Goal: Task Accomplishment & Management: Complete application form

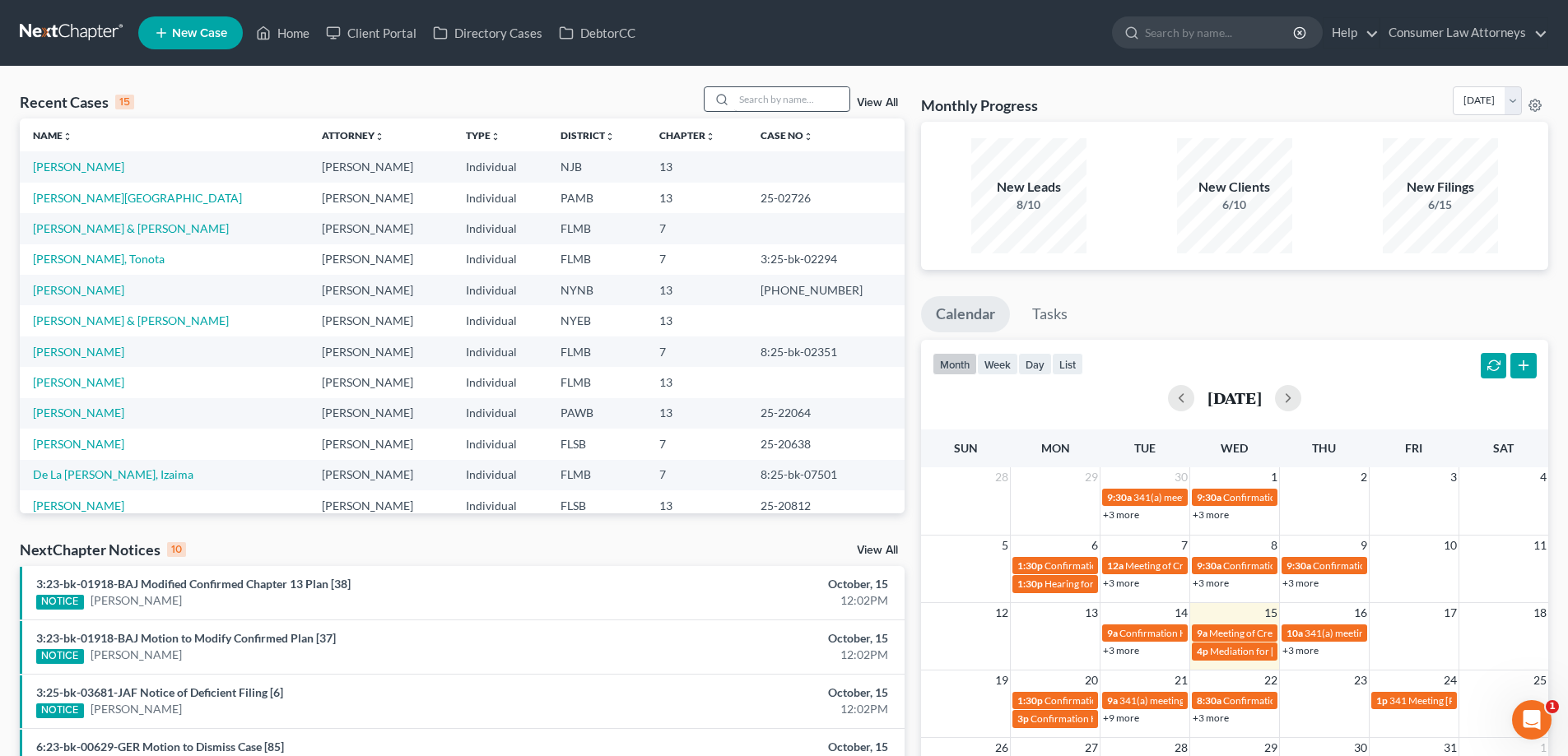
click at [798, 94] on input "search" at bounding box center [791, 99] width 115 height 24
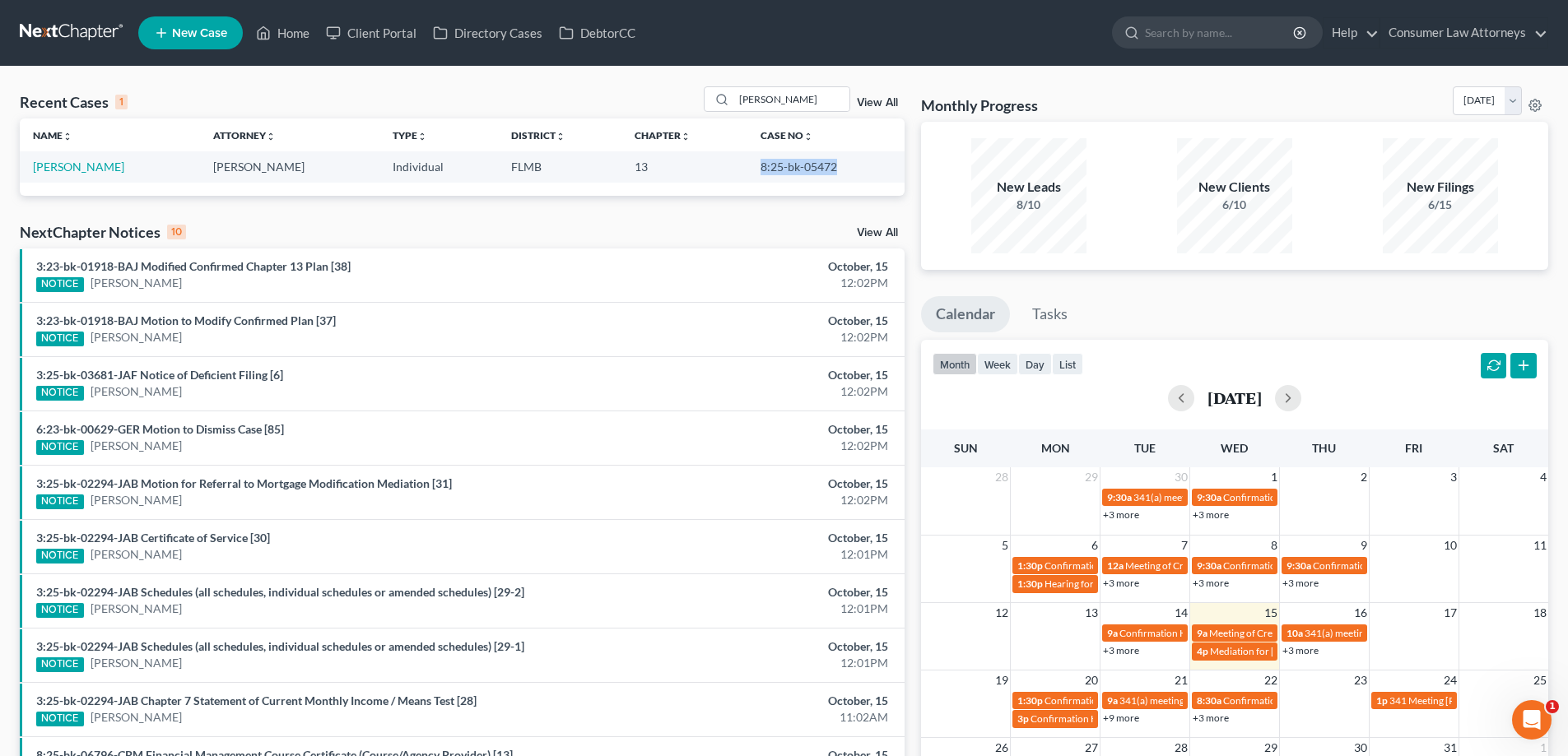
drag, startPoint x: 824, startPoint y: 170, endPoint x: 748, endPoint y: 167, distance: 76.1
click at [748, 167] on td "8:25-bk-05472" at bounding box center [825, 167] width 157 height 31
copy td "8:25-bk-05472"
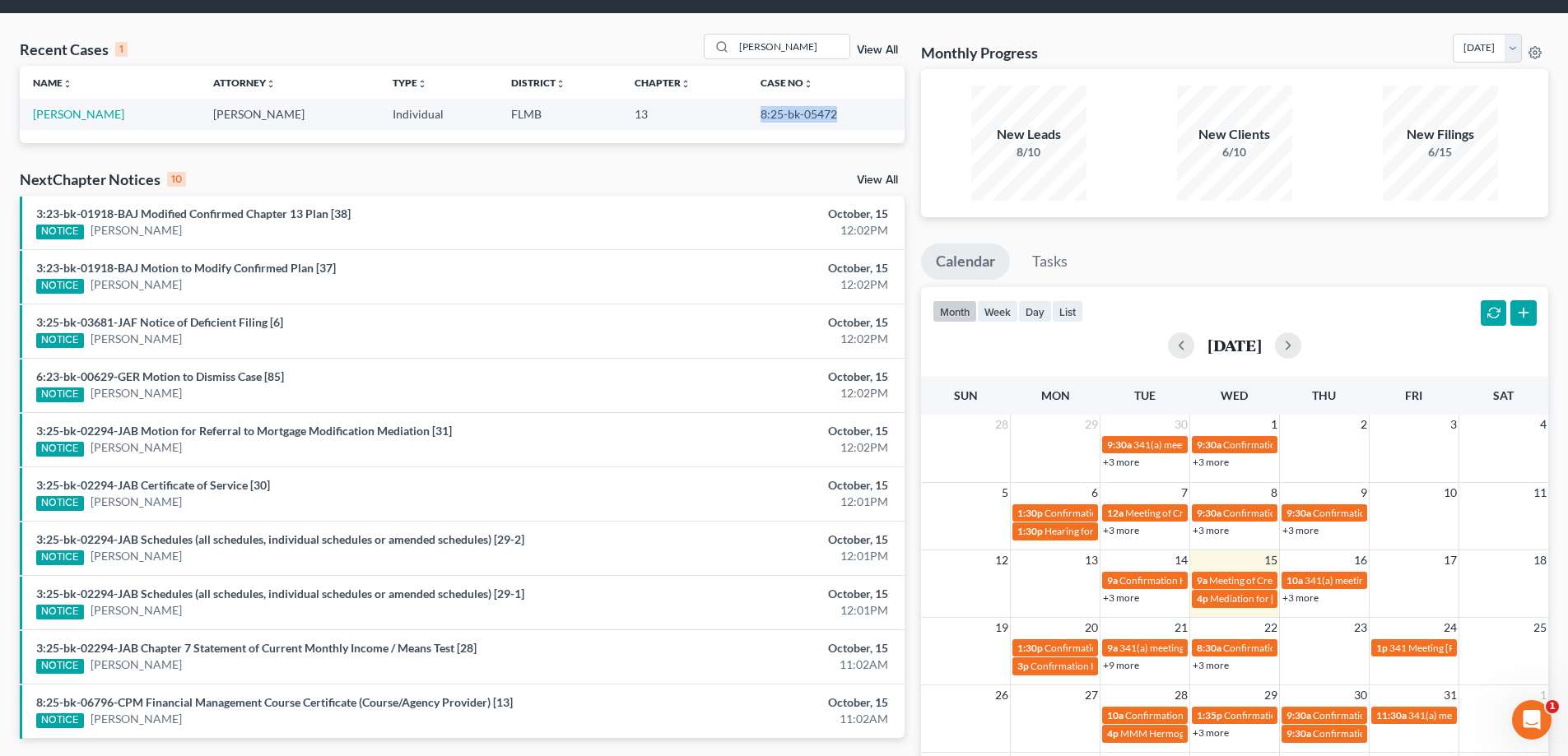
scroll to position [82, 0]
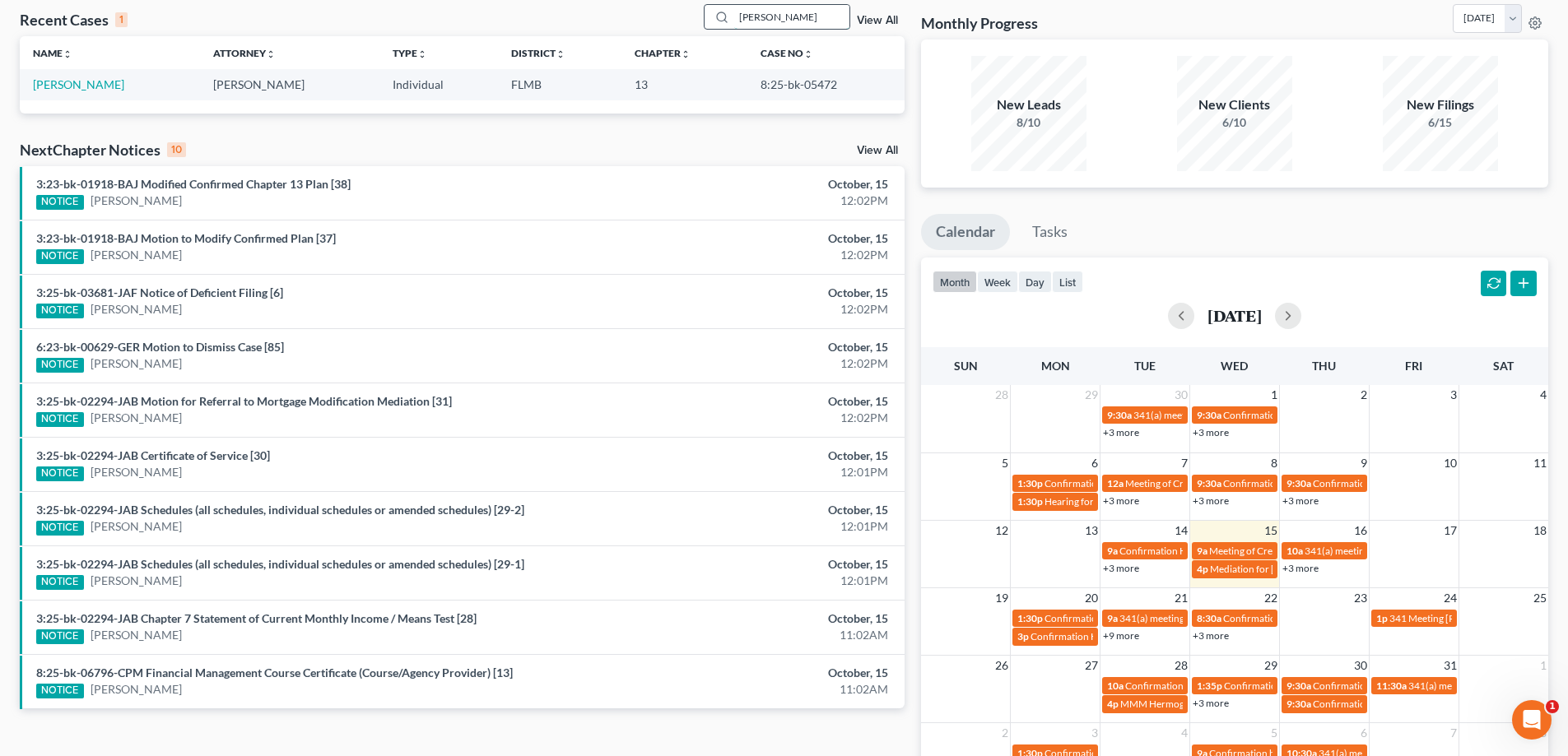
drag, startPoint x: 797, startPoint y: 15, endPoint x: 716, endPoint y: 24, distance: 81.5
click at [716, 24] on div "[PERSON_NAME]" at bounding box center [777, 17] width 147 height 25
drag, startPoint x: 796, startPoint y: 85, endPoint x: 745, endPoint y: 85, distance: 51.0
click at [747, 85] on td "8:25-bk-03909" at bounding box center [825, 84] width 157 height 31
copy td "8:25-bk-03909"
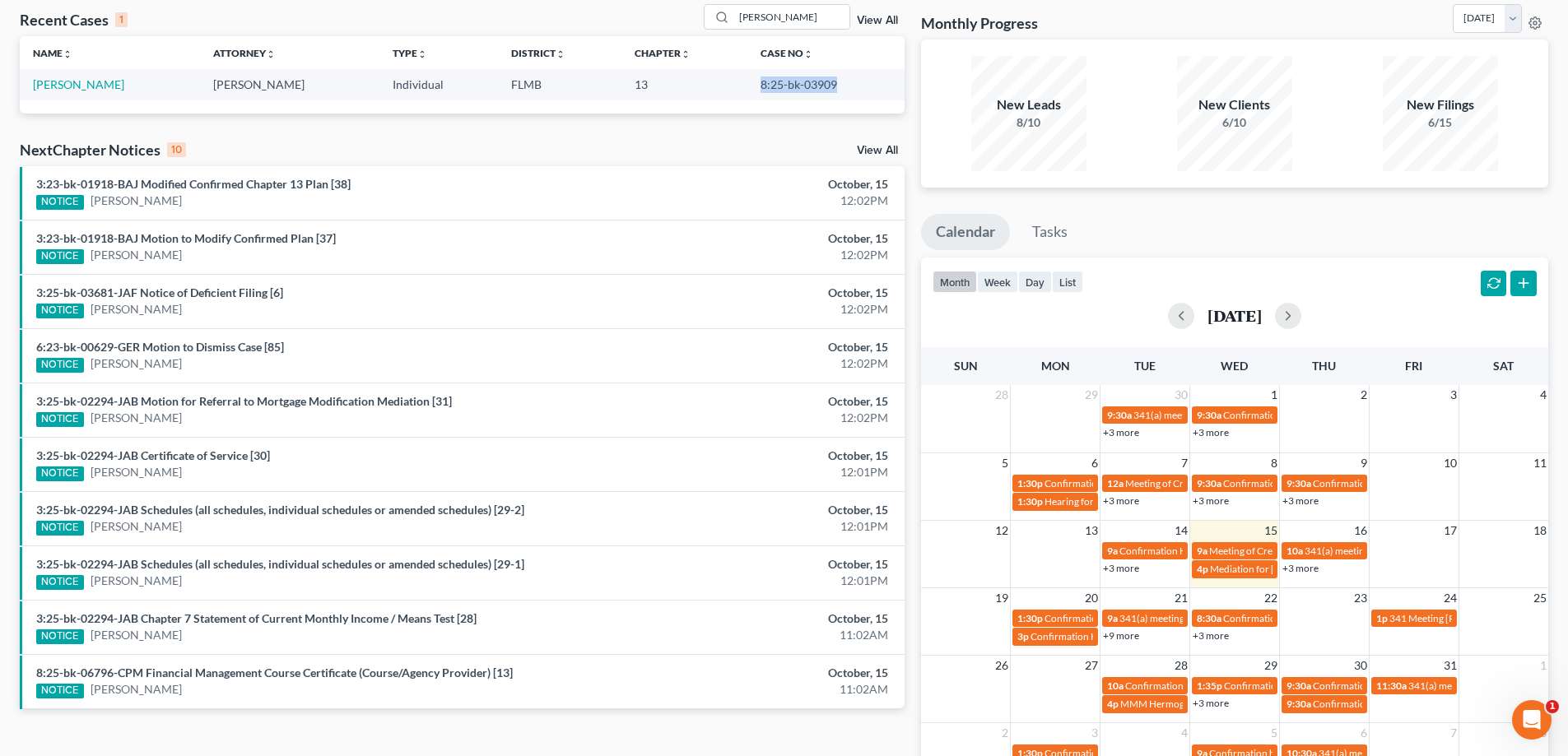
copy td "8:25-bk-03909"
drag, startPoint x: 788, startPoint y: 30, endPoint x: 700, endPoint y: 35, distance: 88.1
click at [700, 35] on div "Recent Cases 1 [PERSON_NAME] View All" at bounding box center [463, 20] width 885 height 32
drag, startPoint x: 799, startPoint y: 25, endPoint x: 681, endPoint y: 51, distance: 120.8
click at [696, 40] on div "Recent Cases 1 [PERSON_NAME] View All Name unfold_more expand_more expand_less …" at bounding box center [463, 59] width 885 height 110
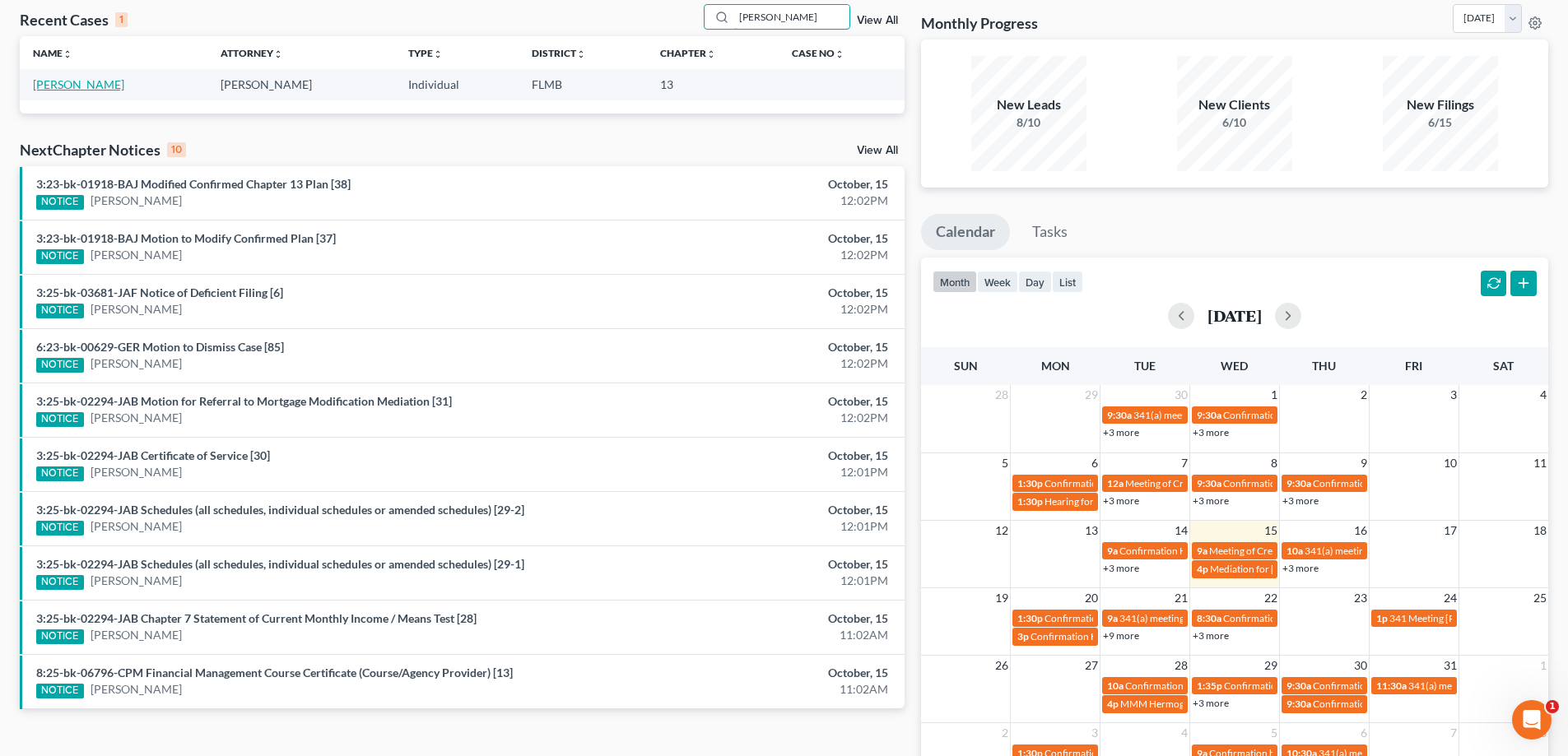
type input "[PERSON_NAME]"
click at [57, 89] on link "[PERSON_NAME]" at bounding box center [78, 83] width 92 height 14
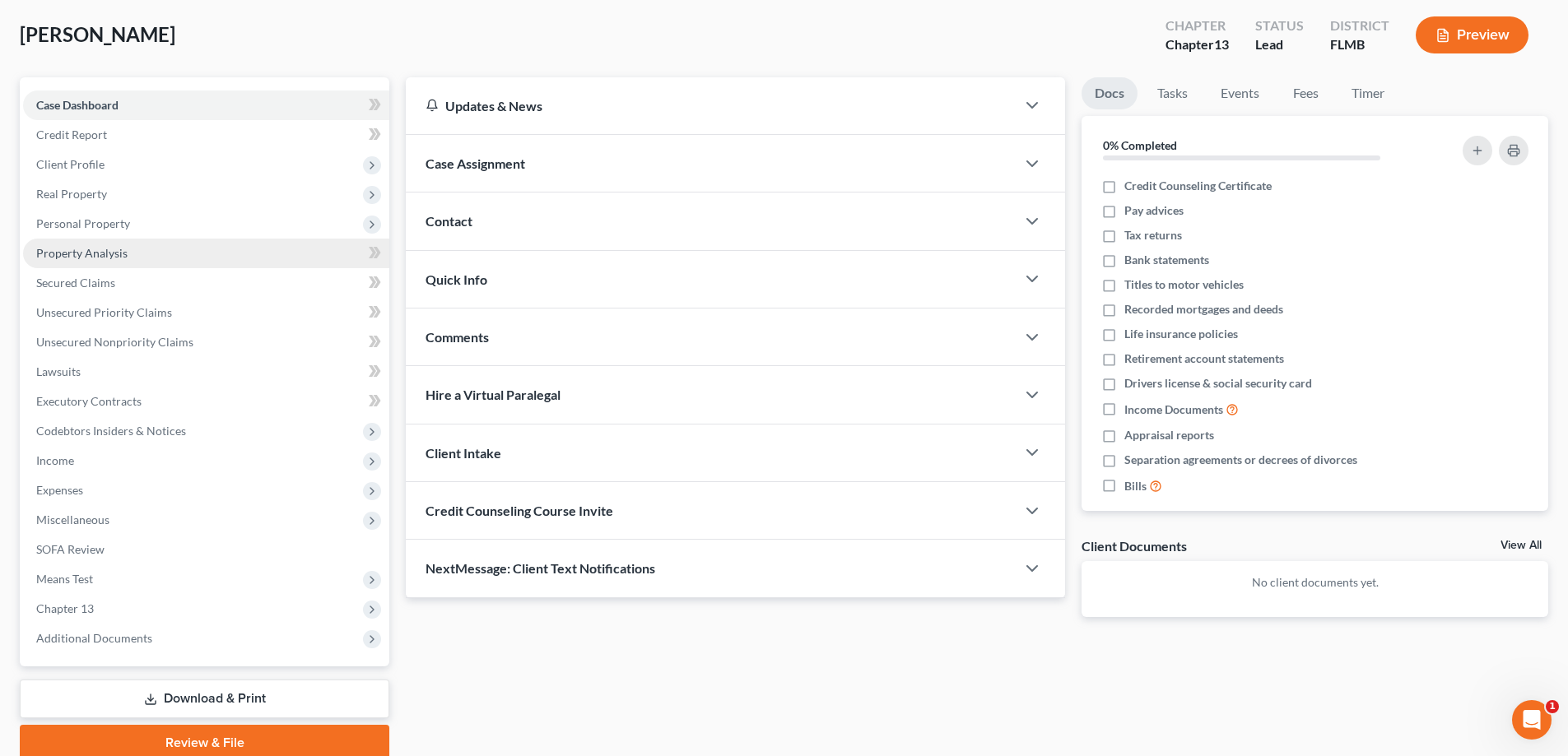
scroll to position [148, 0]
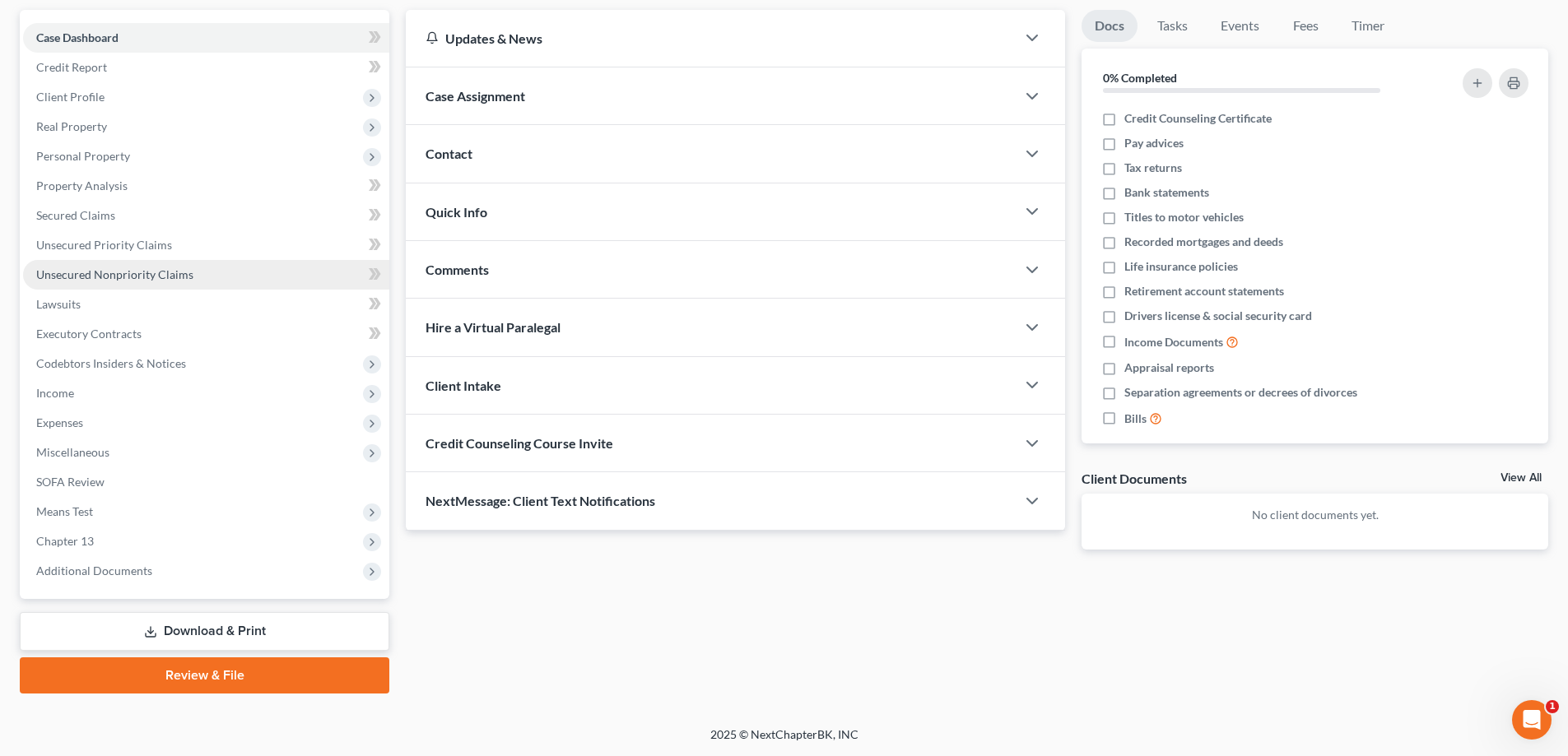
click at [161, 260] on link "Unsecured Nonpriority Claims" at bounding box center [206, 275] width 366 height 30
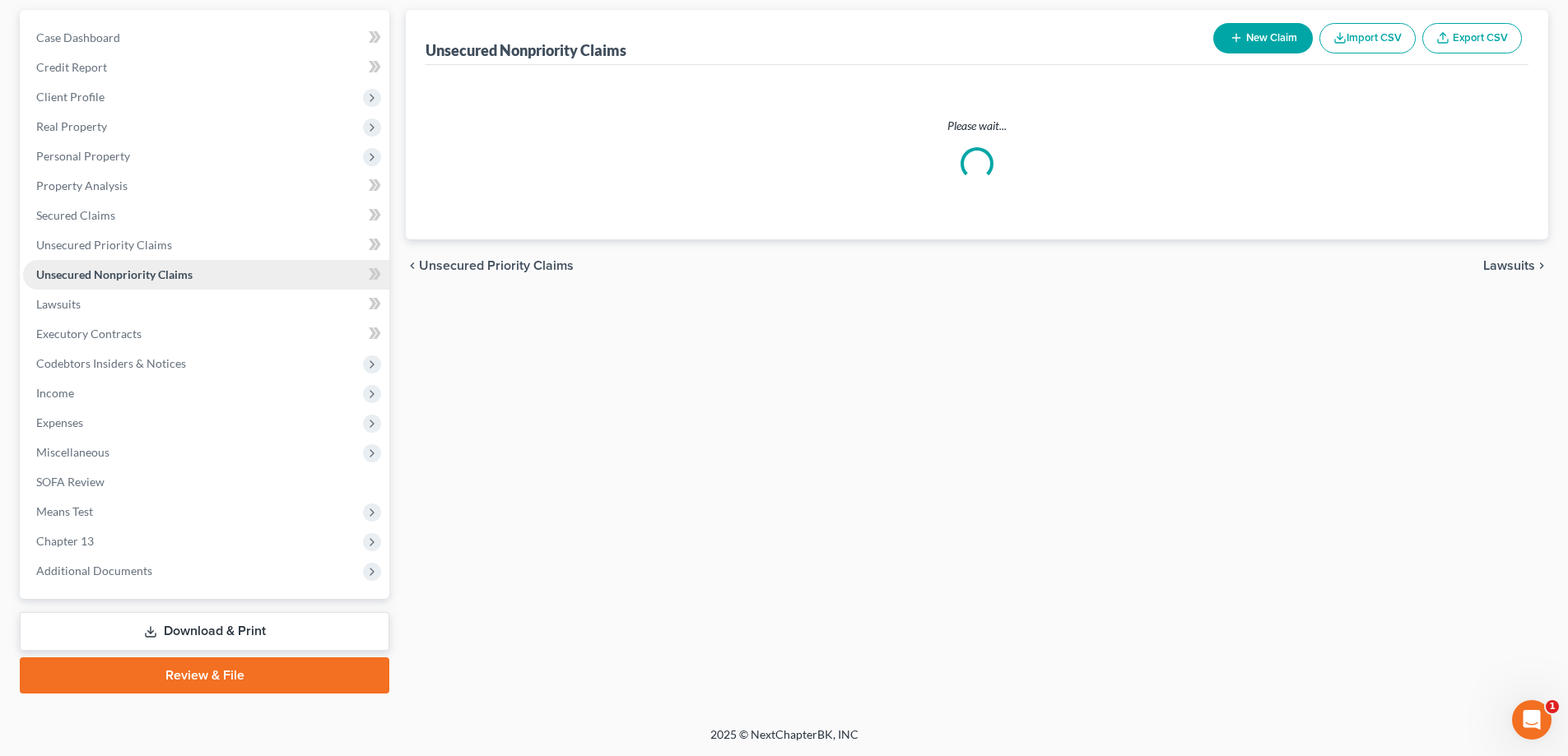
scroll to position [146, 0]
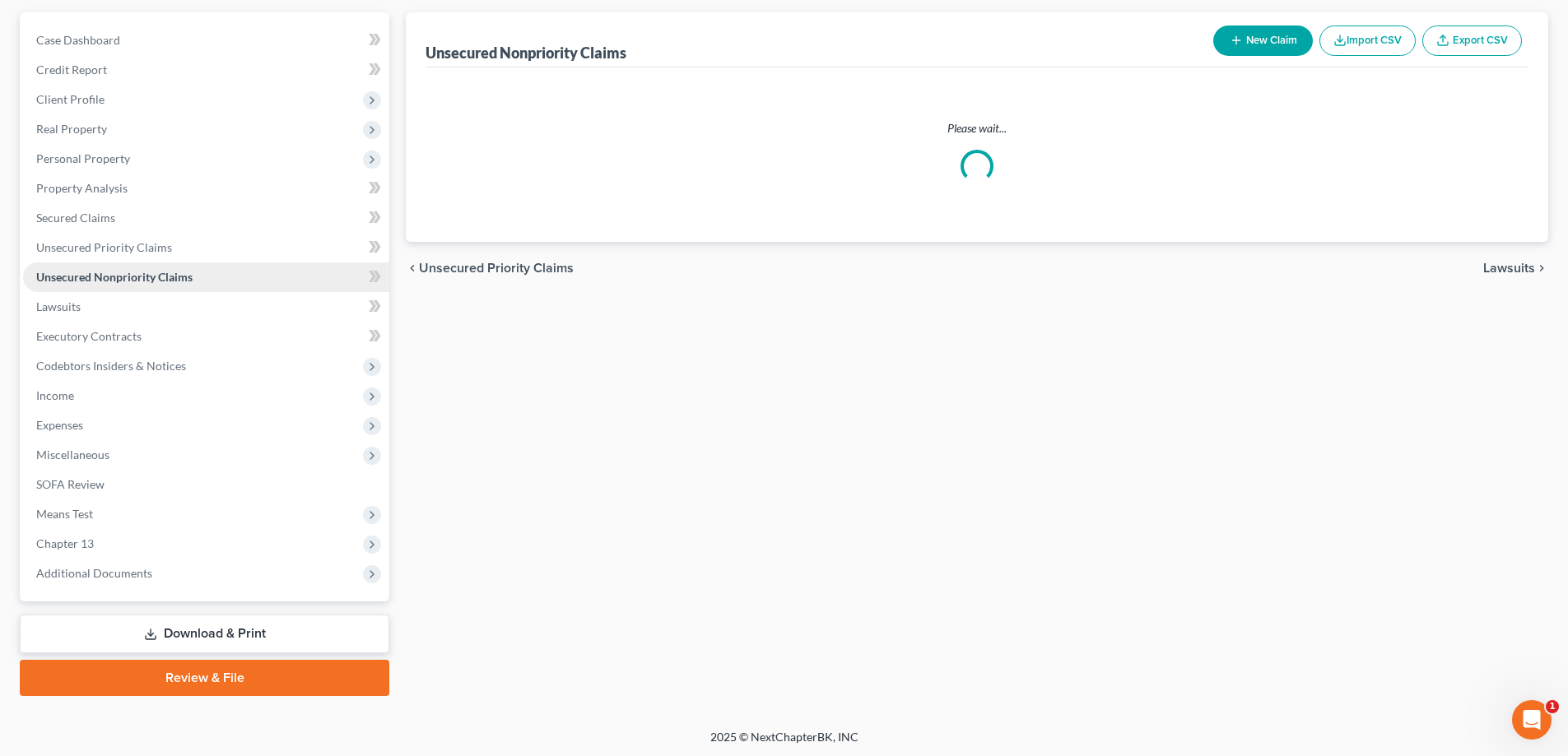
click at [160, 271] on ul "Case Dashboard Payments Invoices Payments Payments Credit Report Client Profile" at bounding box center [206, 306] width 366 height 563
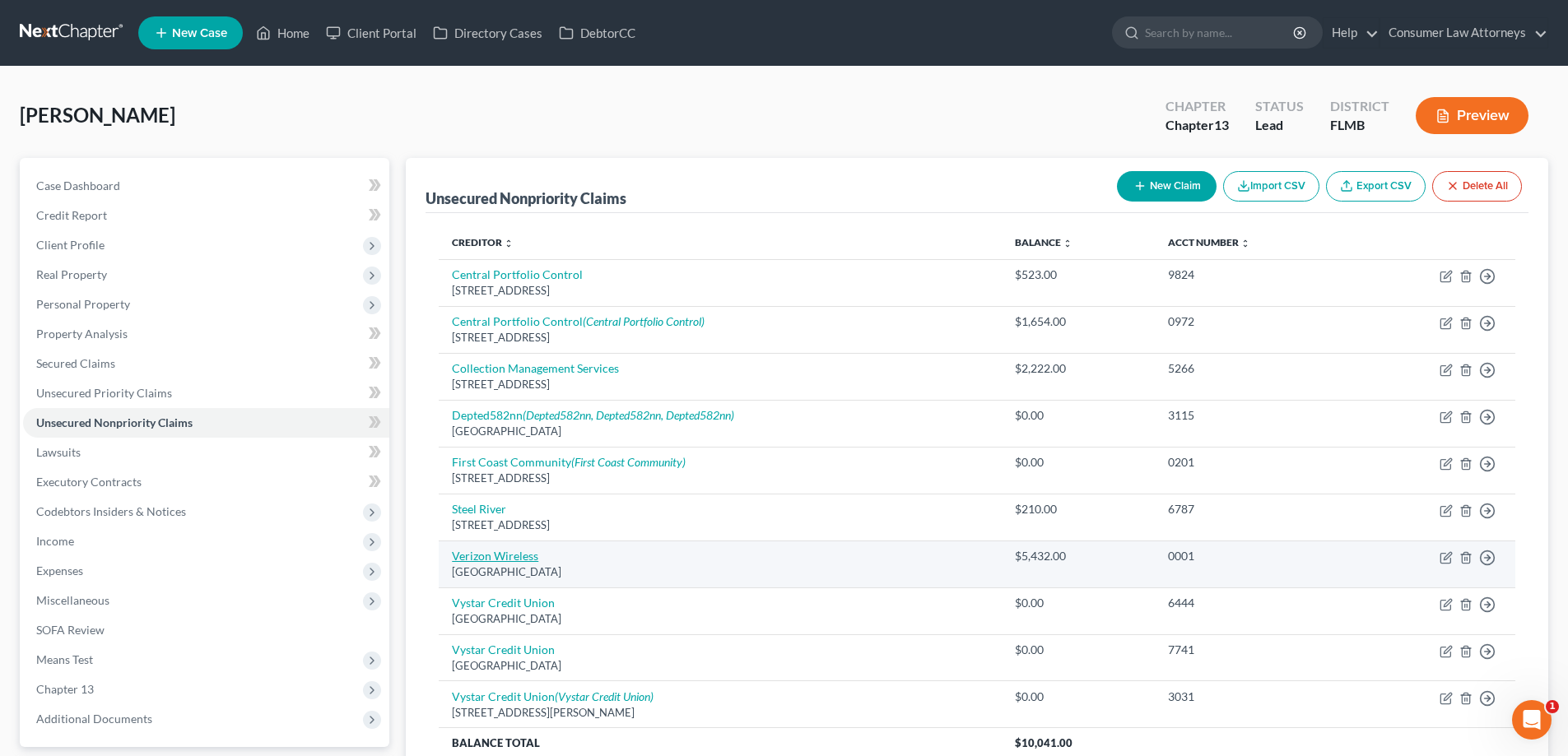
click at [493, 560] on link "Verizon Wireless" at bounding box center [494, 555] width 86 height 14
select select "45"
select select "0"
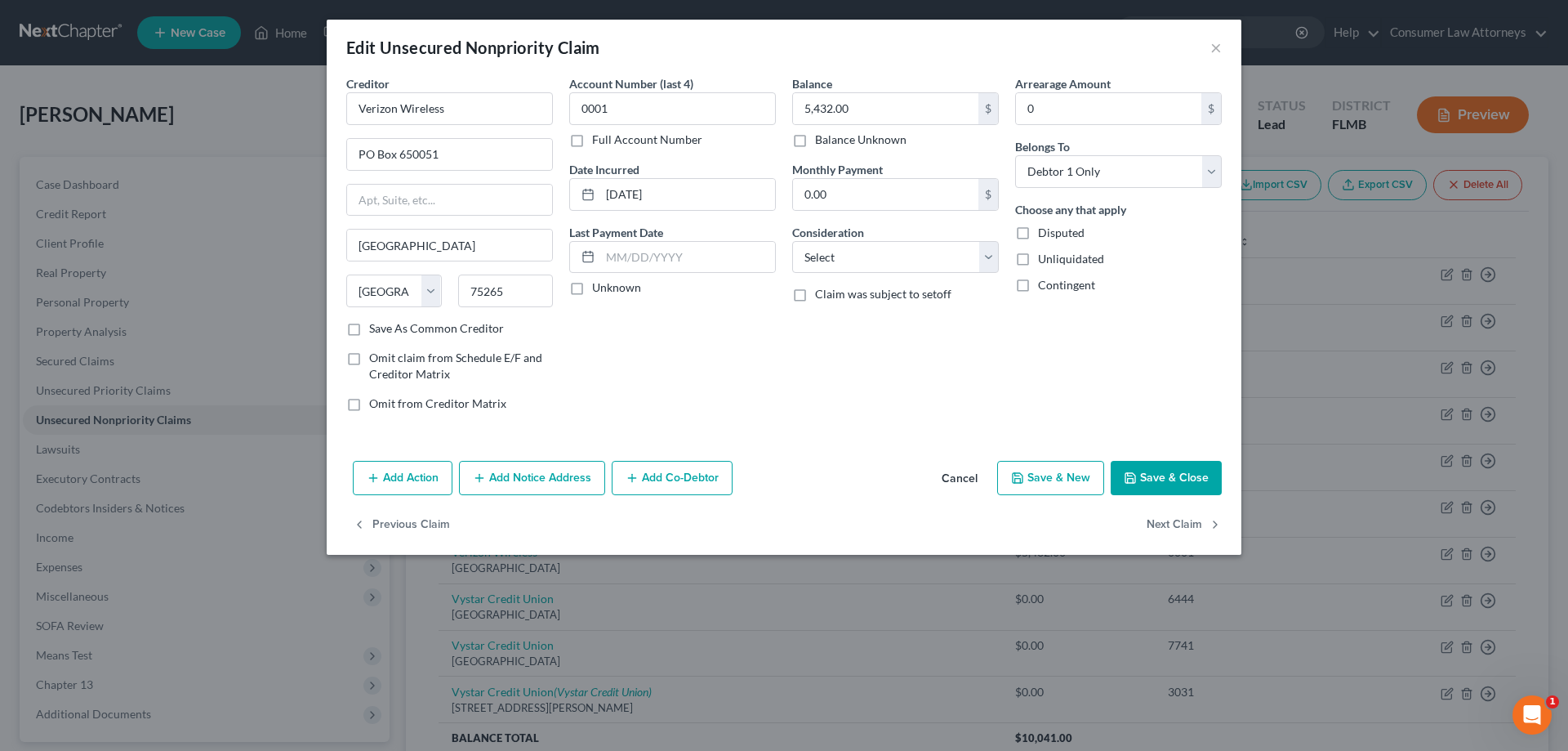
click at [503, 484] on button "Add Notice Address" at bounding box center [532, 478] width 146 height 34
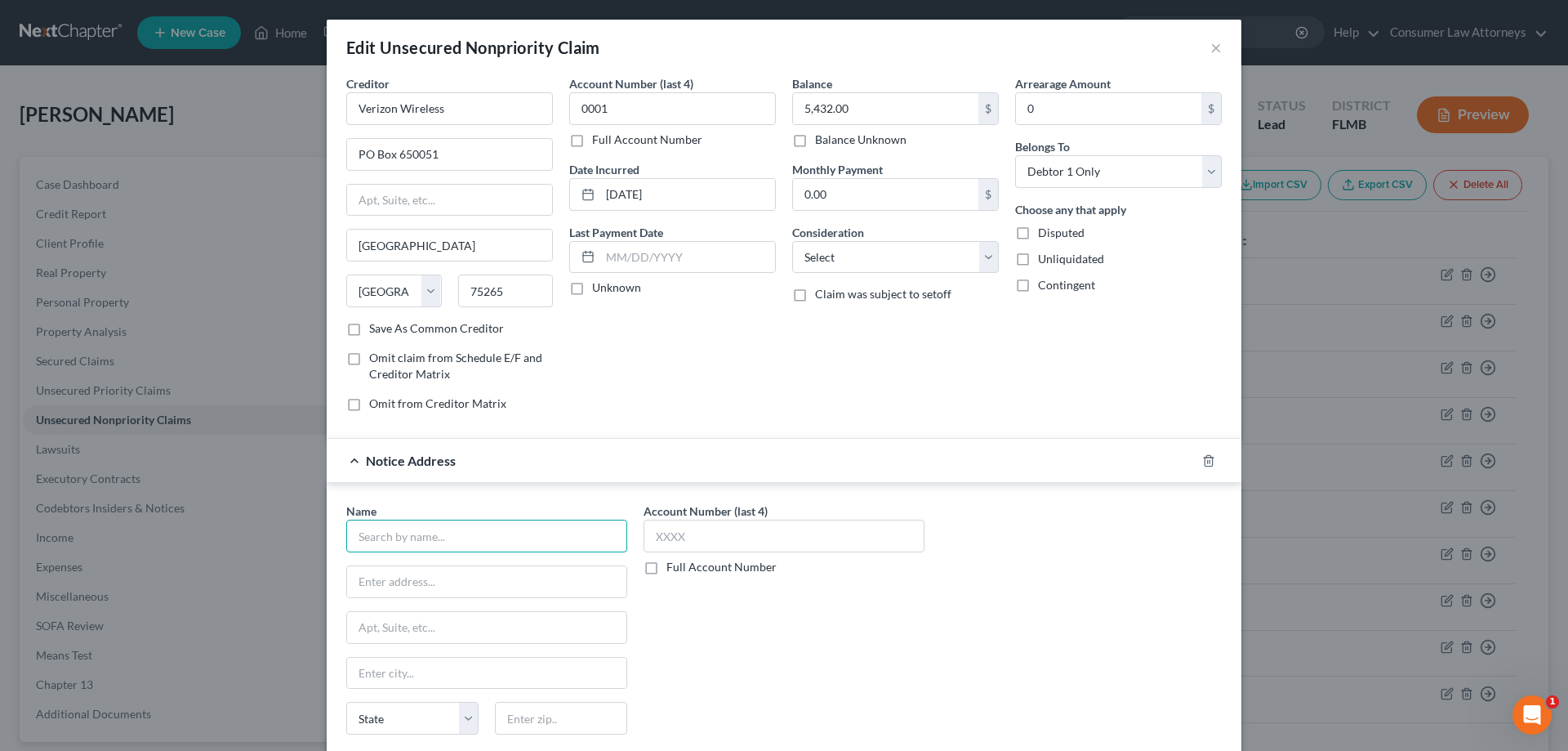
click at [523, 524] on input "text" at bounding box center [487, 536] width 281 height 32
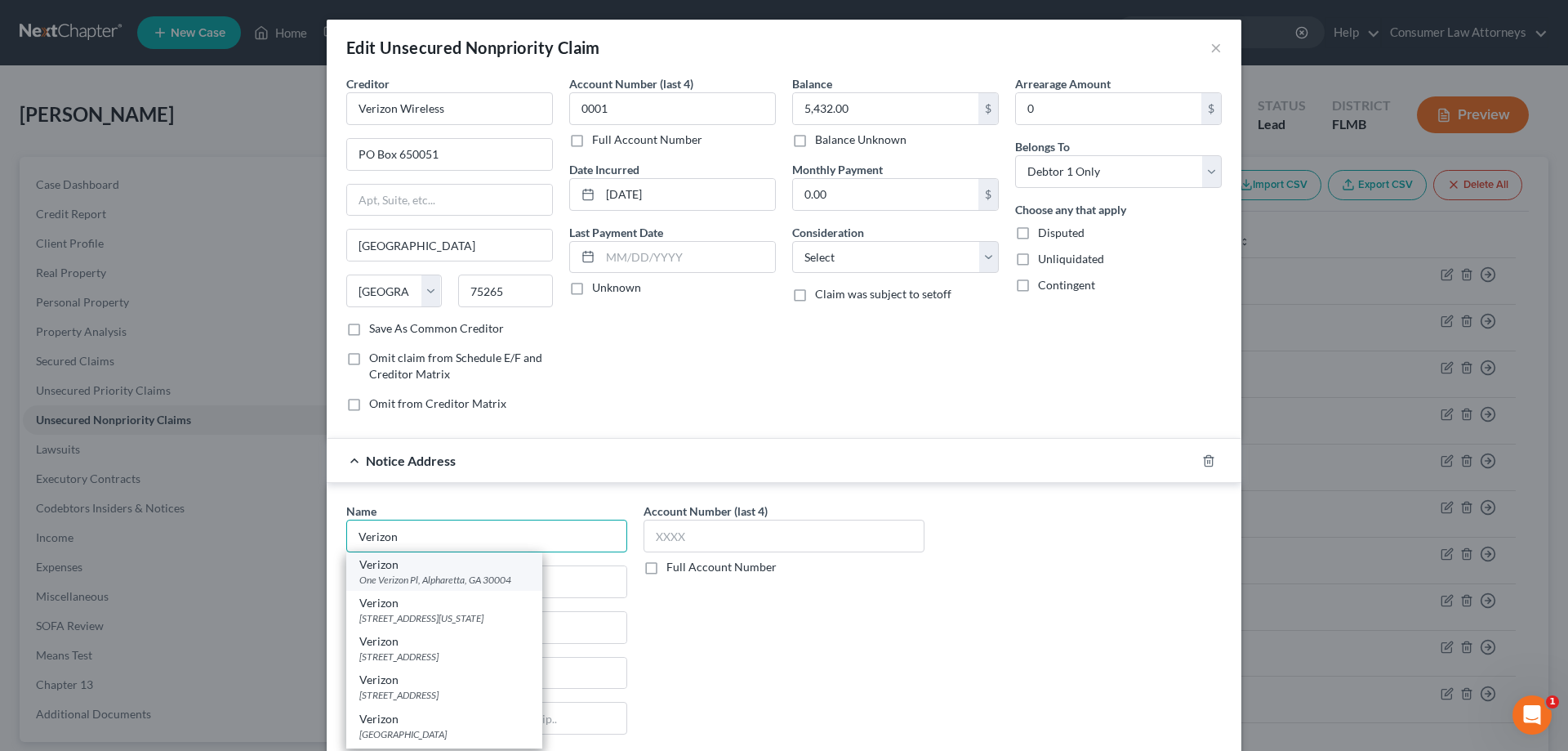
type input "Verizon"
click at [450, 584] on div "One Verizon Pl, Alpharetta, GA 30004" at bounding box center [444, 579] width 170 height 14
type input "One Verizon Pl"
type input "Alpharetta"
select select "10"
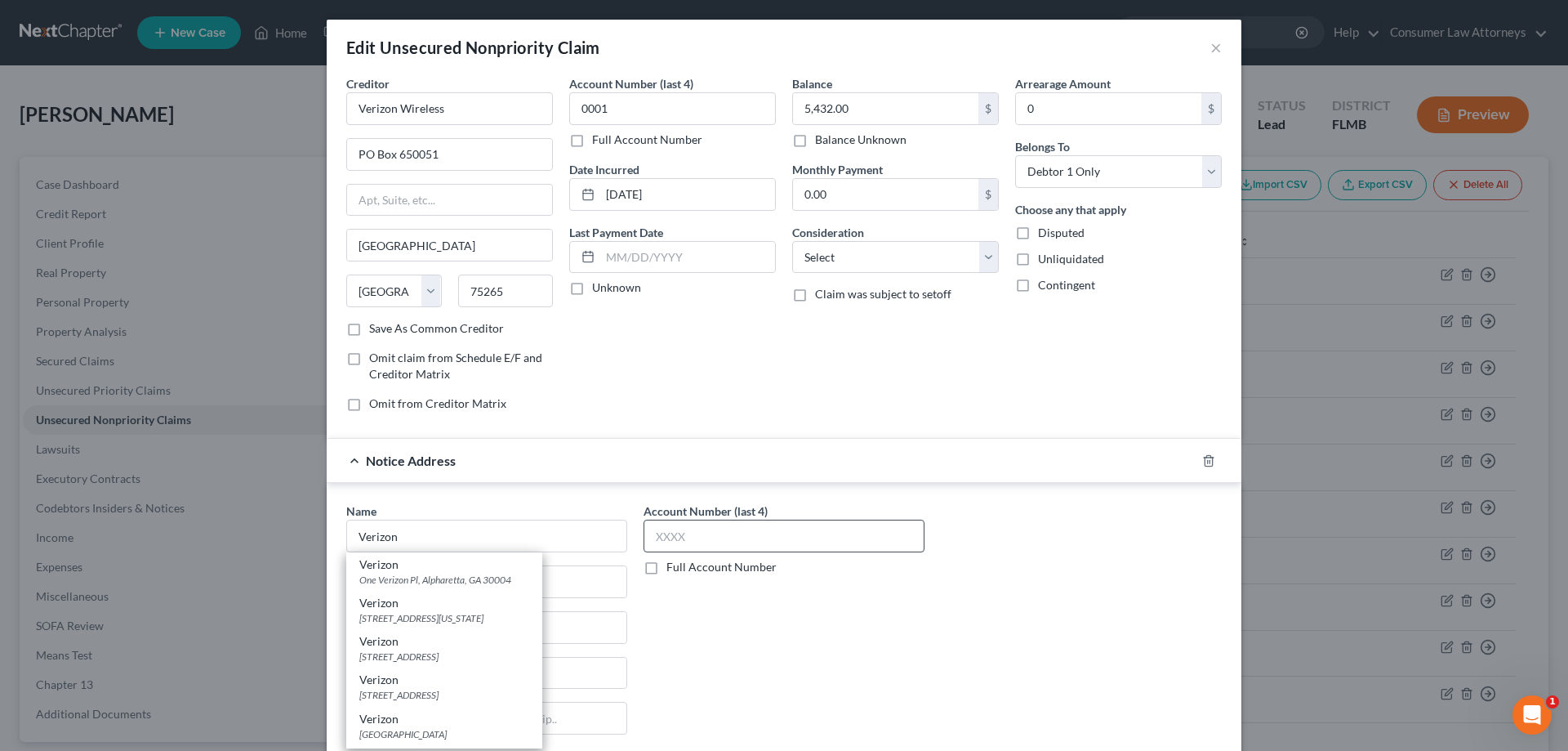
type input "30004"
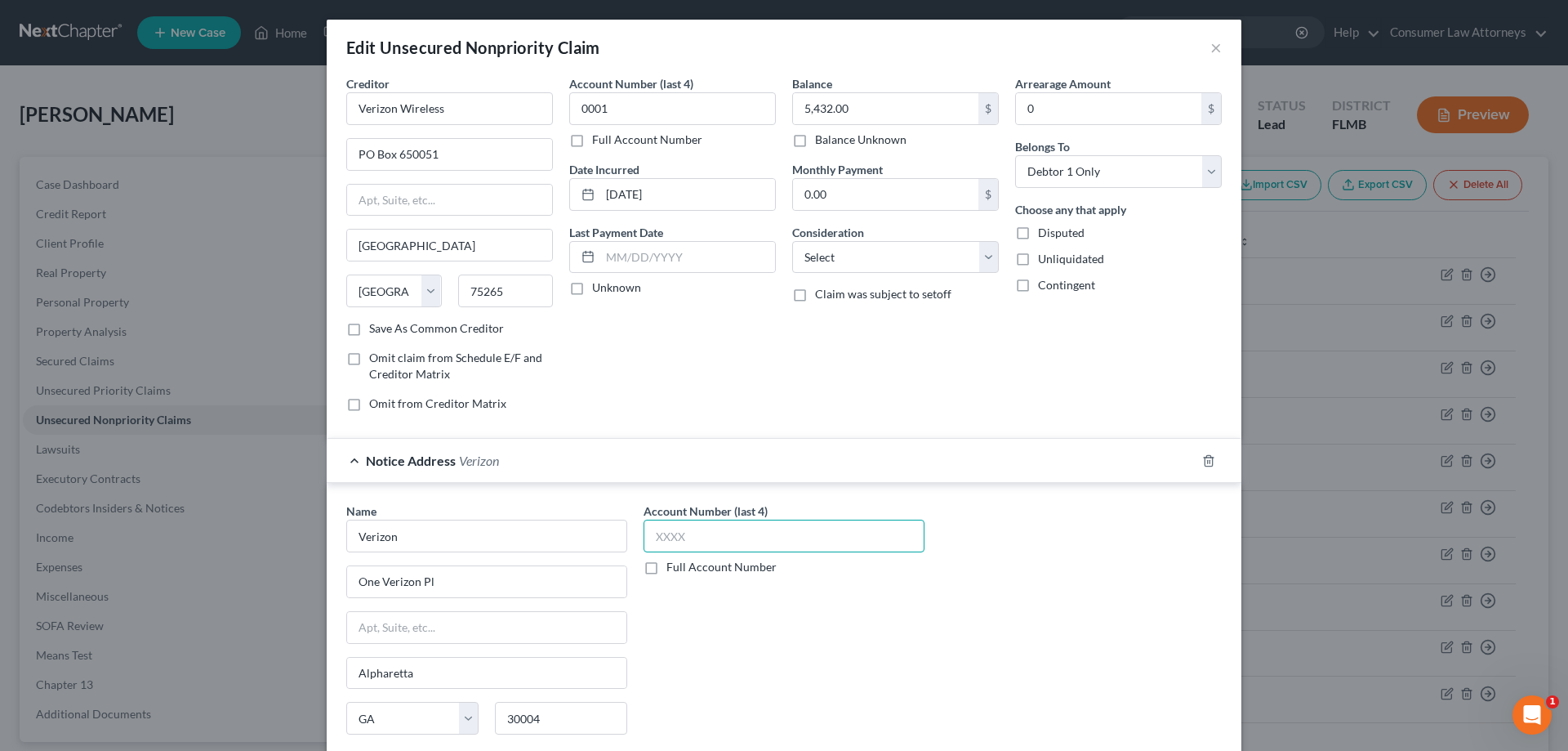
click at [689, 542] on input "text" at bounding box center [784, 536] width 281 height 32
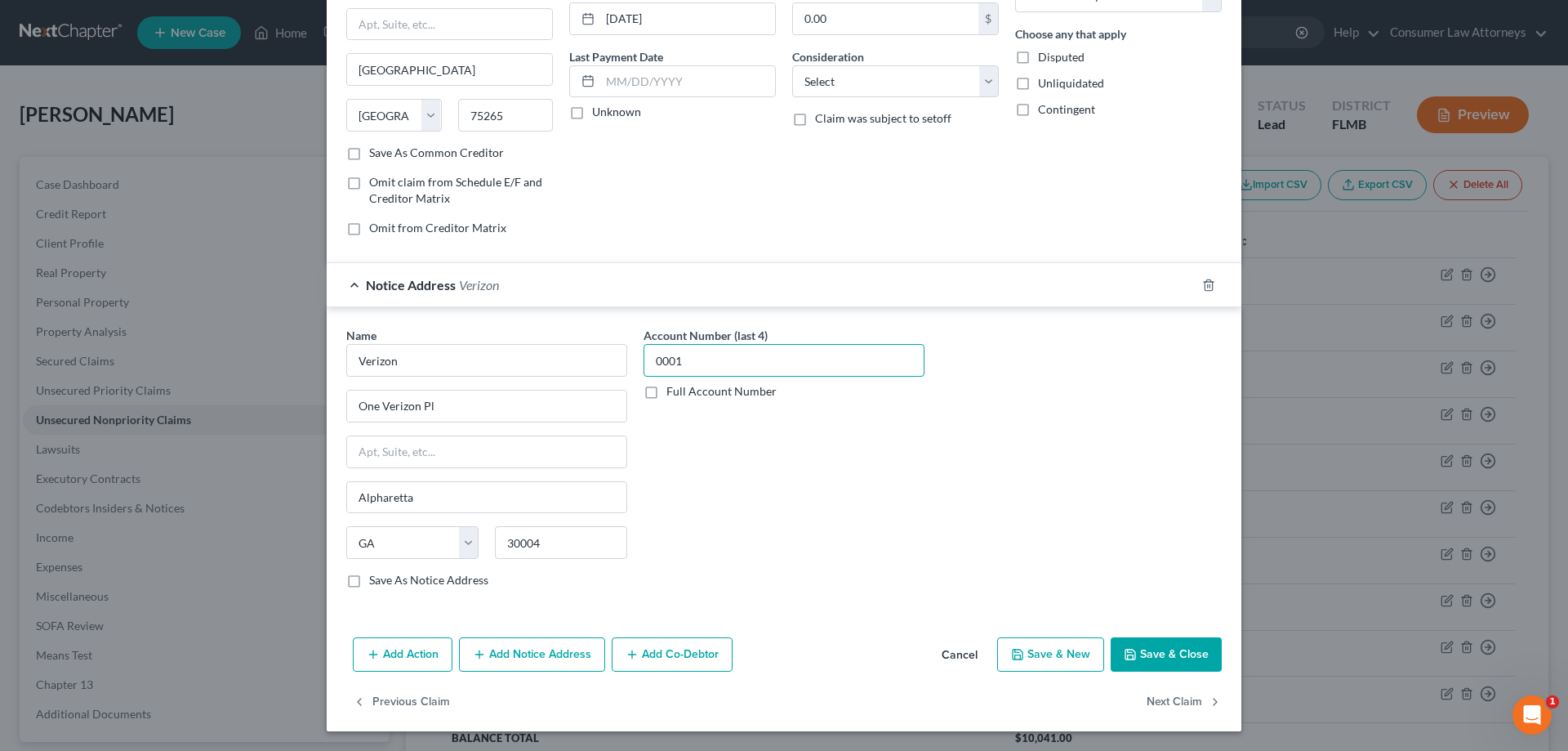
type input "0001"
click at [562, 649] on button "Add Notice Address" at bounding box center [532, 655] width 146 height 34
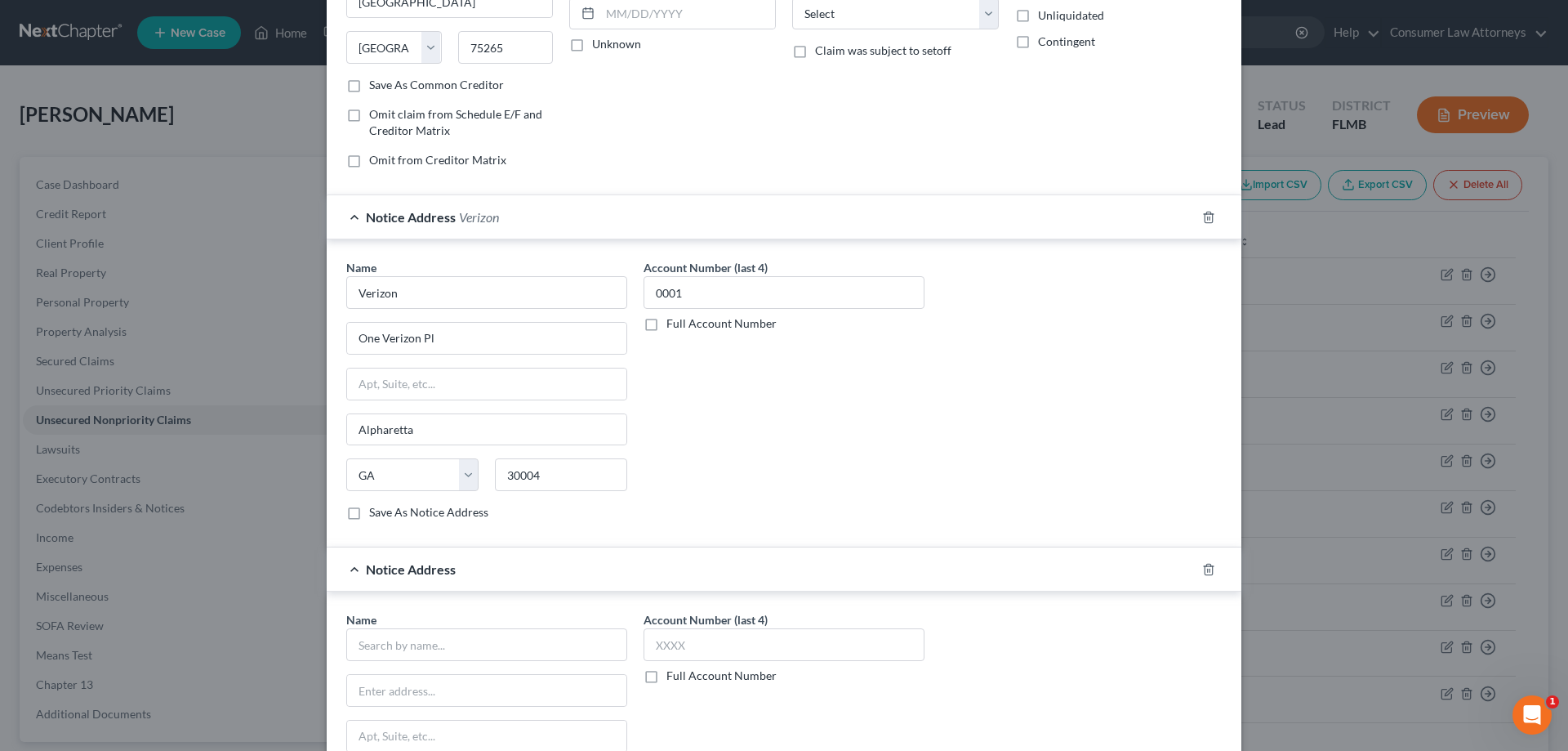
scroll to position [385, 0]
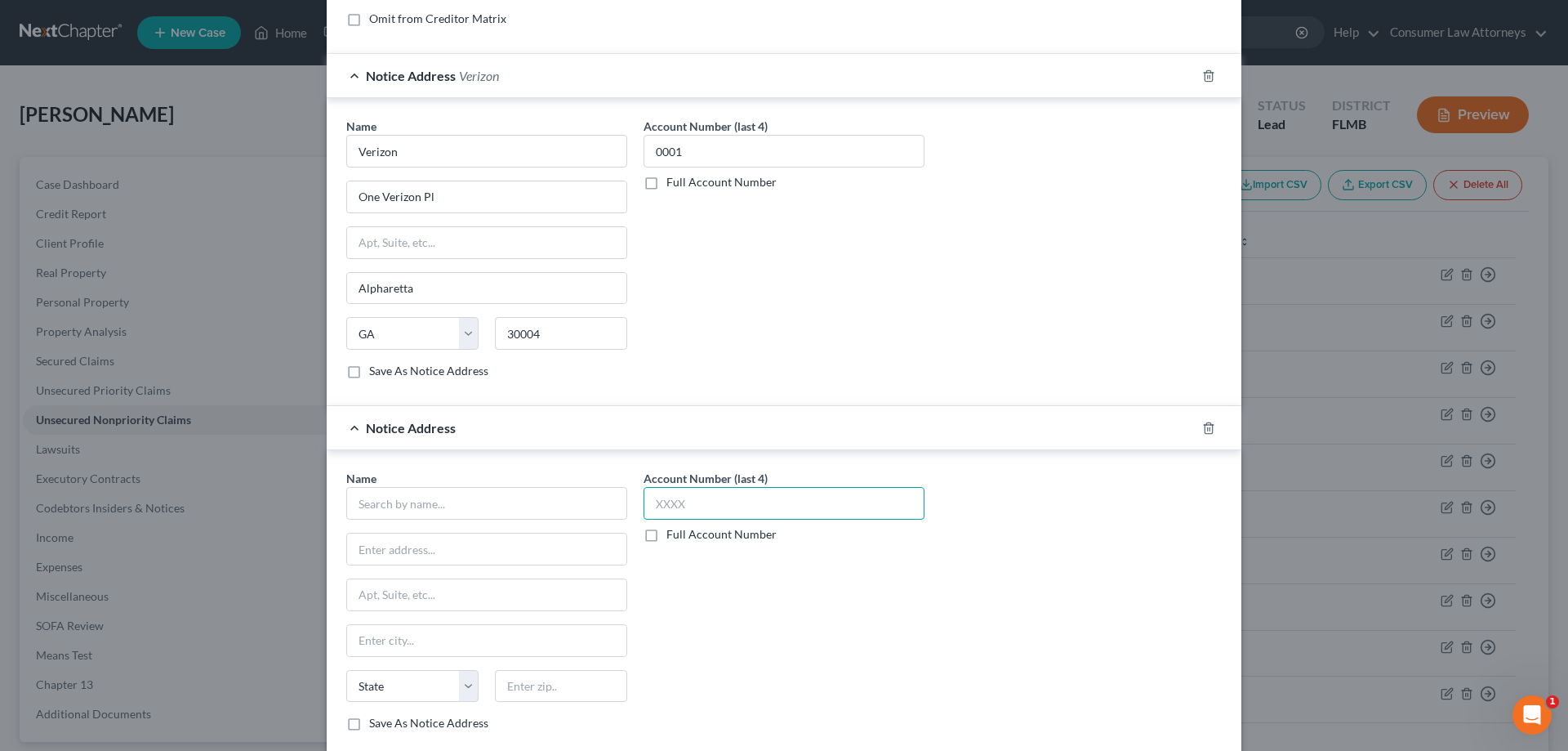
click at [739, 511] on input "text" at bounding box center [784, 503] width 281 height 32
type input "0001"
click at [577, 506] on input "text" at bounding box center [487, 503] width 281 height 32
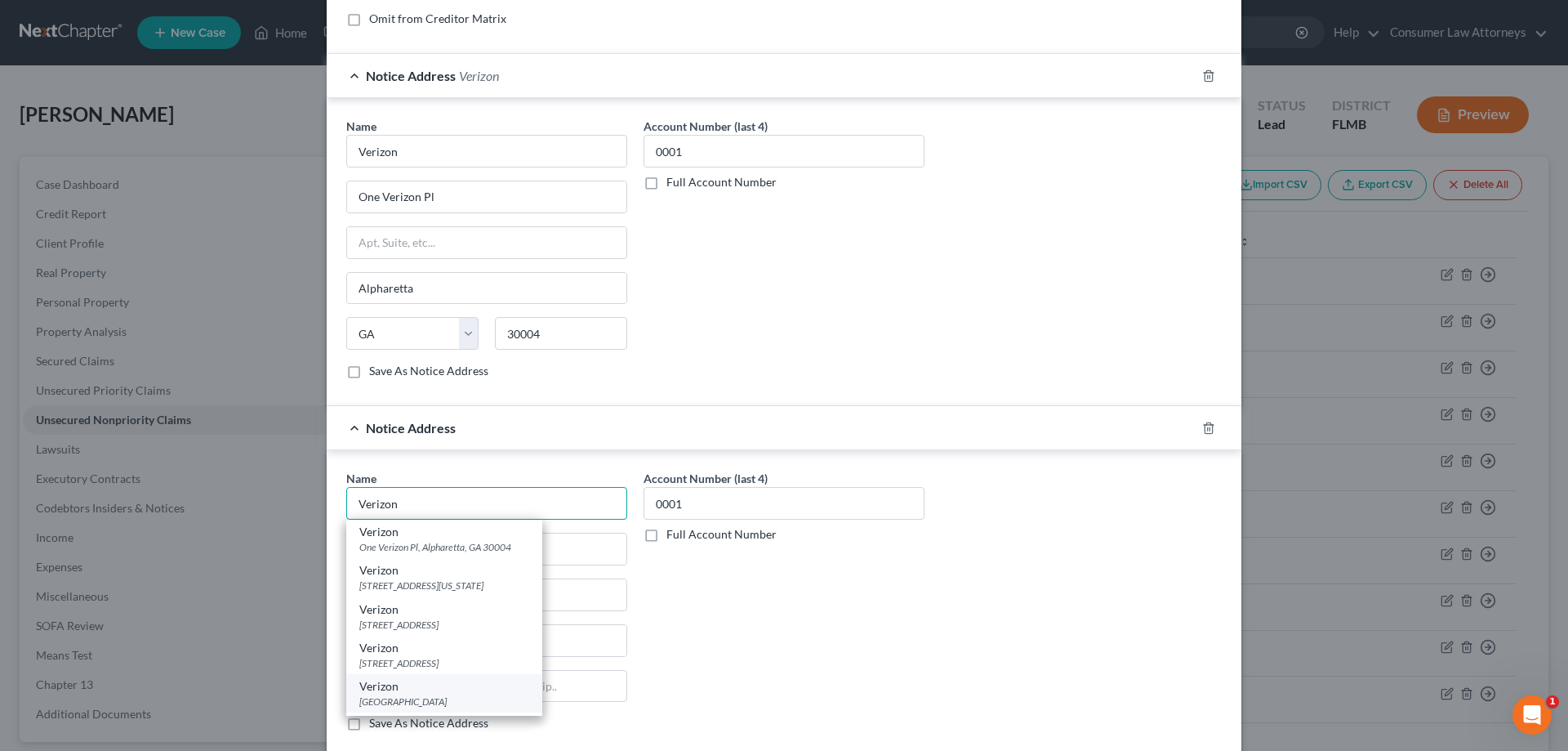
type input "Verizon"
click at [393, 699] on div "[GEOGRAPHIC_DATA]" at bounding box center [444, 701] width 170 height 14
type input "PO Box 26055"
type input "[GEOGRAPHIC_DATA]"
select select "24"
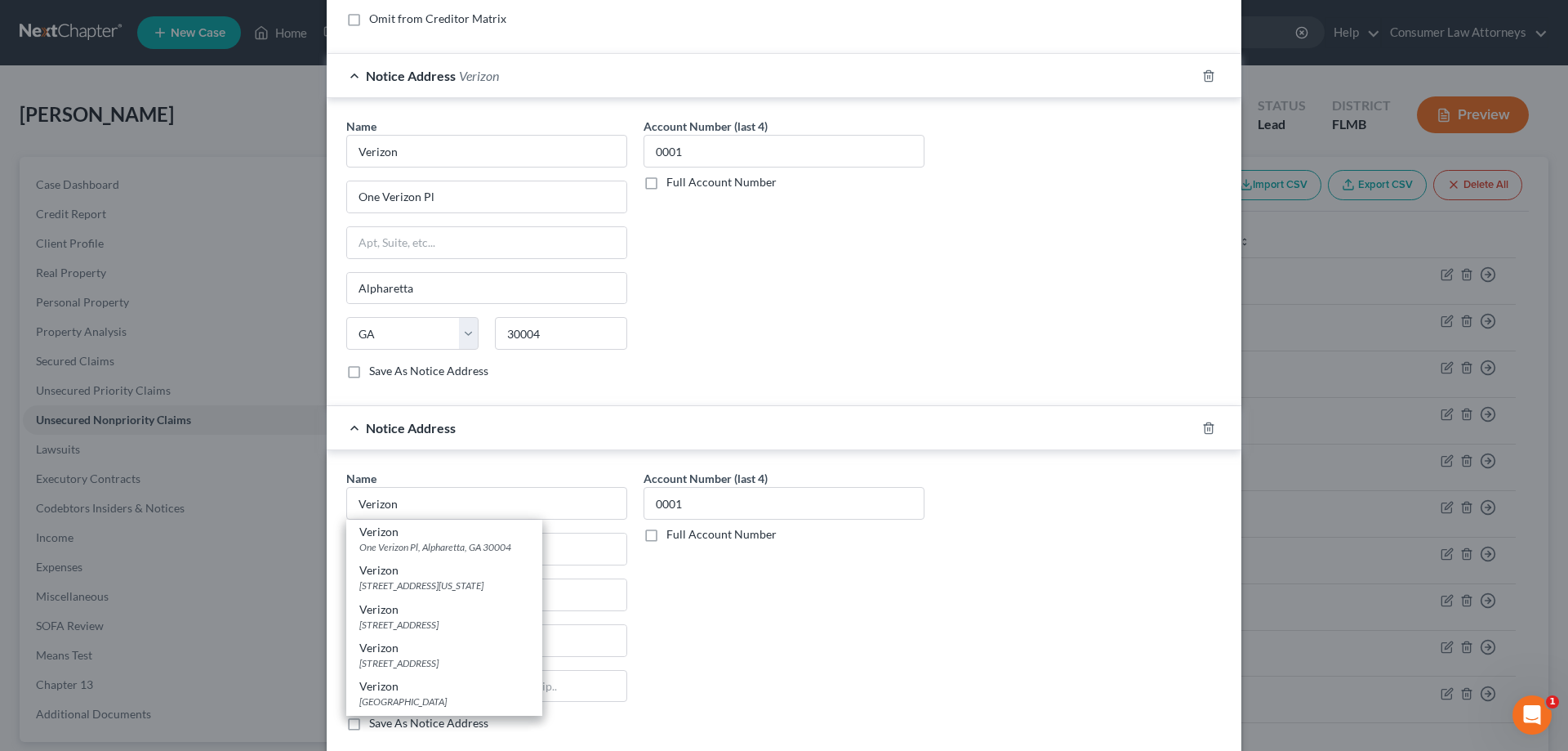
type input "55426"
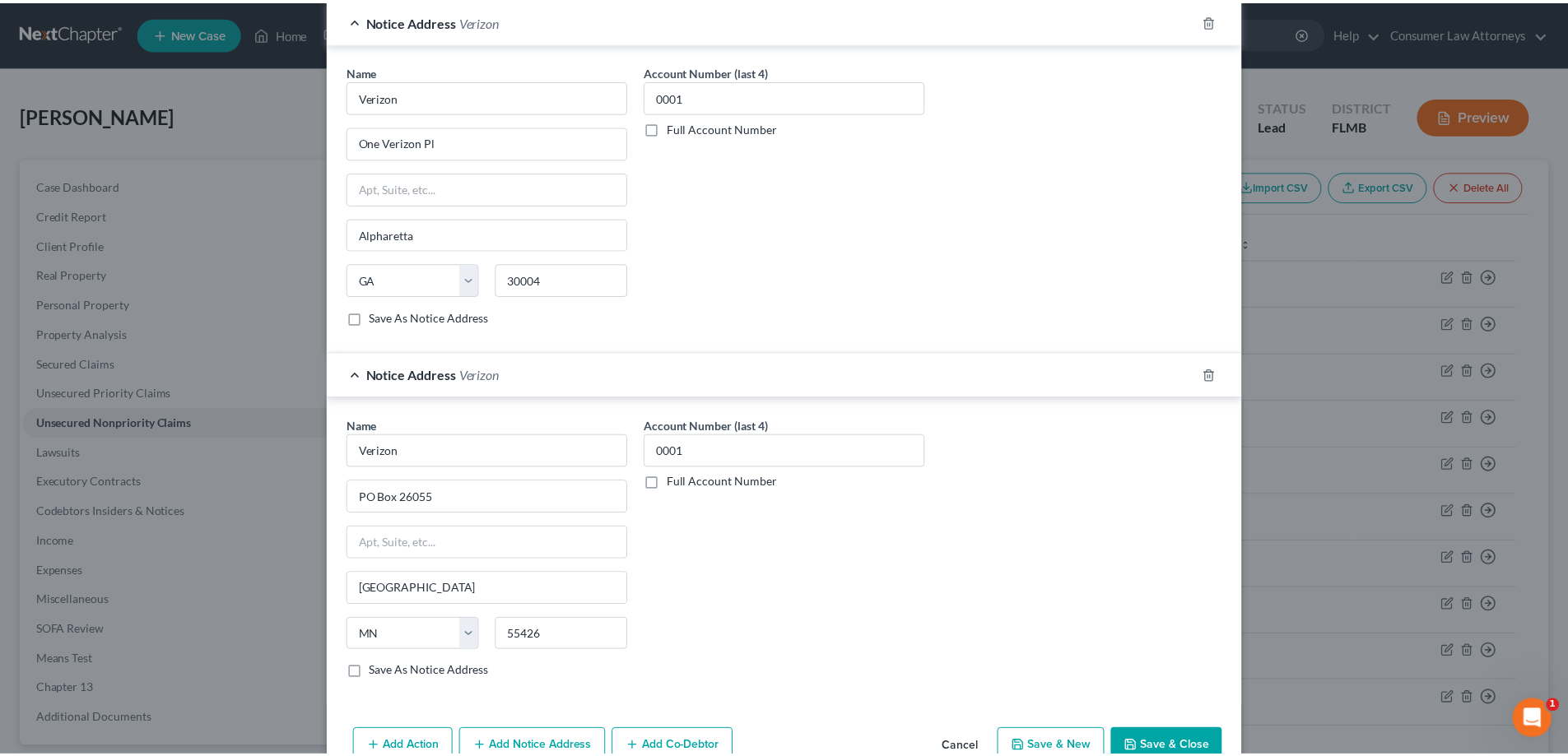
scroll to position [532, 0]
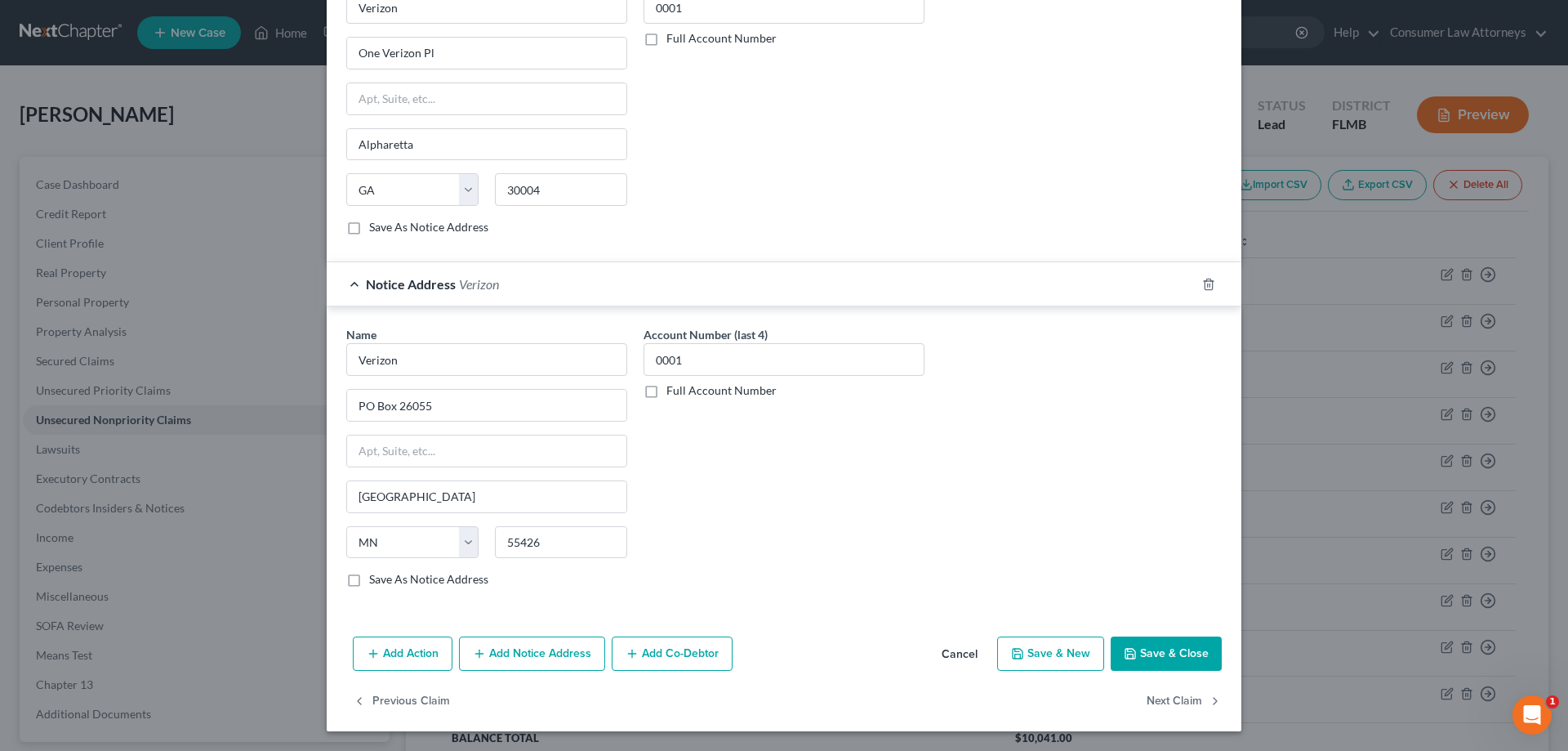
click at [1102, 658] on div "Add Action Add Notice Address Add Co-Debtor Cancel Save & New Save & Close" at bounding box center [784, 657] width 915 height 54
click at [1124, 659] on icon "button" at bounding box center [1131, 654] width 14 height 14
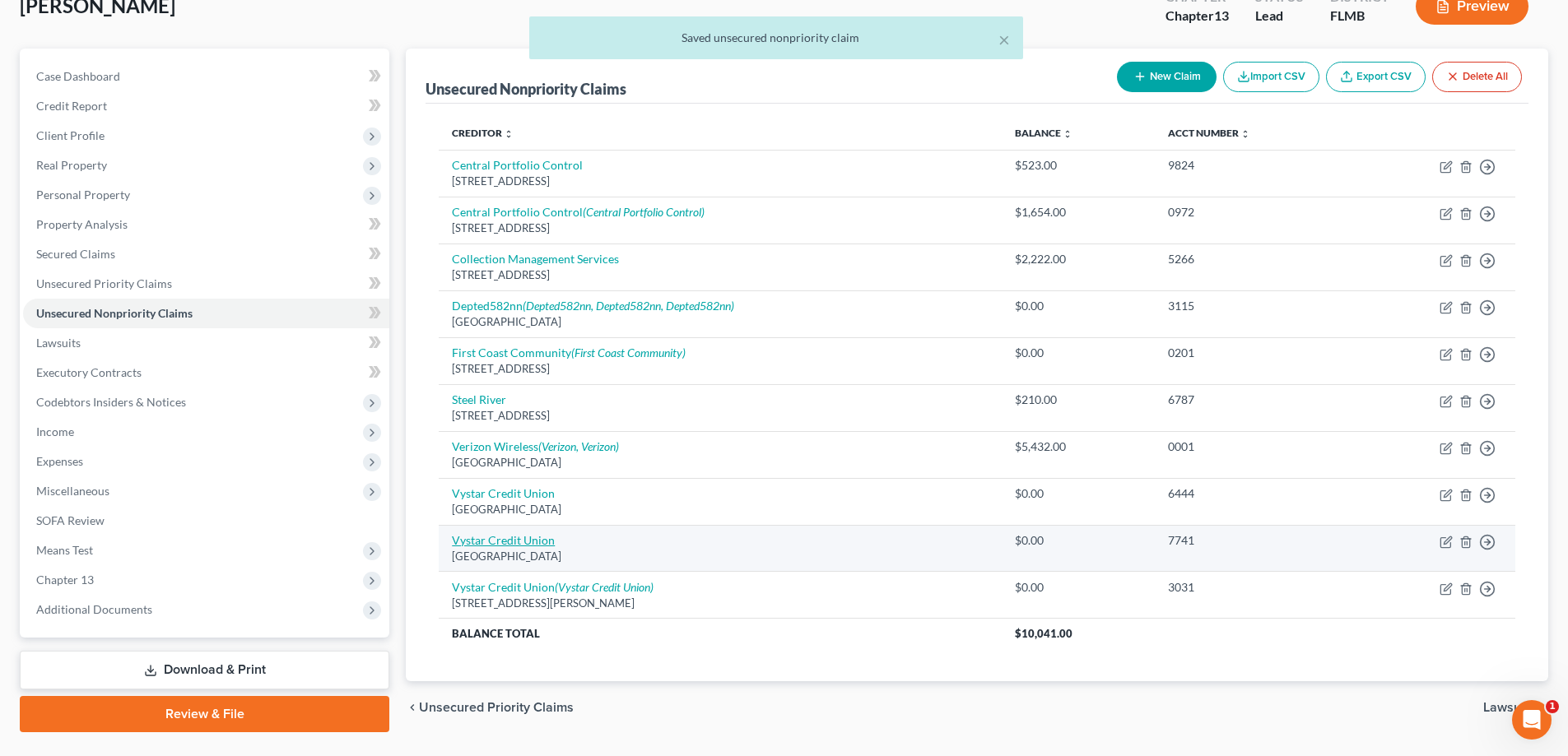
scroll to position [150, 0]
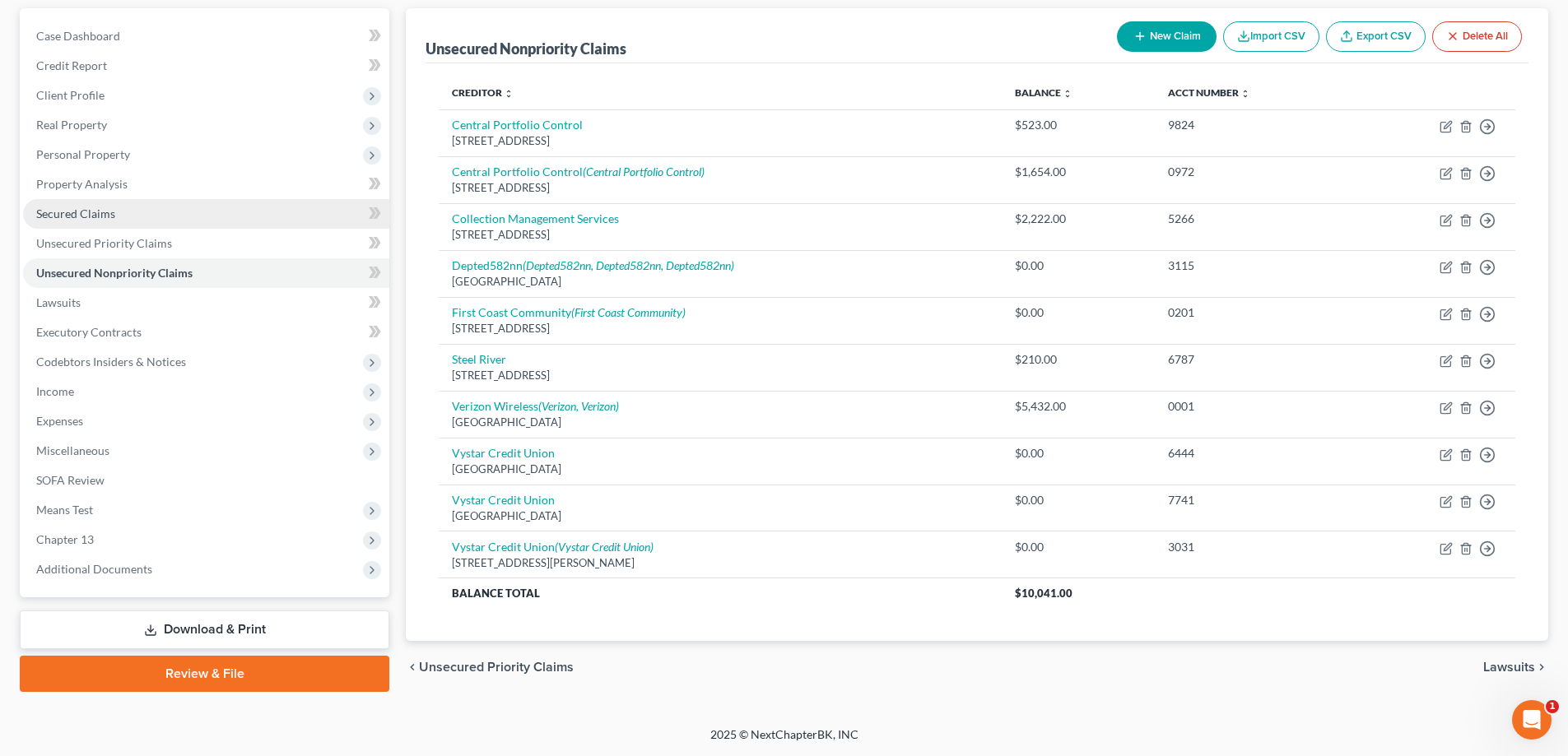
click at [54, 210] on span "Secured Claims" at bounding box center [75, 213] width 79 height 14
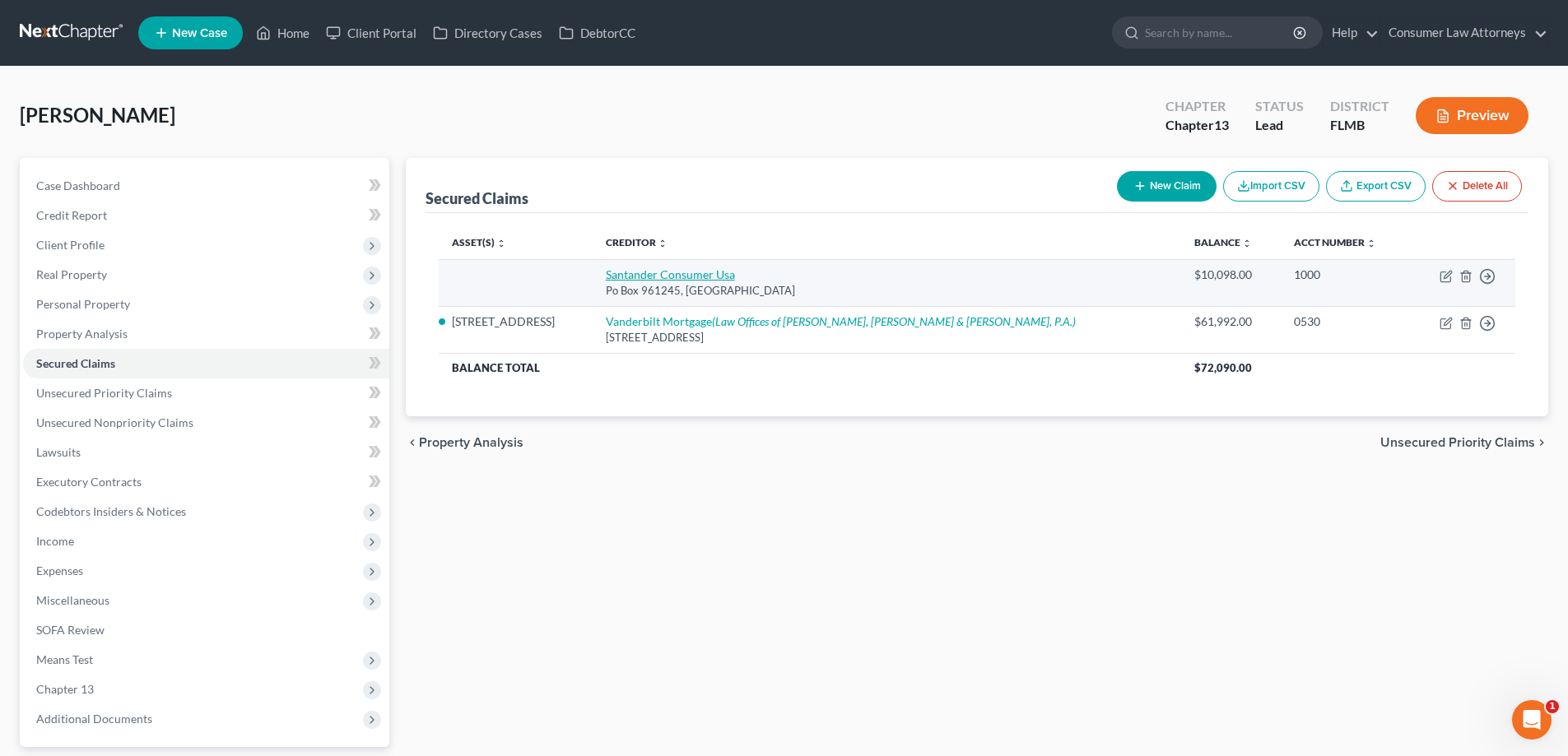
click at [701, 281] on link "Santander Consumer Usa" at bounding box center [670, 274] width 129 height 14
select select "45"
select select "0"
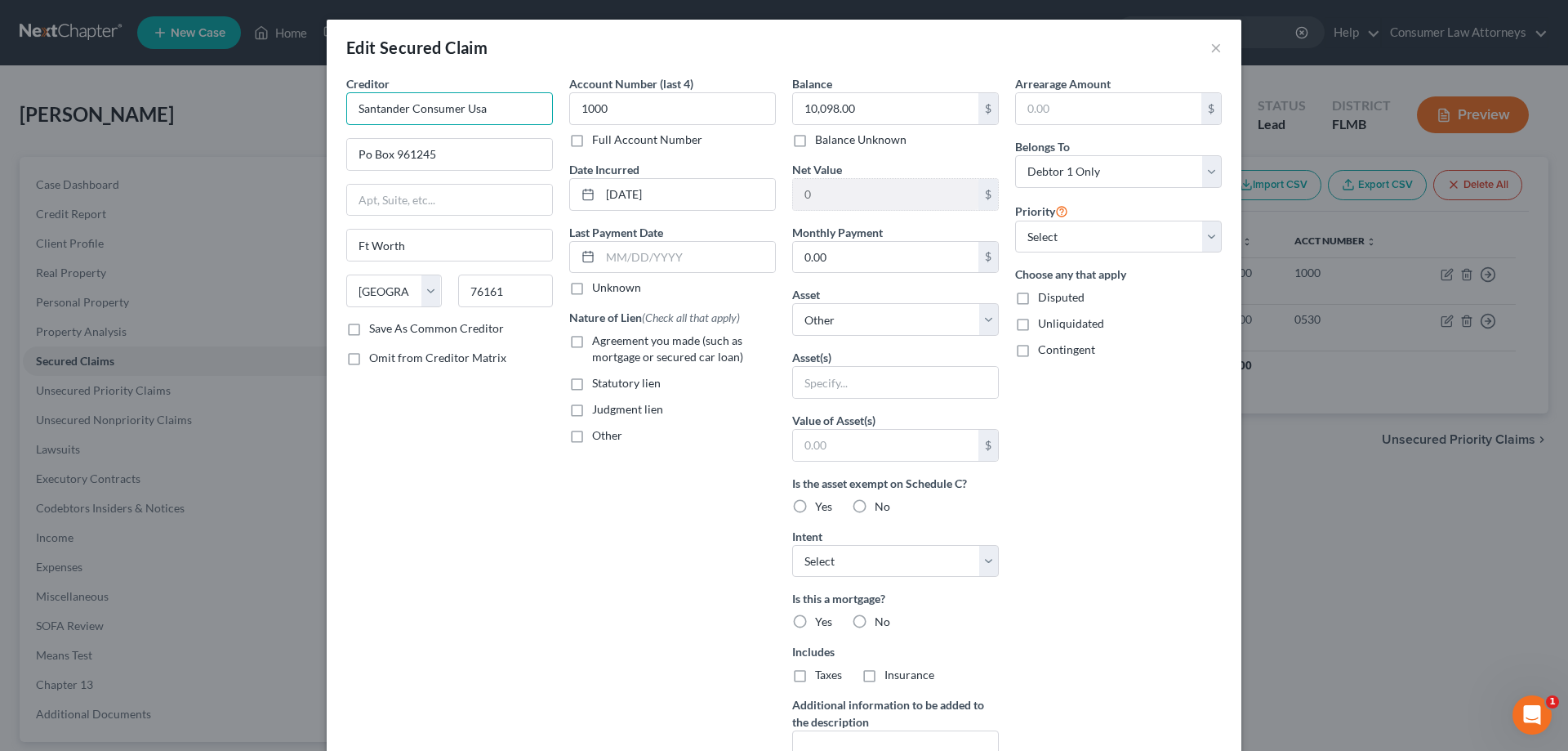
click at [522, 114] on input "Santander Consumer Usa" at bounding box center [450, 109] width 207 height 32
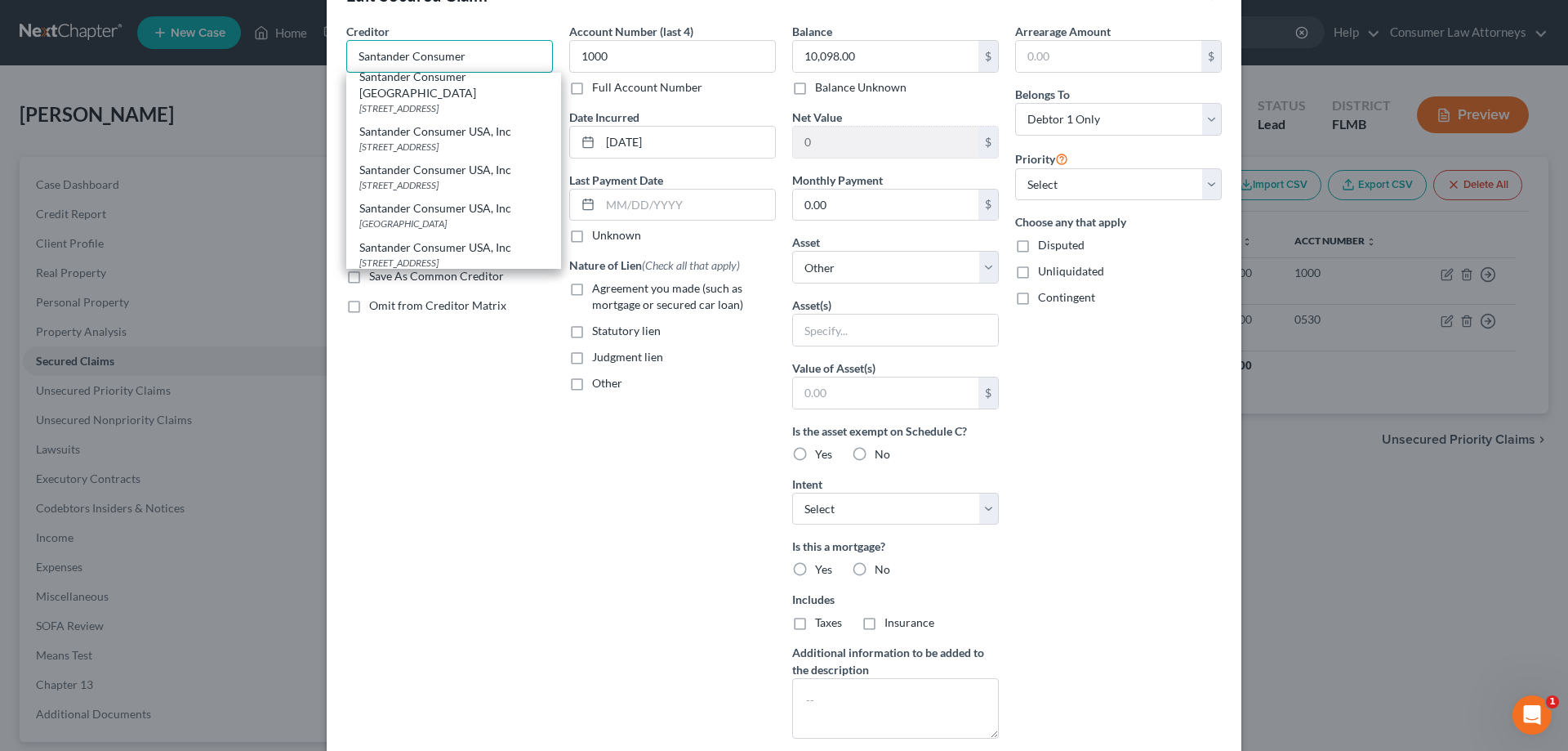
scroll to position [82, 0]
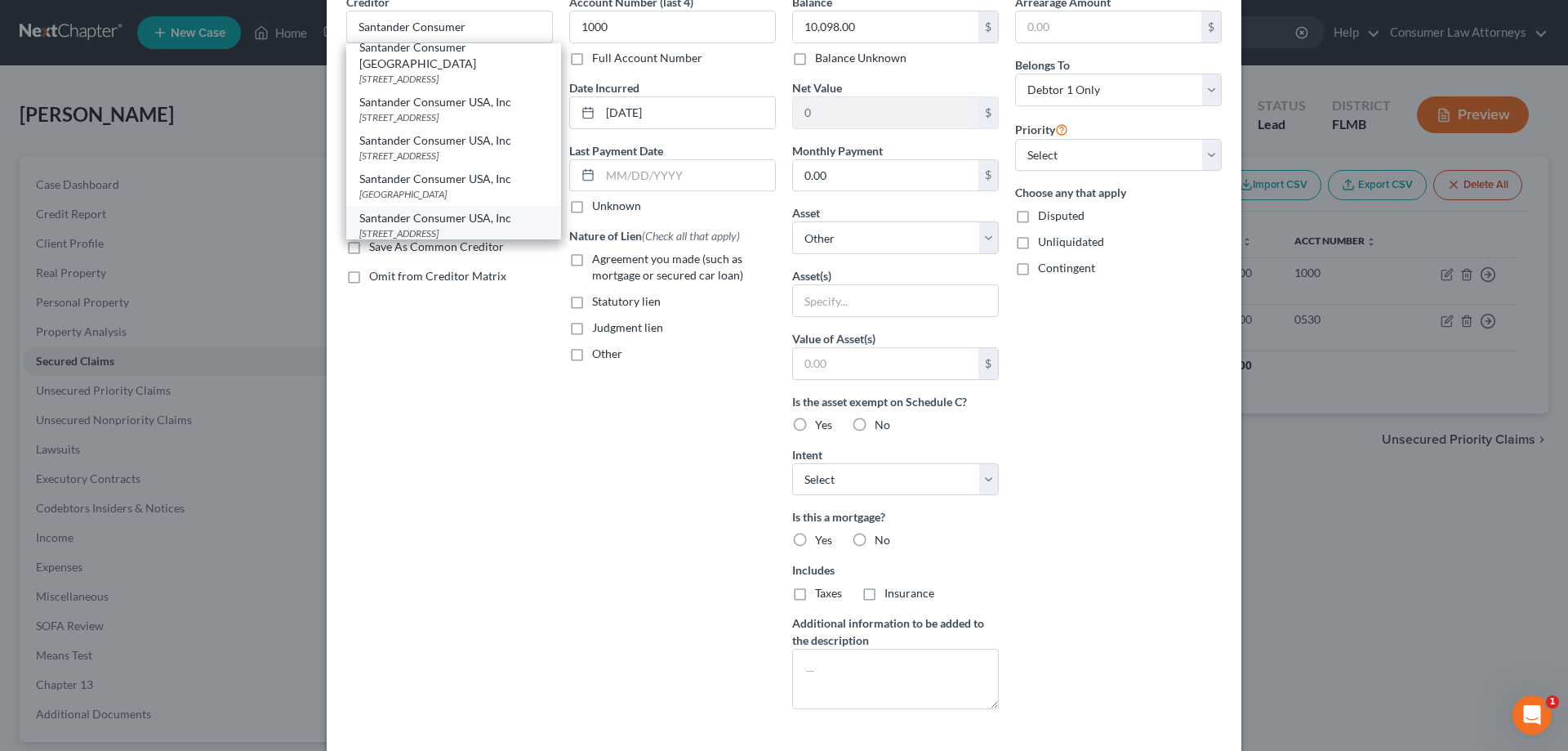
click at [479, 218] on div "Santander Consumer USA, Inc" at bounding box center [454, 218] width 189 height 16
type input "Santander Consumer USA, Inc"
type input "PO Box 961245"
type input "[GEOGRAPHIC_DATA]"
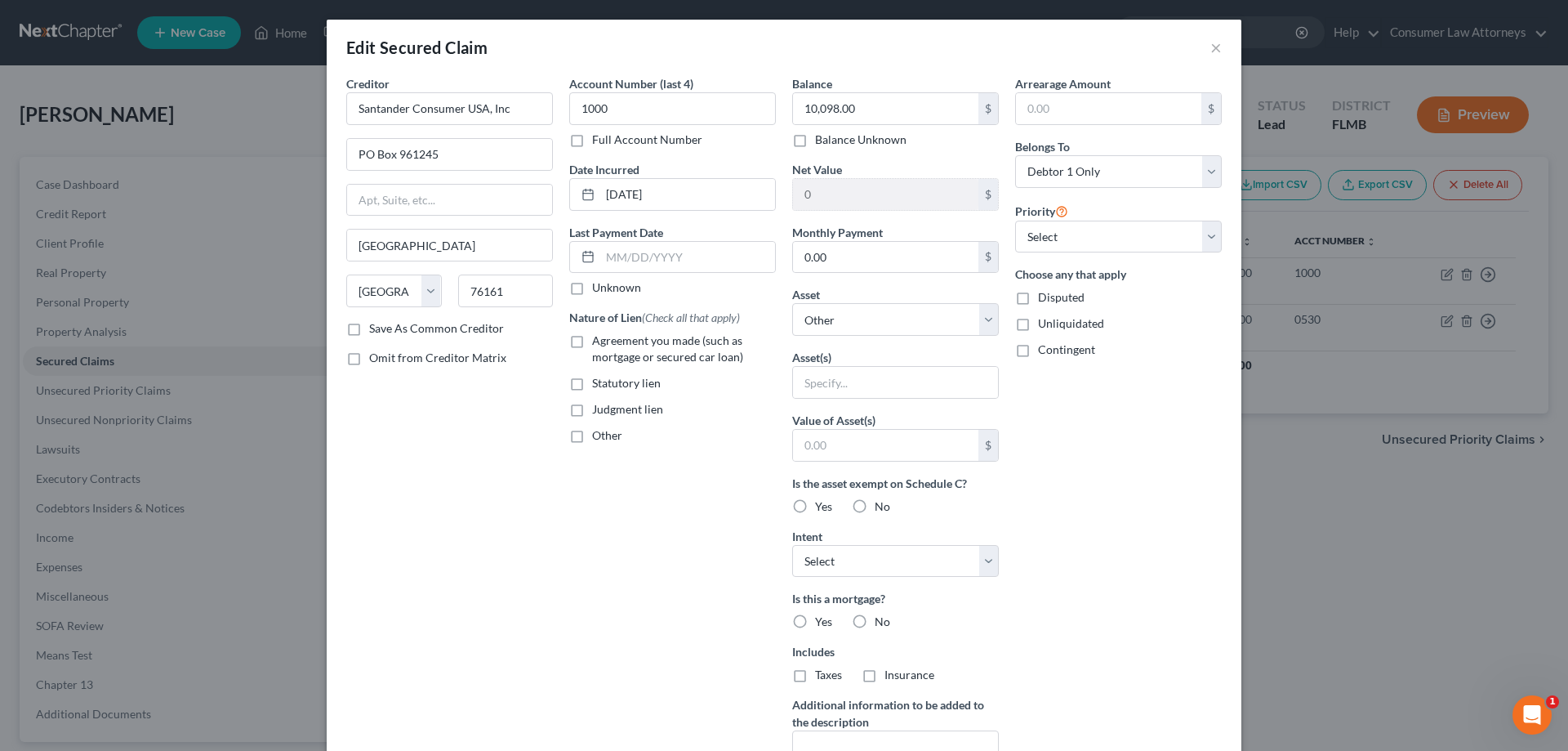
scroll to position [204, 0]
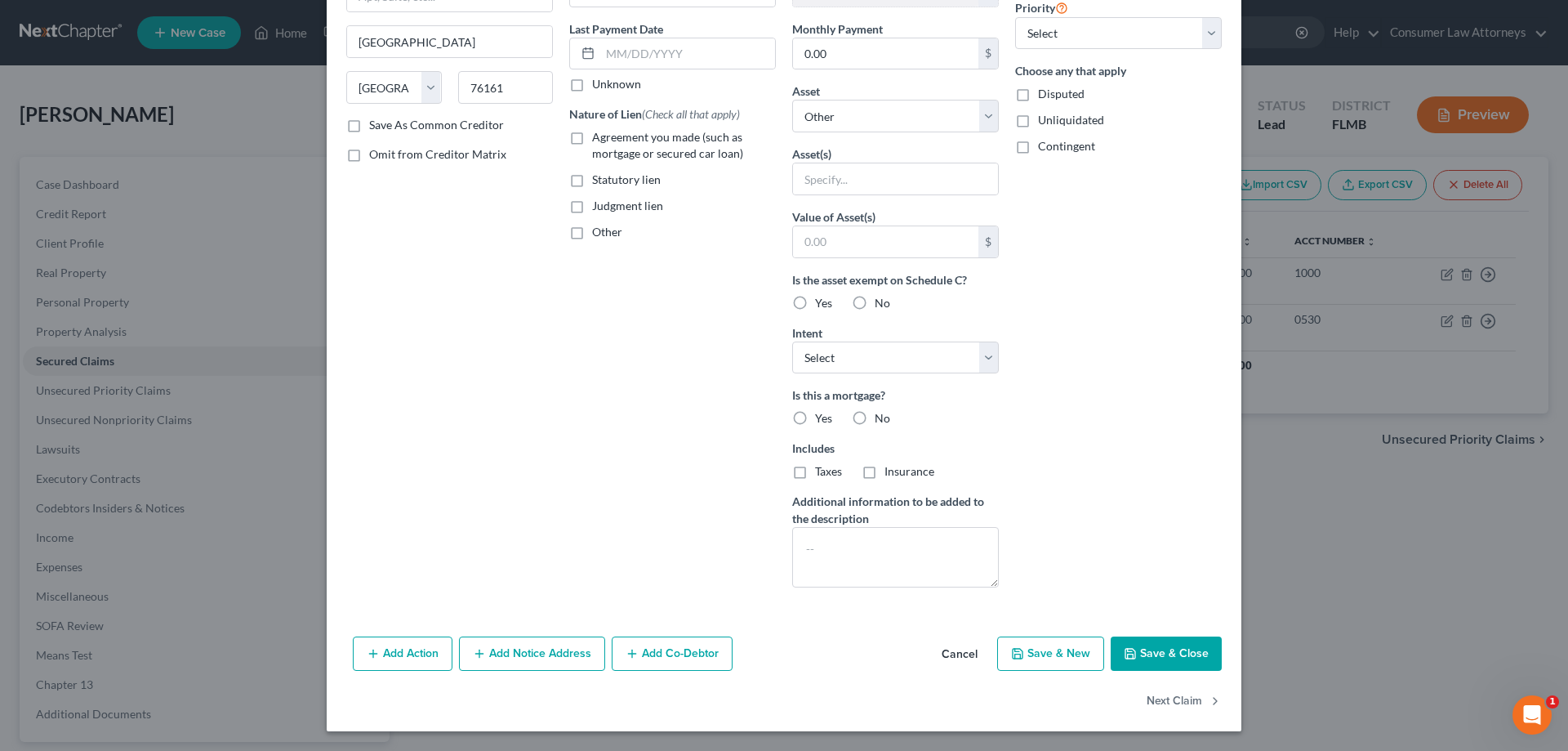
click at [548, 656] on button "Add Notice Address" at bounding box center [532, 654] width 146 height 34
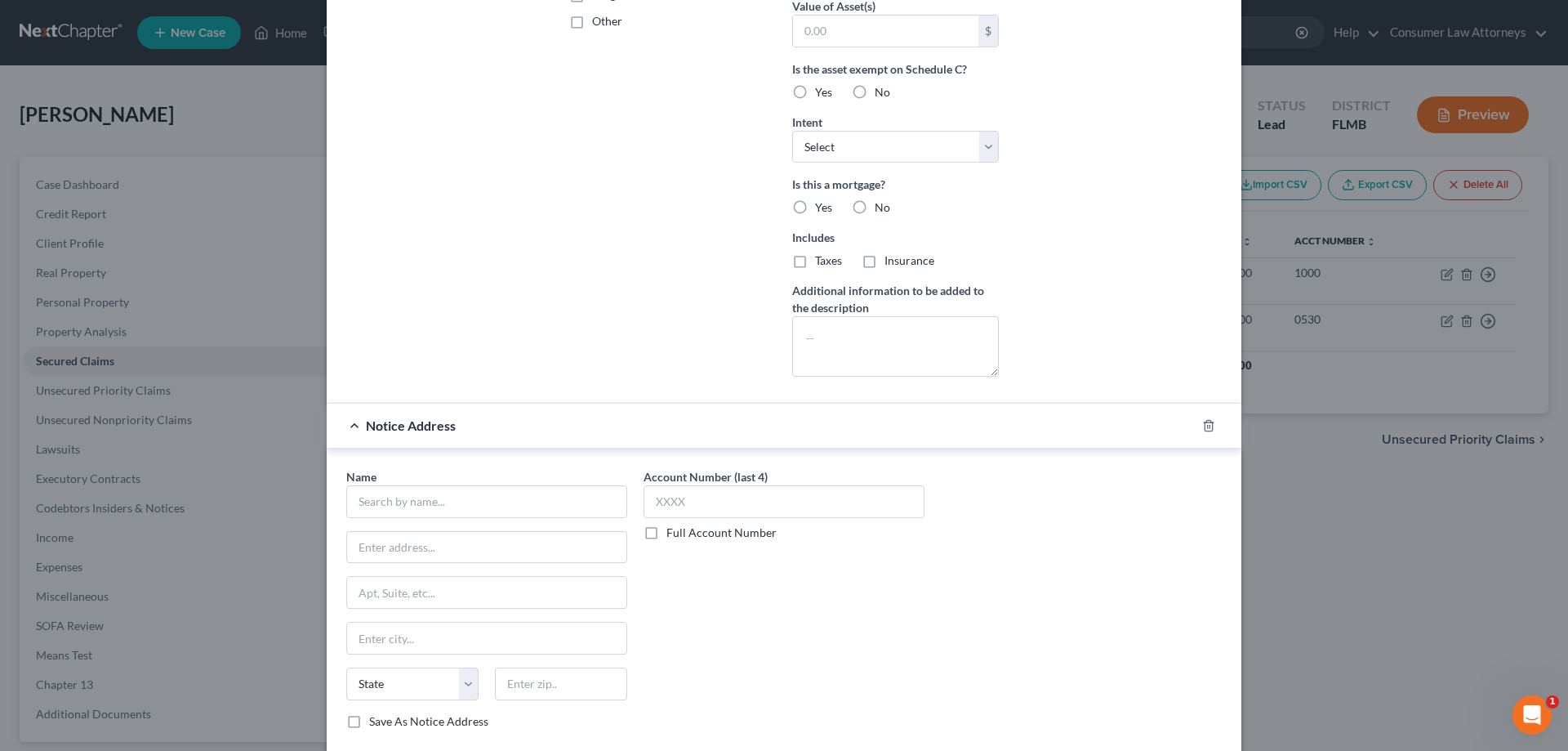
scroll to position [448, 0]
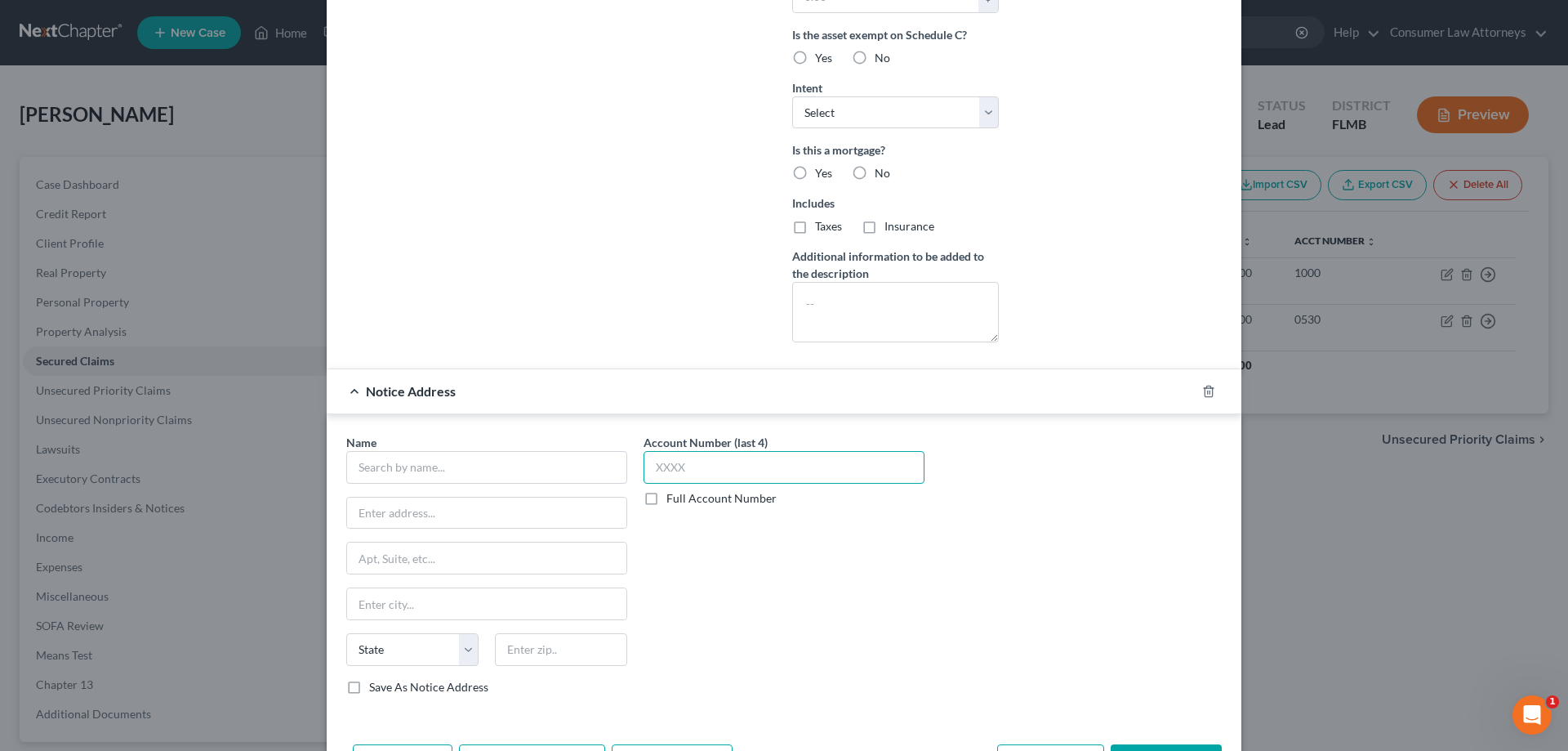
click at [688, 463] on input "text" at bounding box center [784, 467] width 281 height 32
type input "1000"
click at [523, 466] on input "text" at bounding box center [487, 467] width 281 height 32
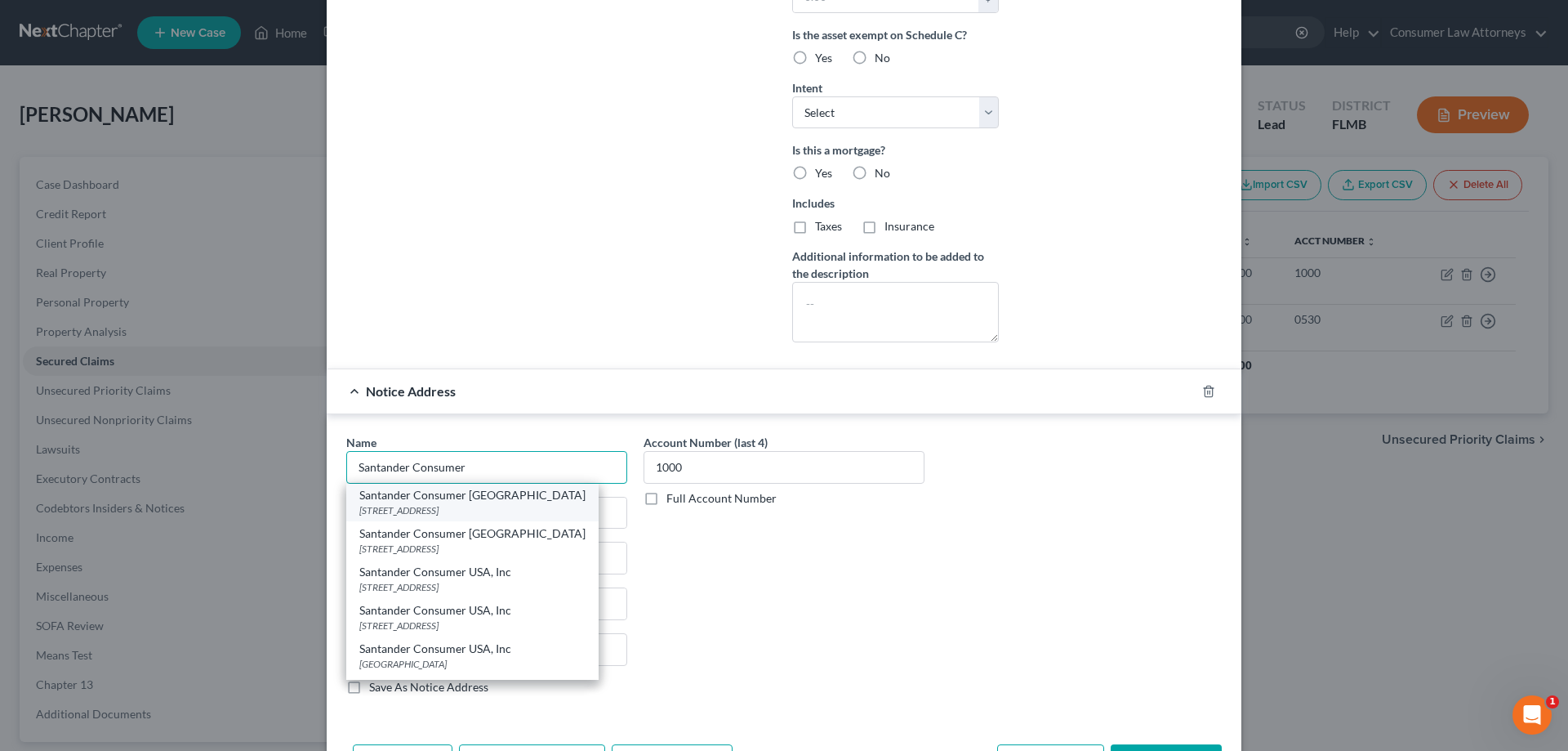
scroll to position [74, 0]
click at [464, 554] on div "[STREET_ADDRESS]" at bounding box center [472, 552] width 226 height 14
type input "Santander Consumer USA, Inc"
type input "[STREET_ADDRESS]"
type input "[GEOGRAPHIC_DATA]"
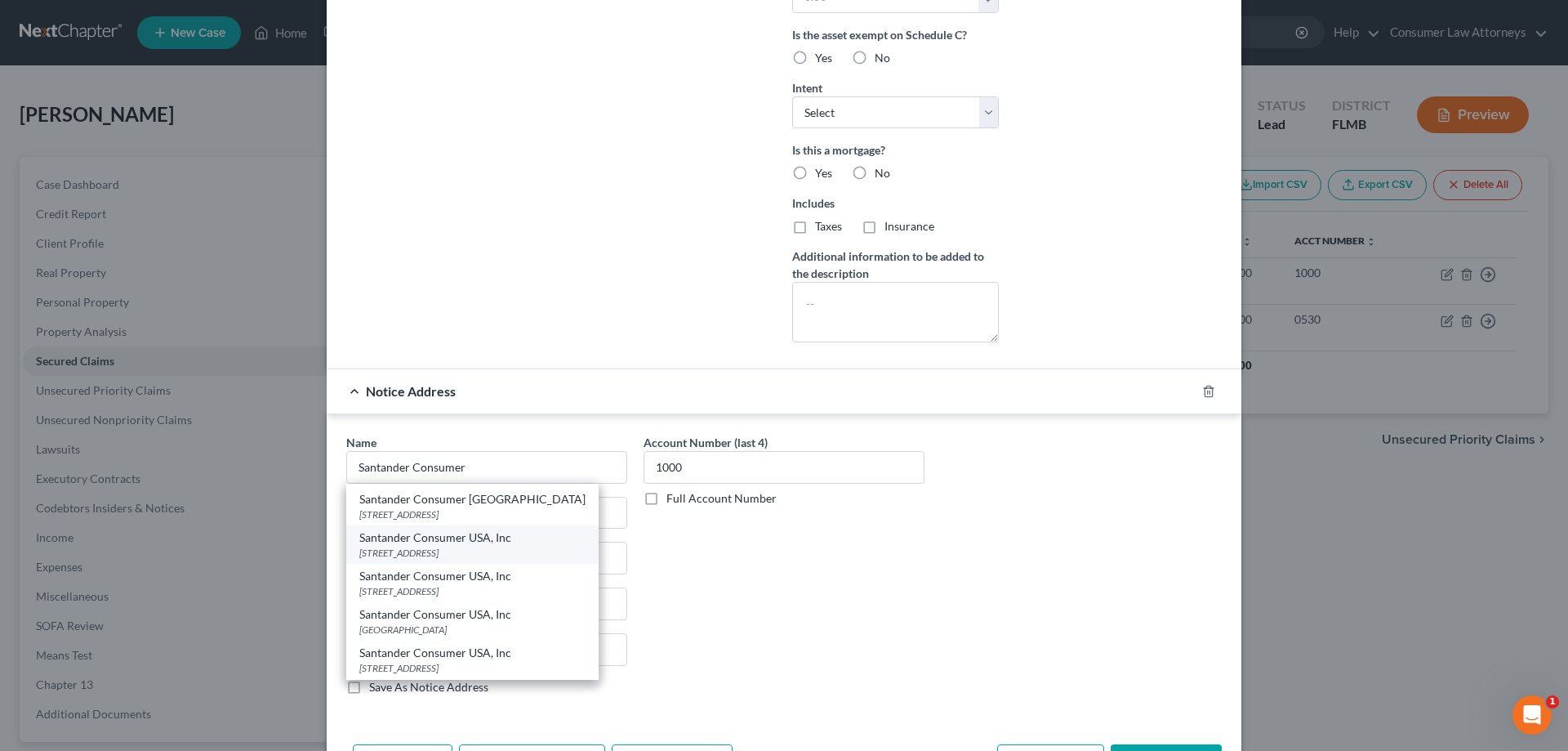
select select "45"
type input "75247"
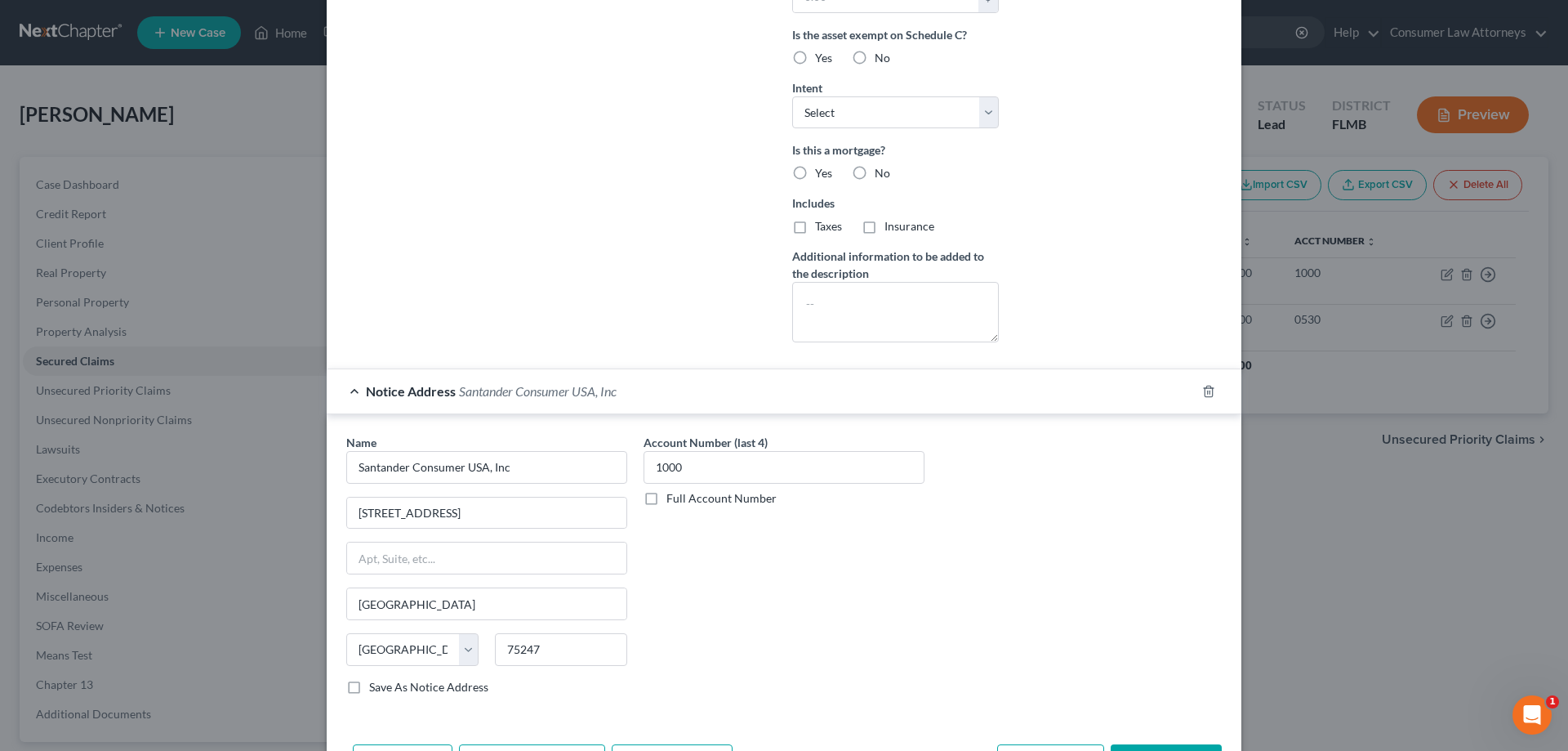
scroll to position [556, 0]
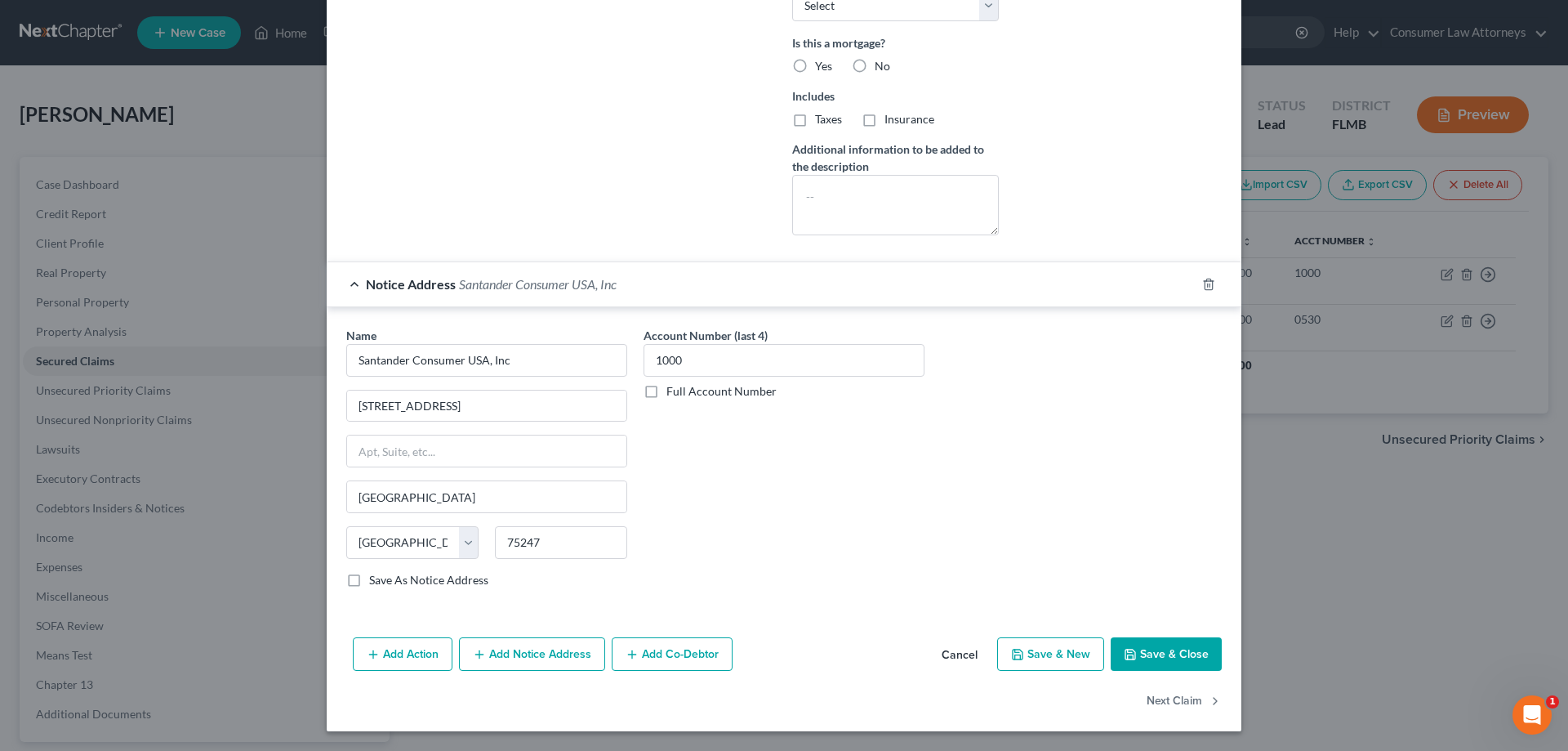
click at [1158, 656] on button "Save & Close" at bounding box center [1166, 655] width 111 height 34
select select
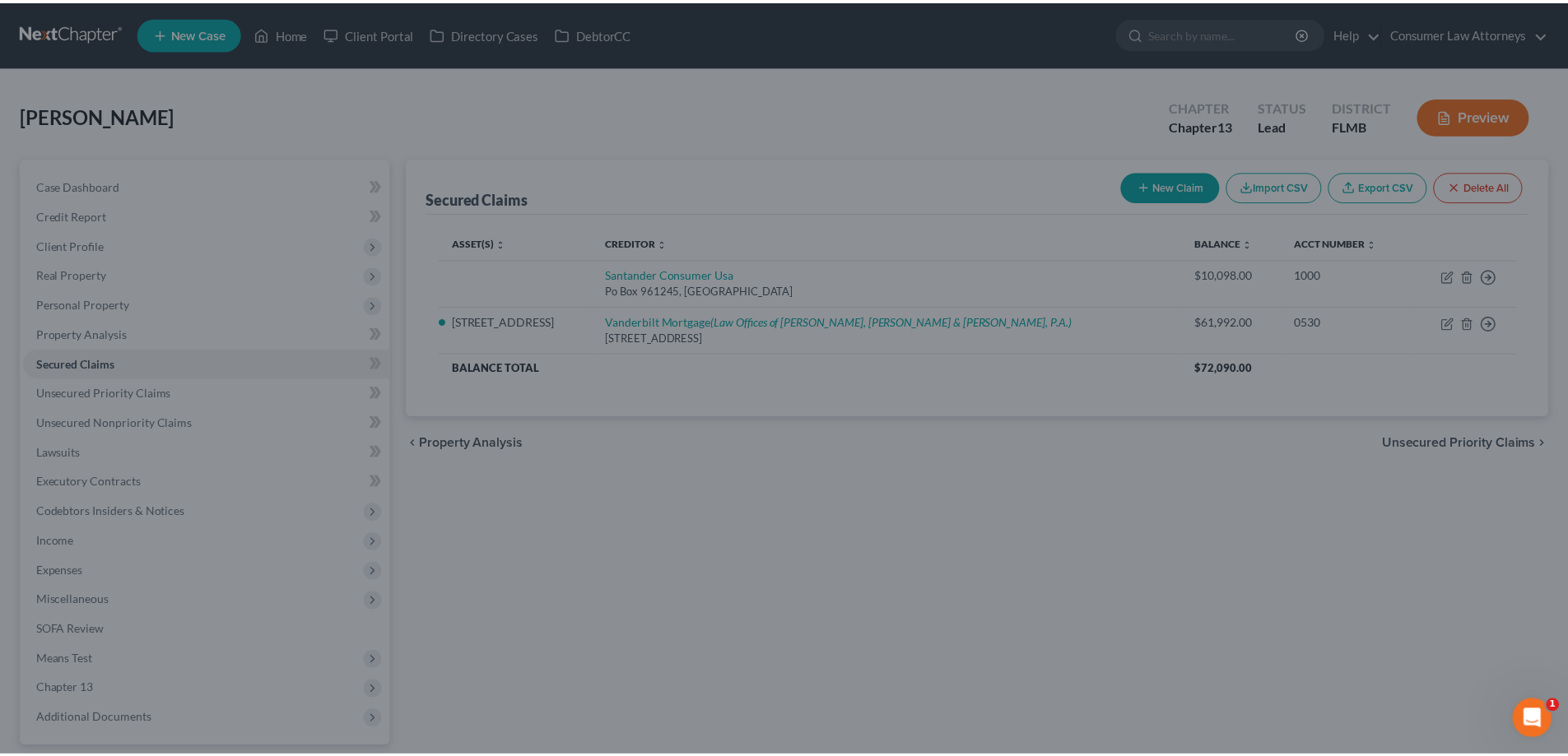
scroll to position [0, 0]
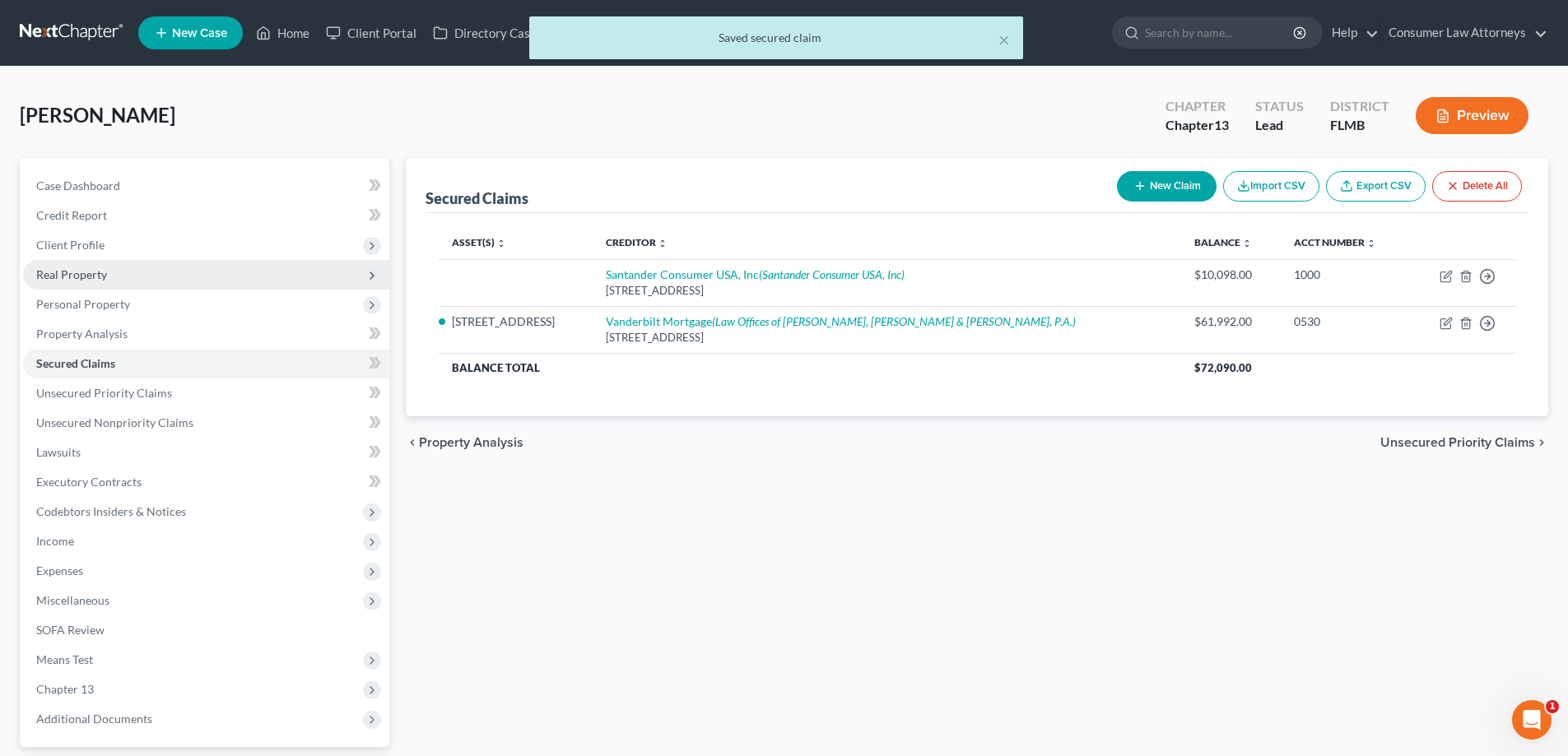
click at [86, 280] on span "Real Property" at bounding box center [72, 274] width 71 height 14
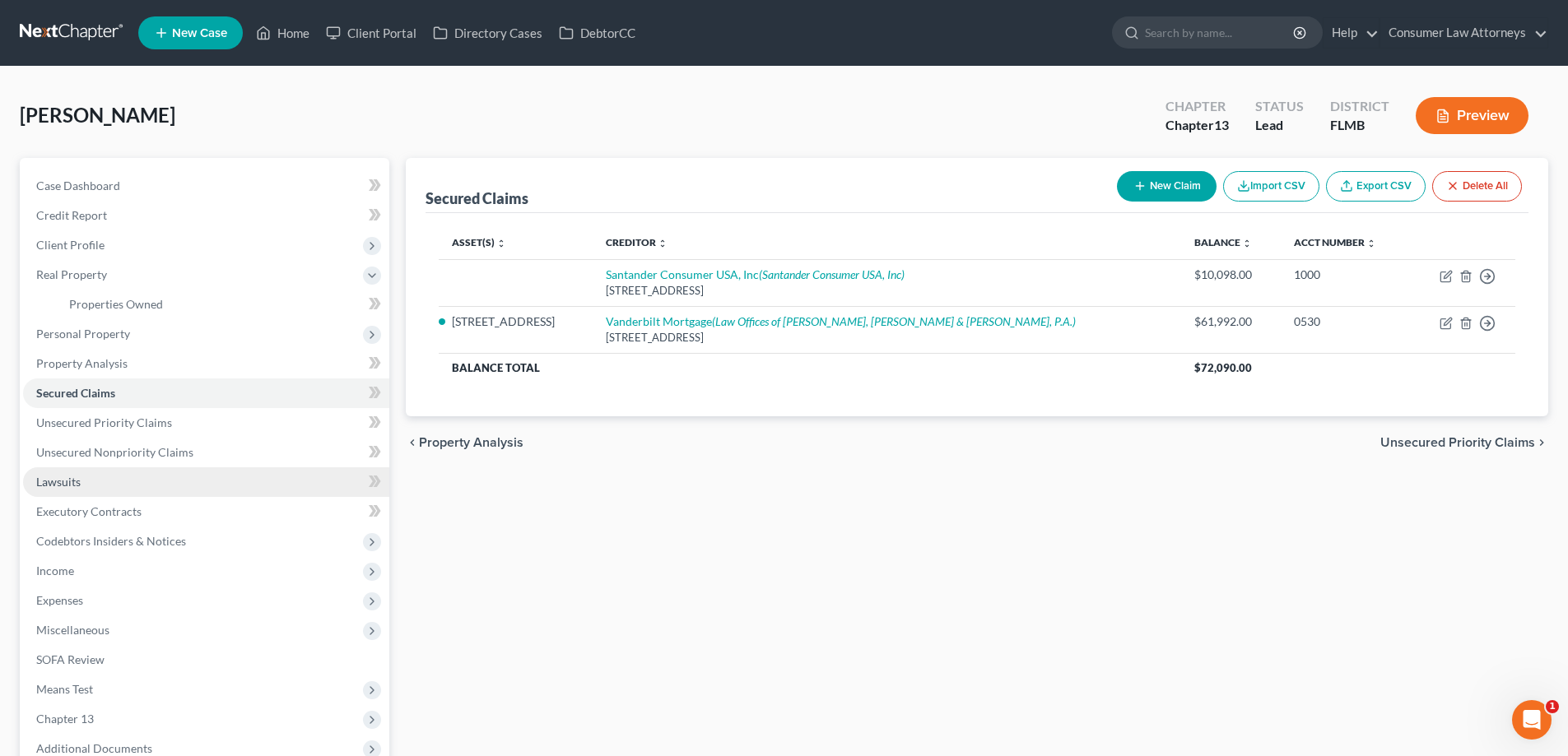
click at [49, 481] on span "Lawsuits" at bounding box center [58, 481] width 44 height 14
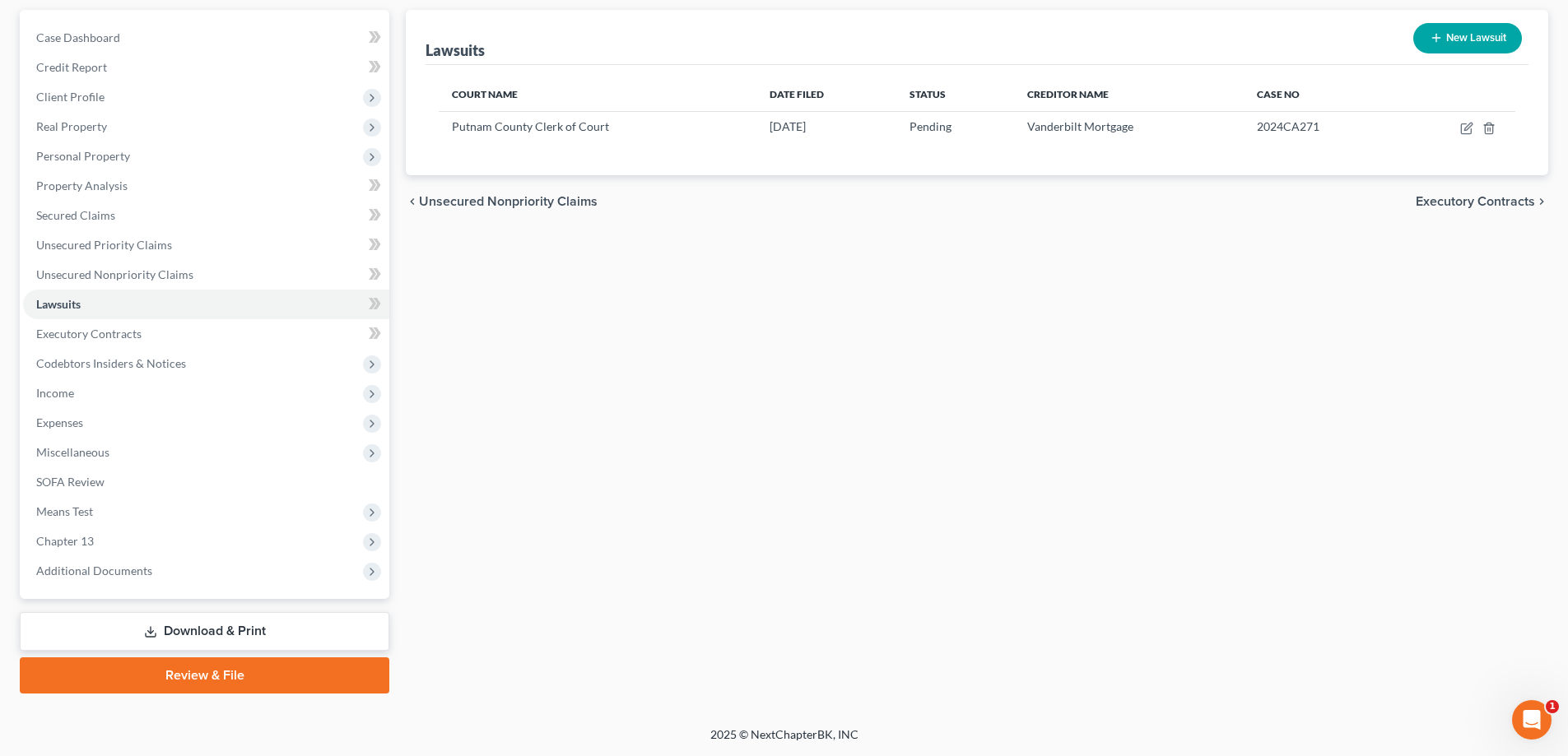
click at [262, 631] on link "Download & Print" at bounding box center [204, 631] width 369 height 39
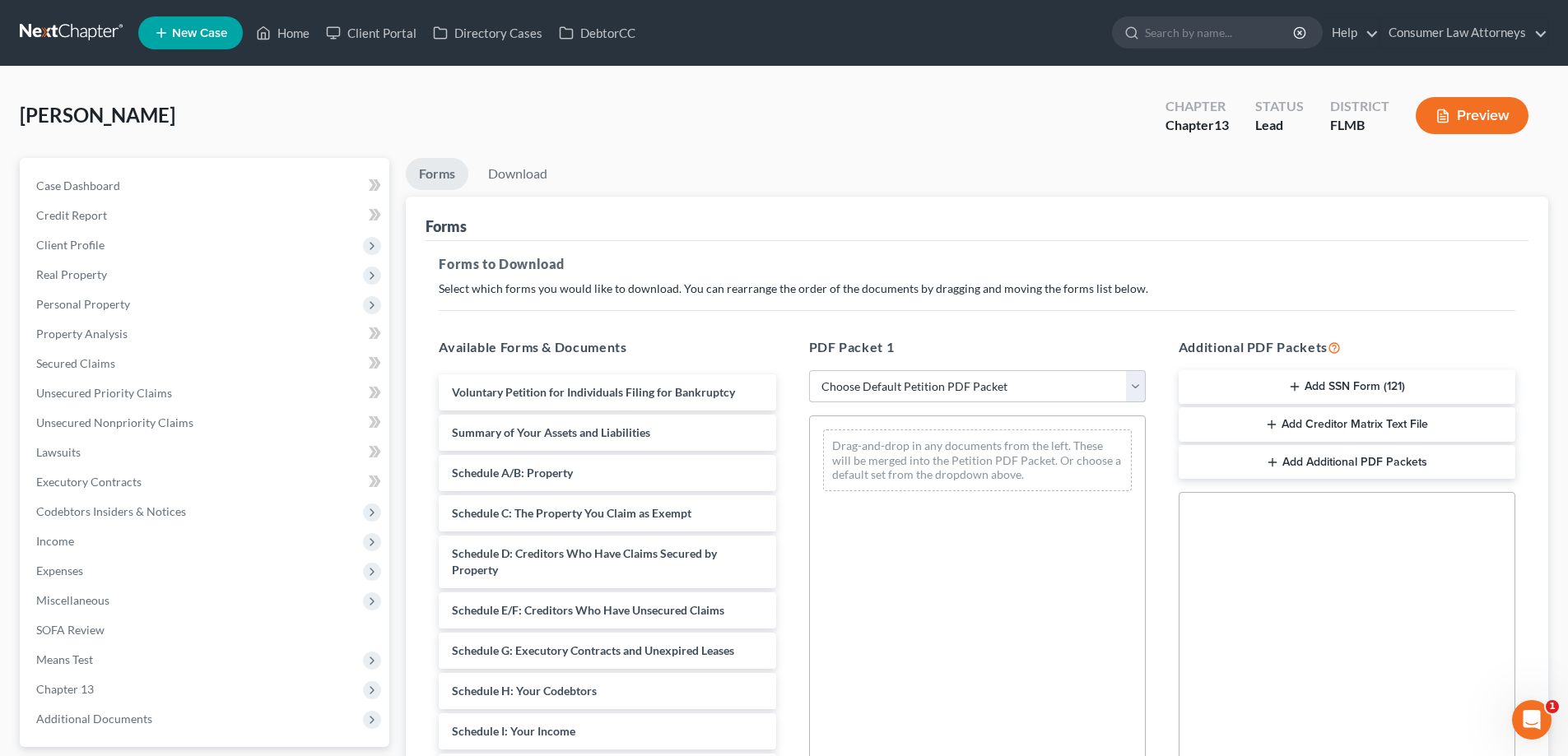
click at [932, 387] on select "Choose Default Petition PDF Packet Complete Bankruptcy Petition (all forms and …" at bounding box center [977, 386] width 336 height 33
select select "0"
click at [809, 370] on select "Choose Default Petition PDF Packet Complete Bankruptcy Petition (all forms and …" at bounding box center [977, 386] width 336 height 33
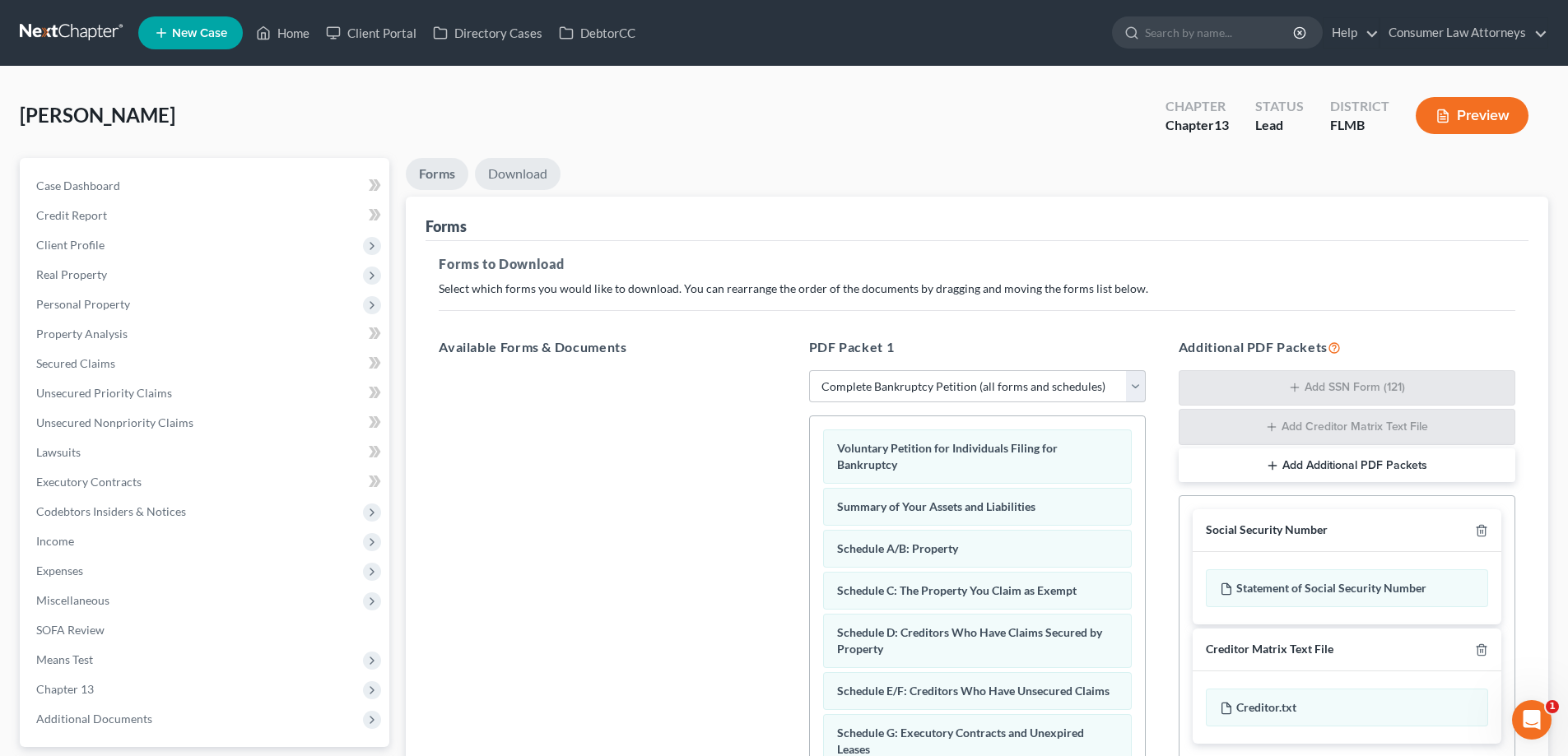
click at [519, 162] on link "Download" at bounding box center [518, 173] width 85 height 32
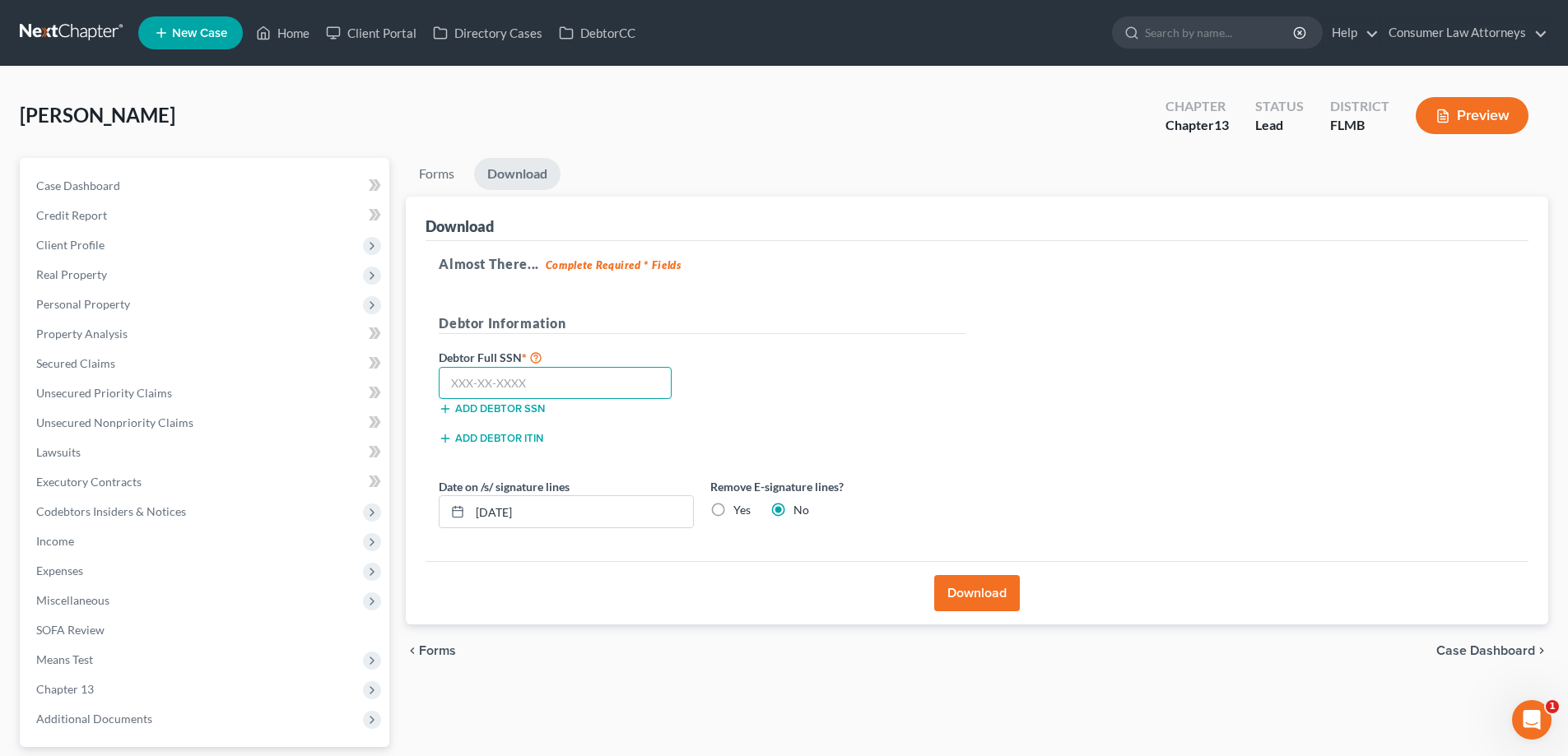
click at [563, 393] on input "text" at bounding box center [555, 383] width 233 height 33
type input "265-47-9312"
click at [981, 596] on button "Download" at bounding box center [977, 593] width 85 height 36
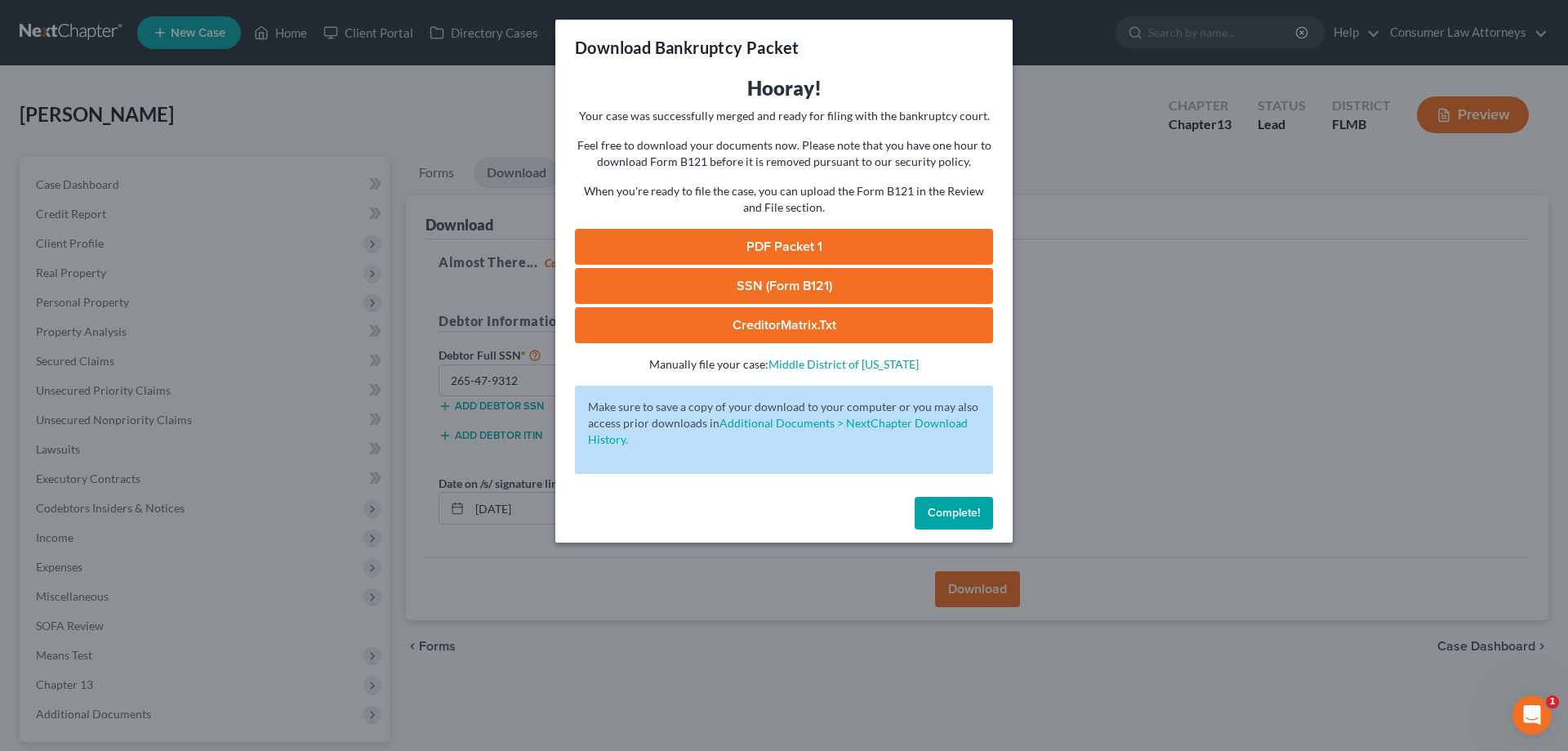
click at [801, 286] on link "SSN (Form B121)" at bounding box center [784, 286] width 419 height 36
click at [928, 514] on span "Complete!" at bounding box center [954, 512] width 52 height 14
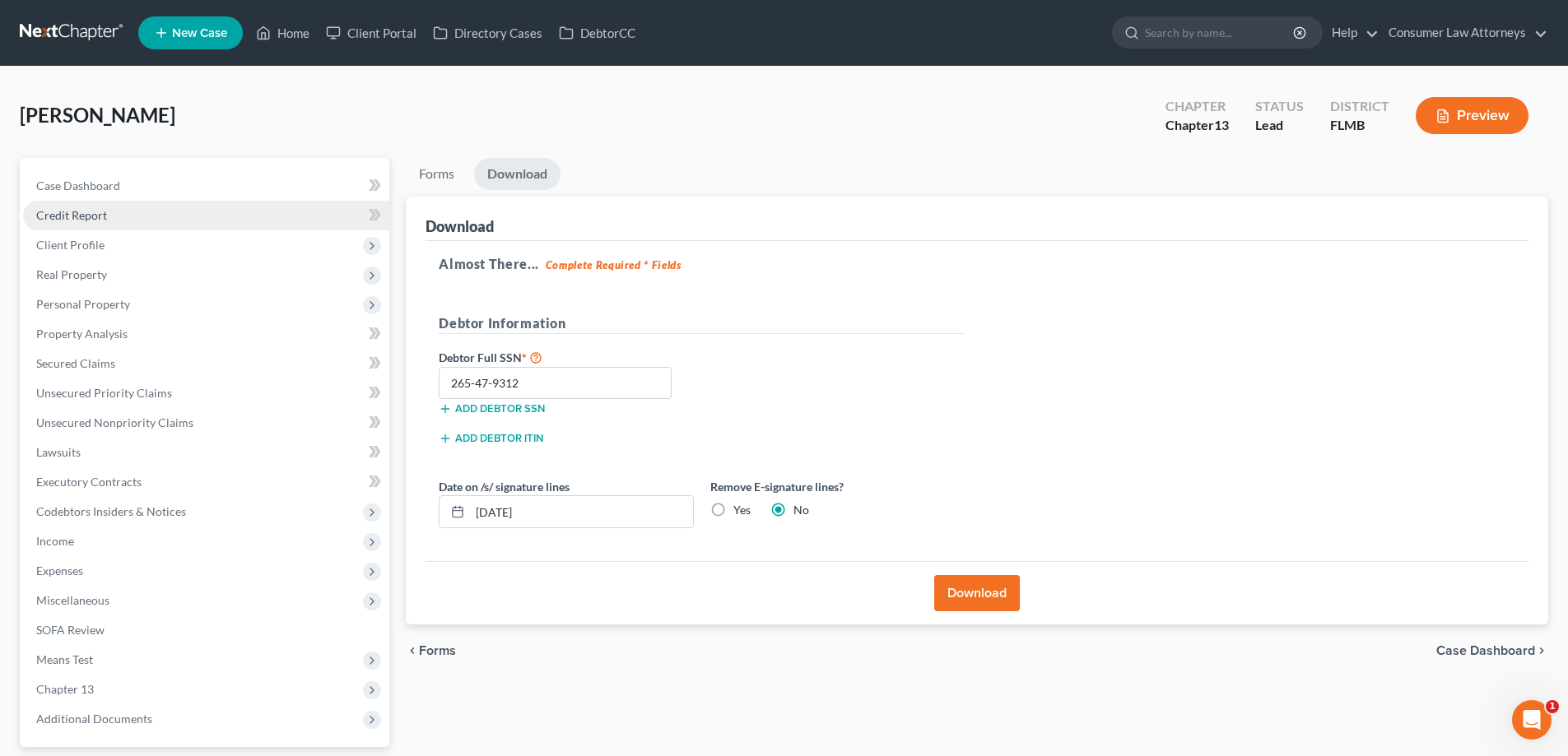
click at [58, 221] on span "Credit Report" at bounding box center [72, 215] width 71 height 14
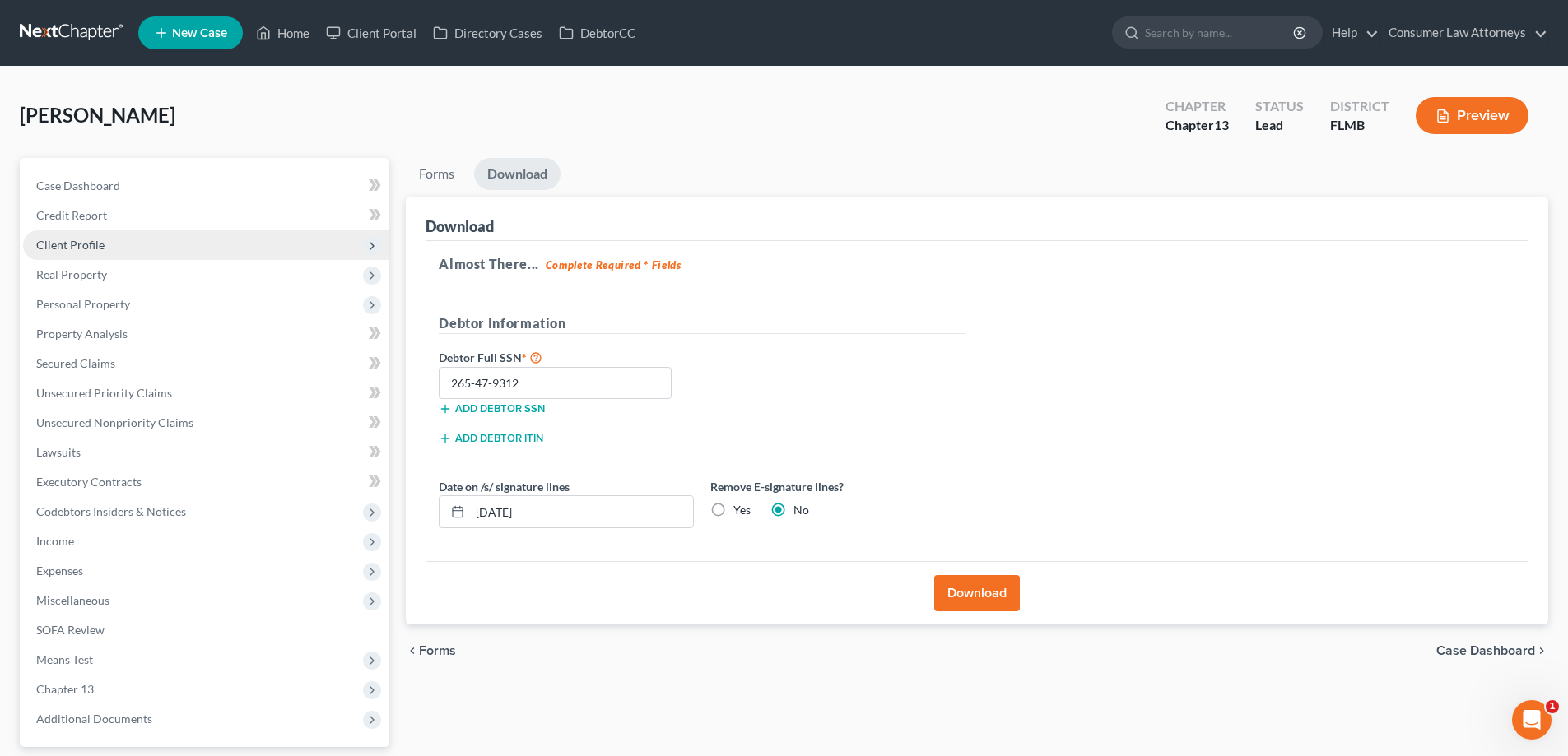
click at [75, 252] on span "Client Profile" at bounding box center [206, 245] width 366 height 30
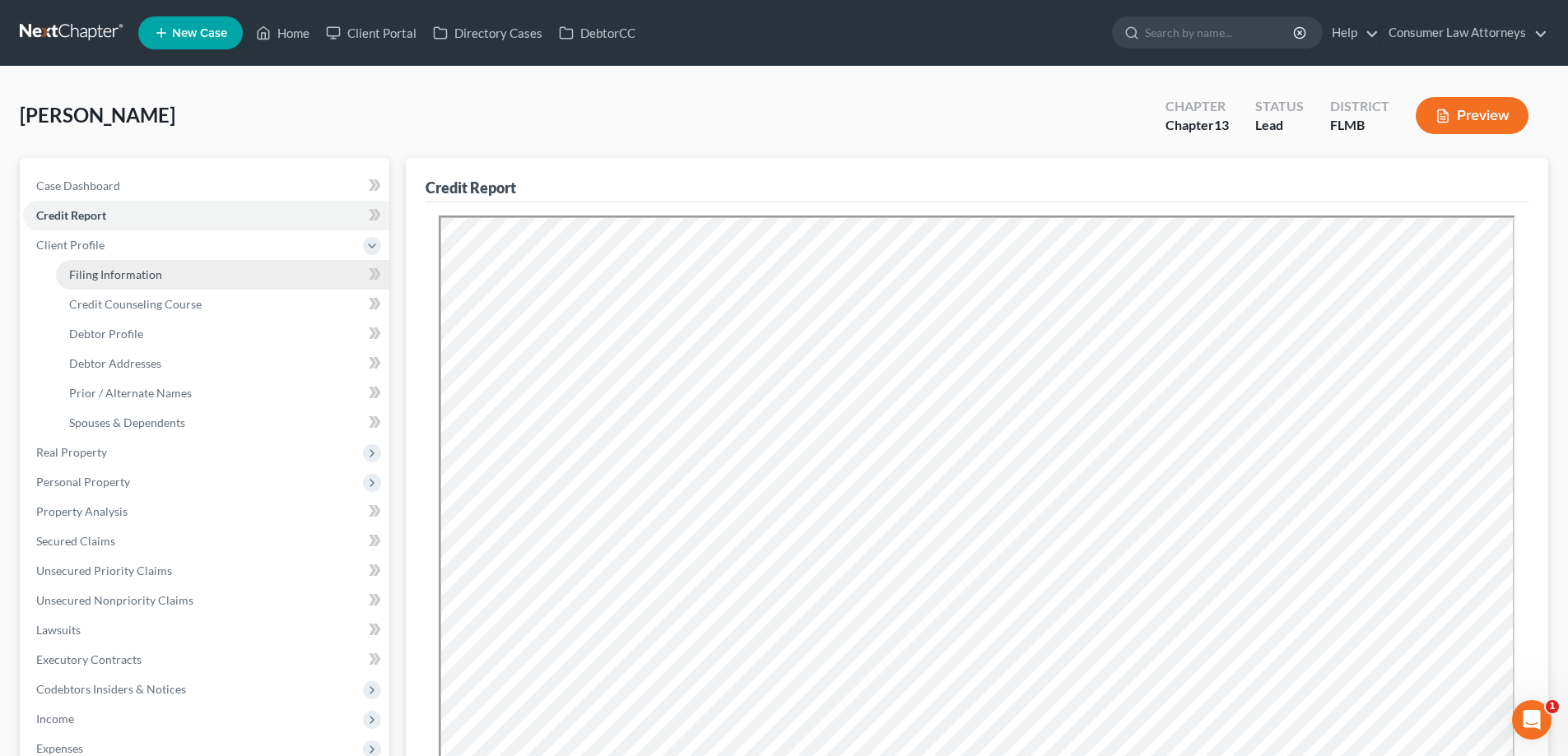
click at [104, 280] on span "Filing Information" at bounding box center [115, 274] width 93 height 14
select select "1"
select select "0"
select select "3"
select select "15"
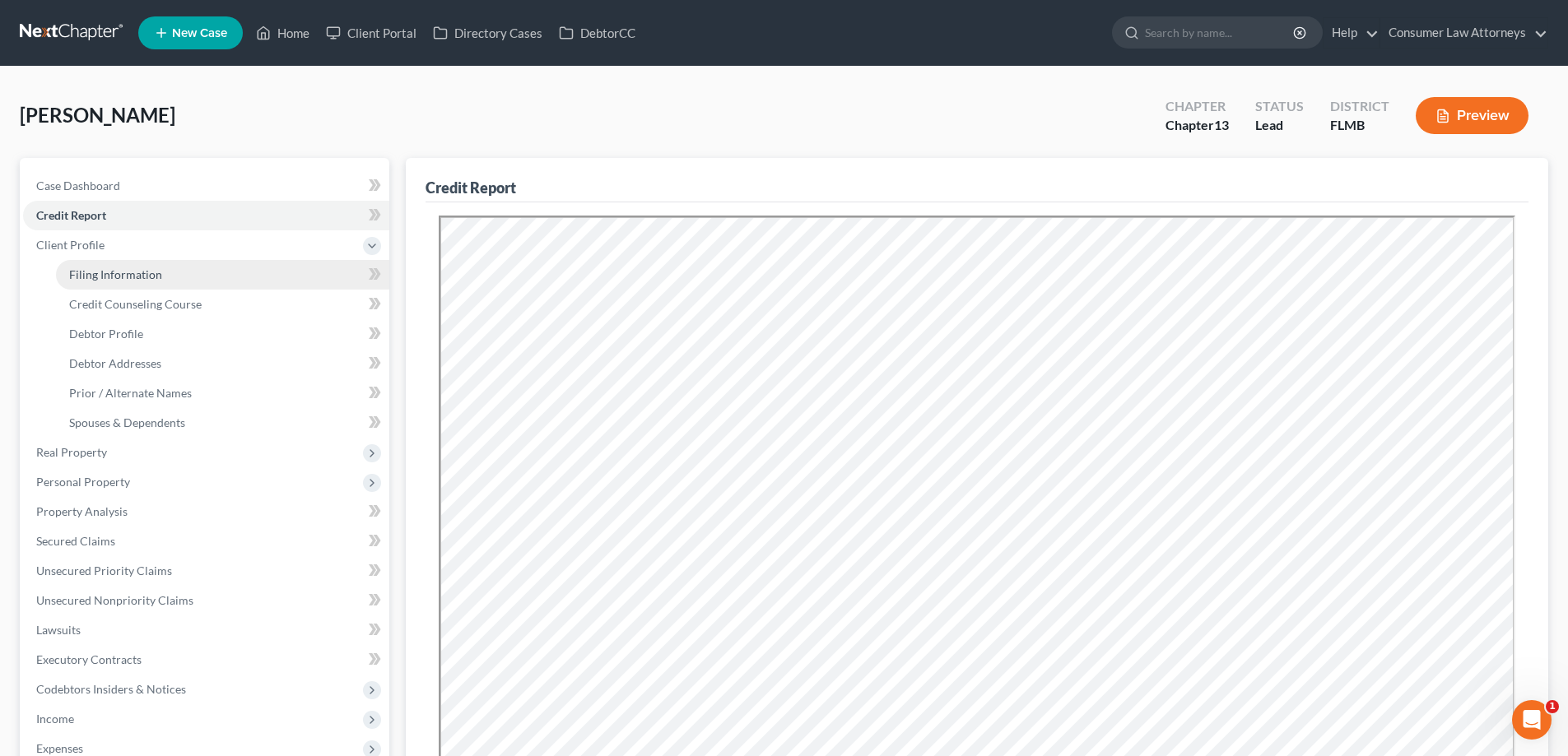
select select "0"
select select "9"
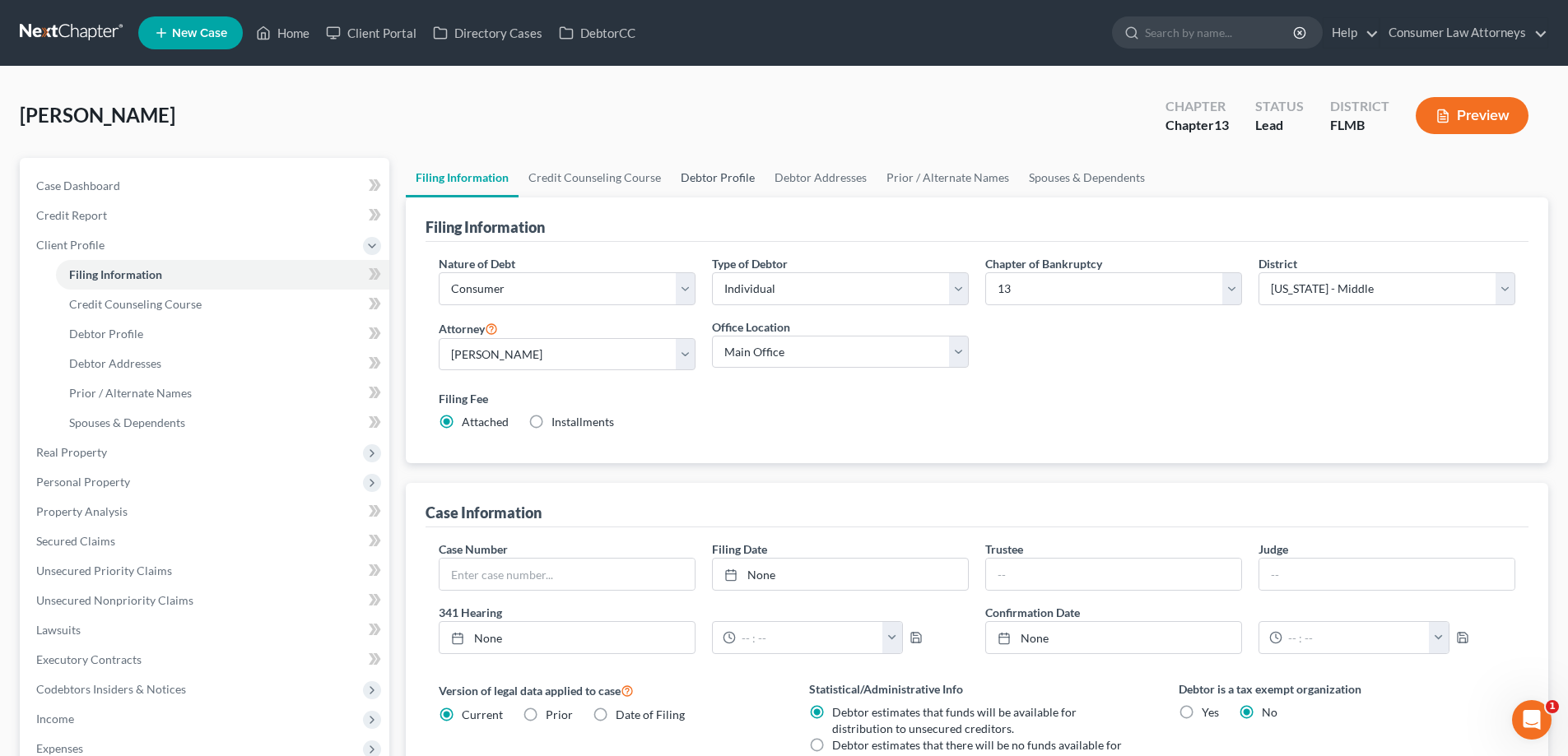
click at [726, 180] on link "Debtor Profile" at bounding box center [717, 178] width 93 height 40
select select "0"
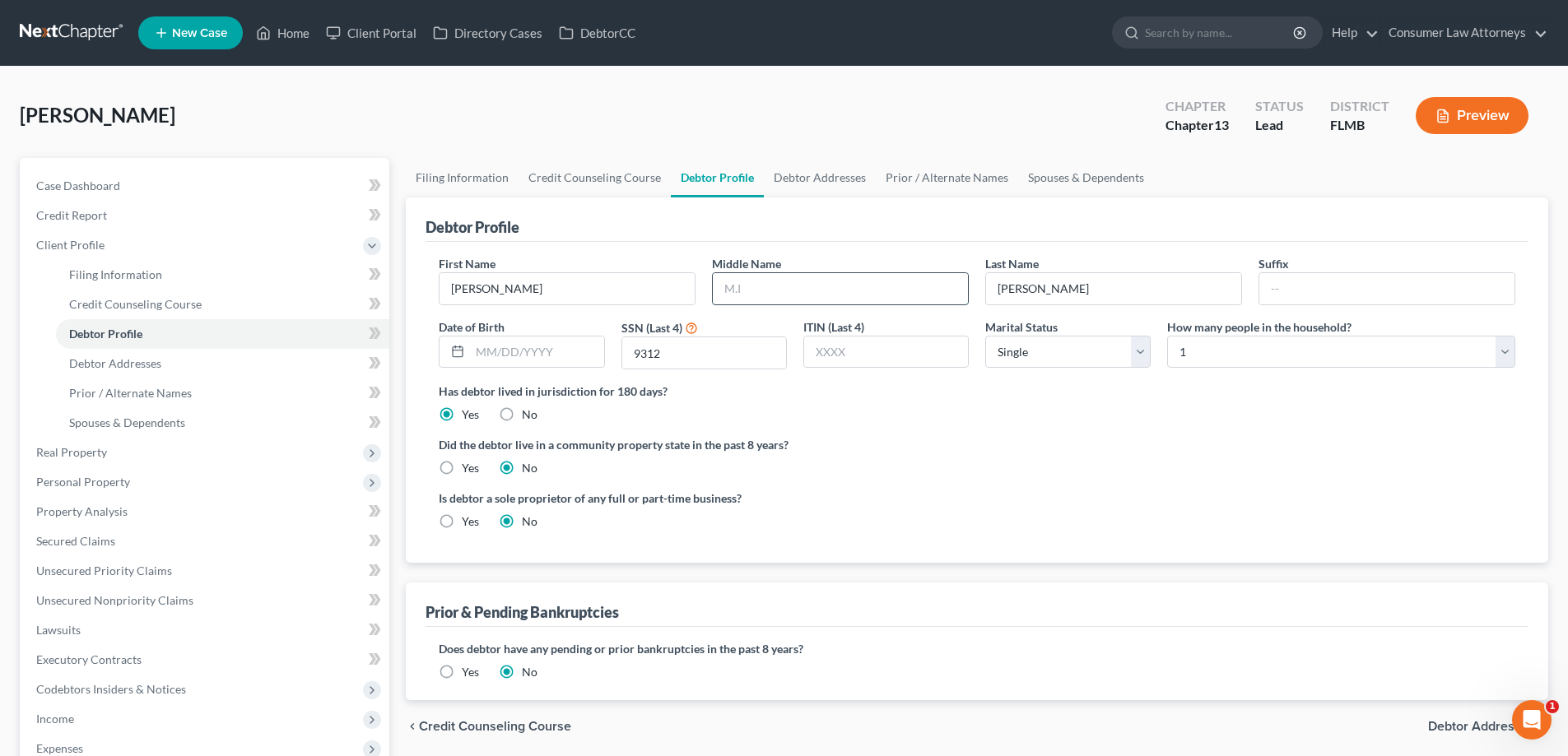
click at [765, 290] on input "text" at bounding box center [840, 288] width 255 height 31
type input "[PERSON_NAME]"
click at [796, 325] on div "ITIN (Last 4)" at bounding box center [886, 344] width 182 height 52
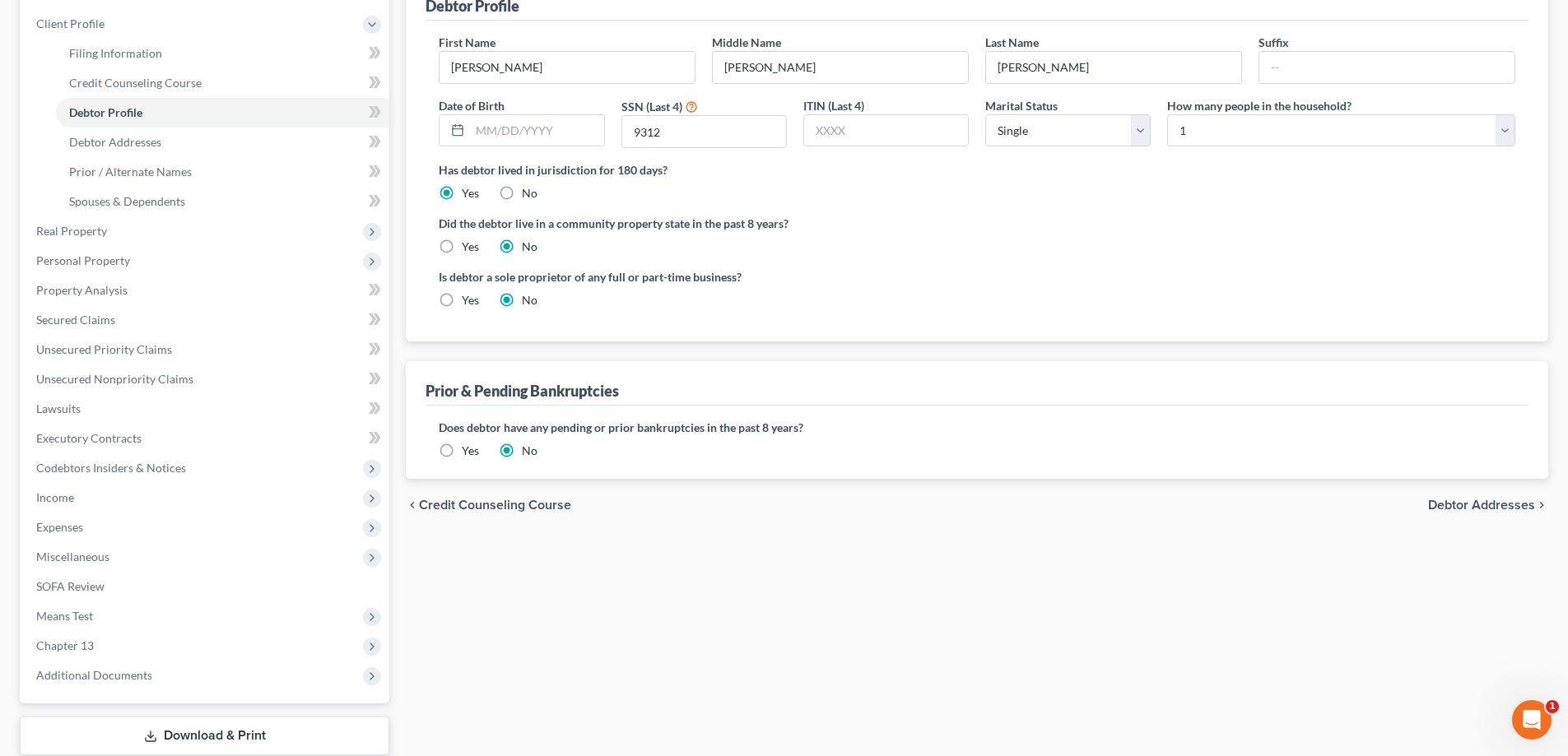
scroll to position [325, 0]
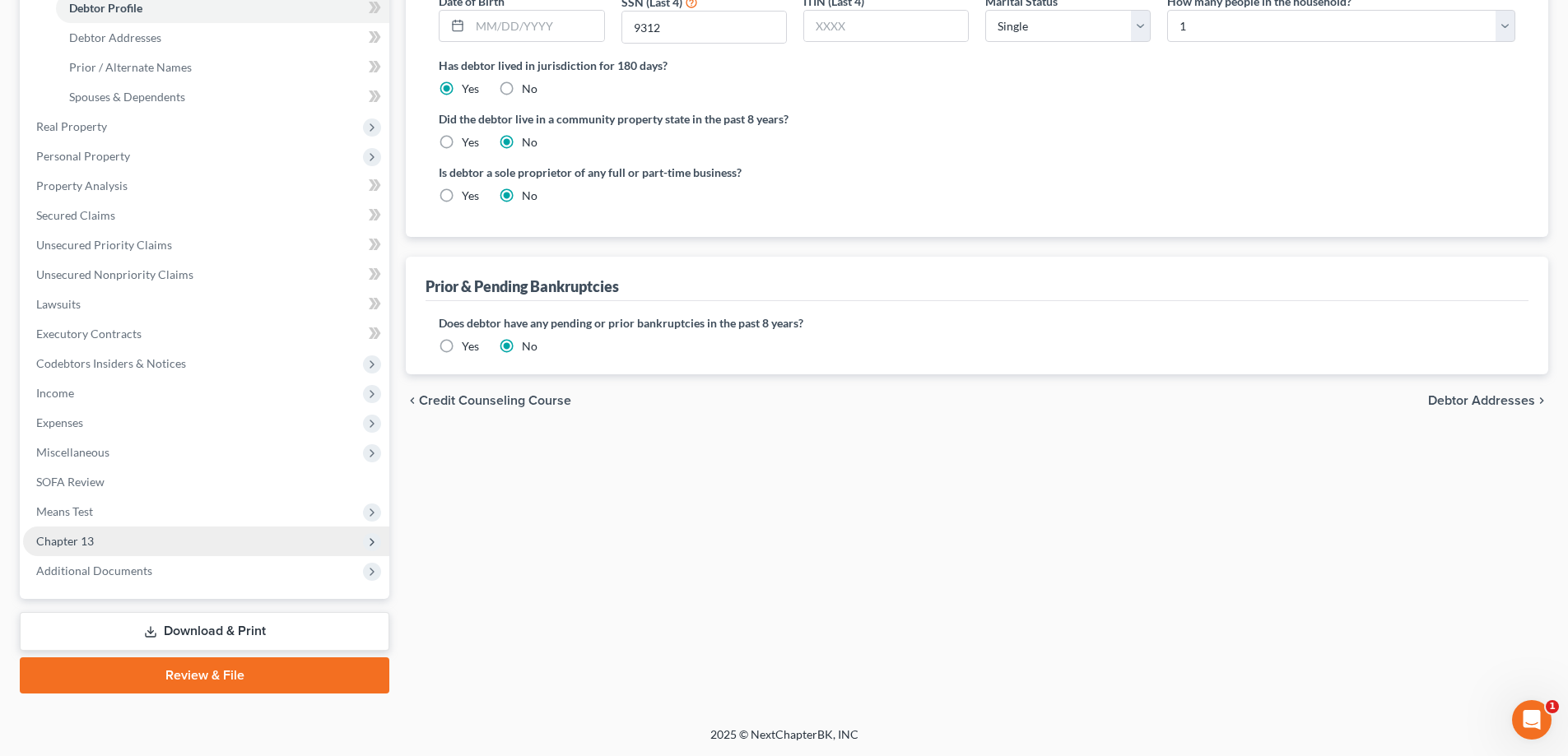
click at [83, 546] on span "Chapter 13" at bounding box center [65, 540] width 58 height 14
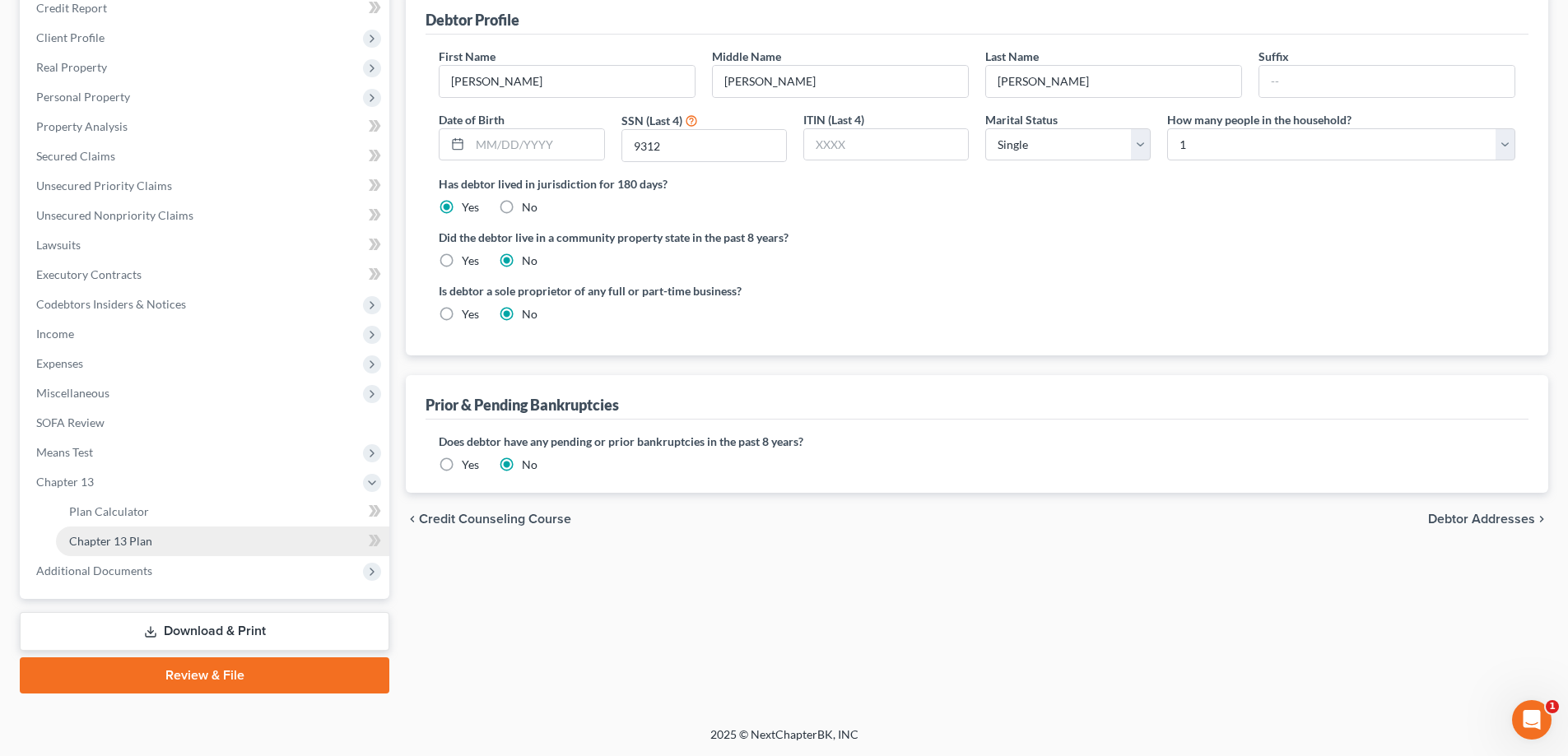
scroll to position [208, 0]
click at [245, 625] on link "Download & Print" at bounding box center [204, 631] width 369 height 39
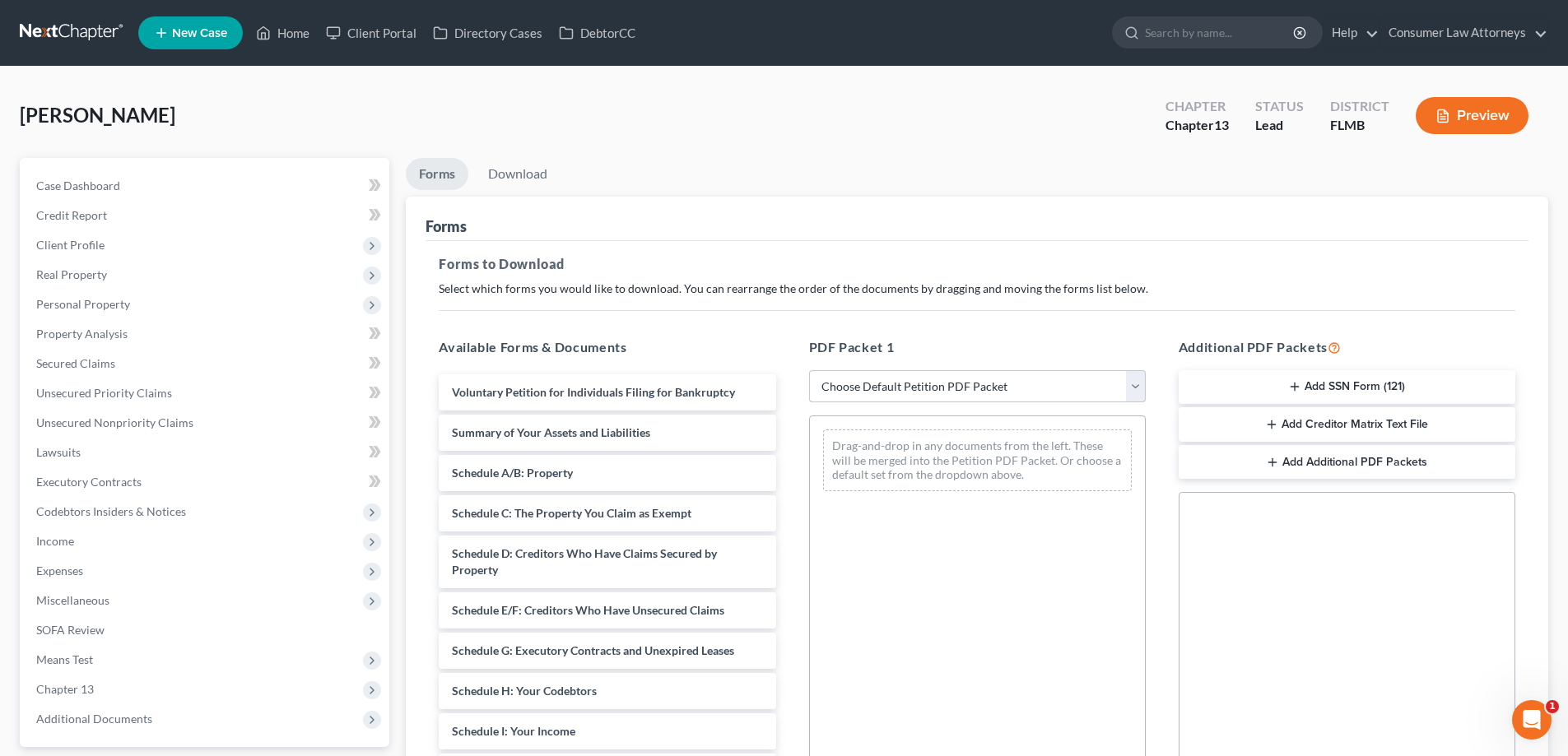
drag, startPoint x: 891, startPoint y: 384, endPoint x: 889, endPoint y: 397, distance: 13.2
click at [891, 384] on select "Choose Default Petition PDF Packet Complete Bankruptcy Petition (all forms and …" at bounding box center [977, 386] width 336 height 33
select select "0"
click at [809, 370] on select "Choose Default Petition PDF Packet Complete Bankruptcy Petition (all forms and …" at bounding box center [977, 386] width 336 height 33
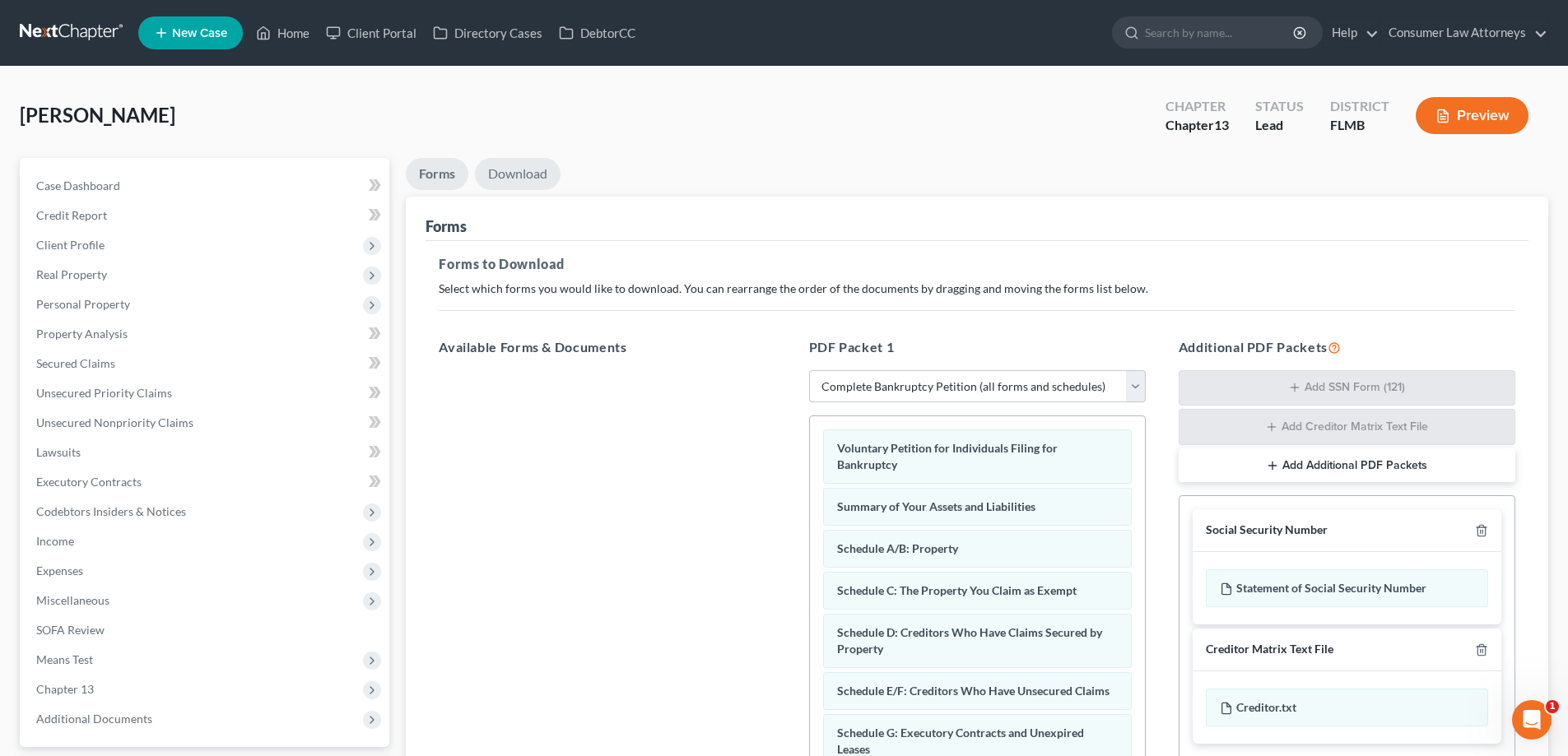
click at [521, 169] on link "Download" at bounding box center [518, 173] width 85 height 32
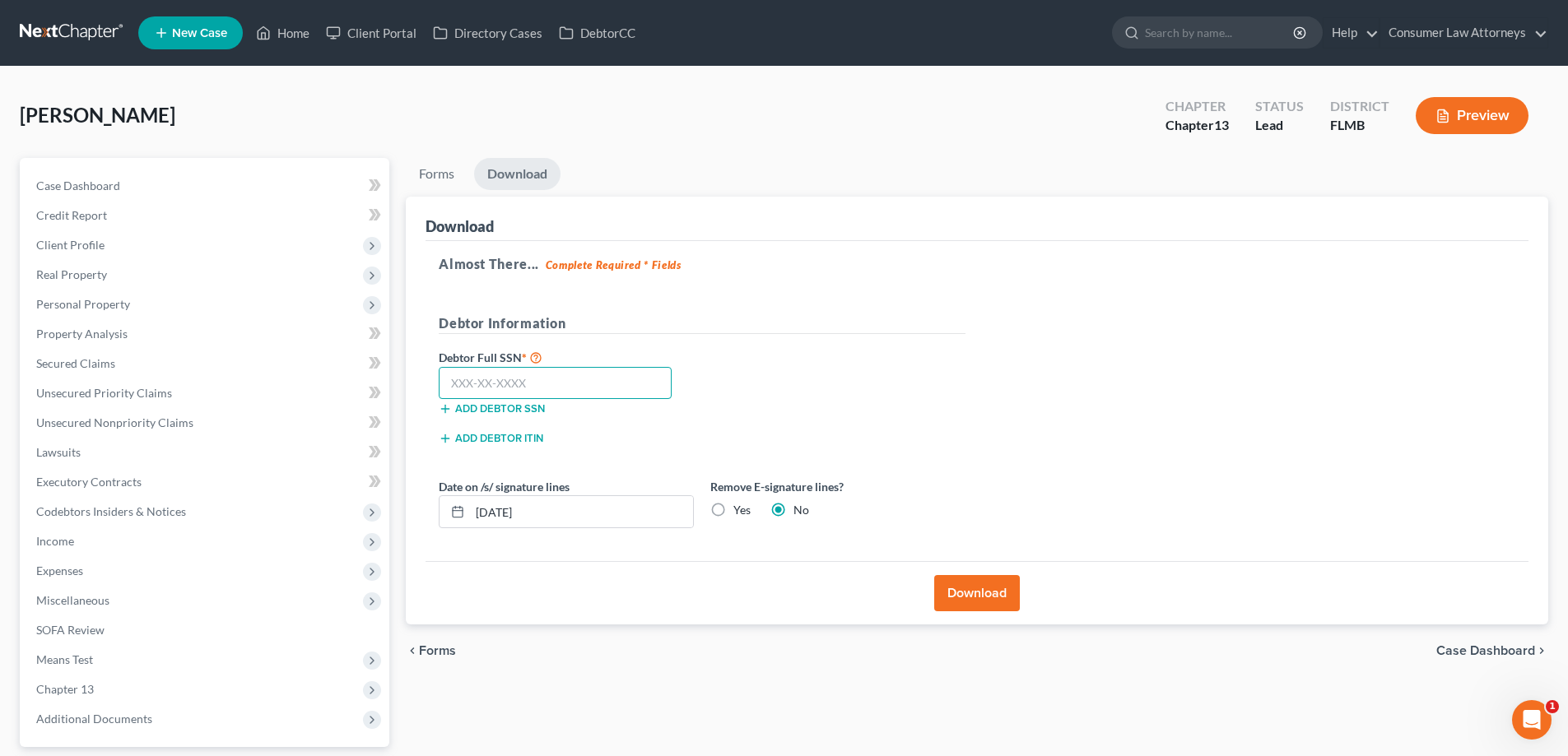
click at [618, 381] on input "text" at bounding box center [555, 383] width 233 height 33
type input "265-47-9312"
click at [994, 599] on button "Download" at bounding box center [977, 593] width 85 height 36
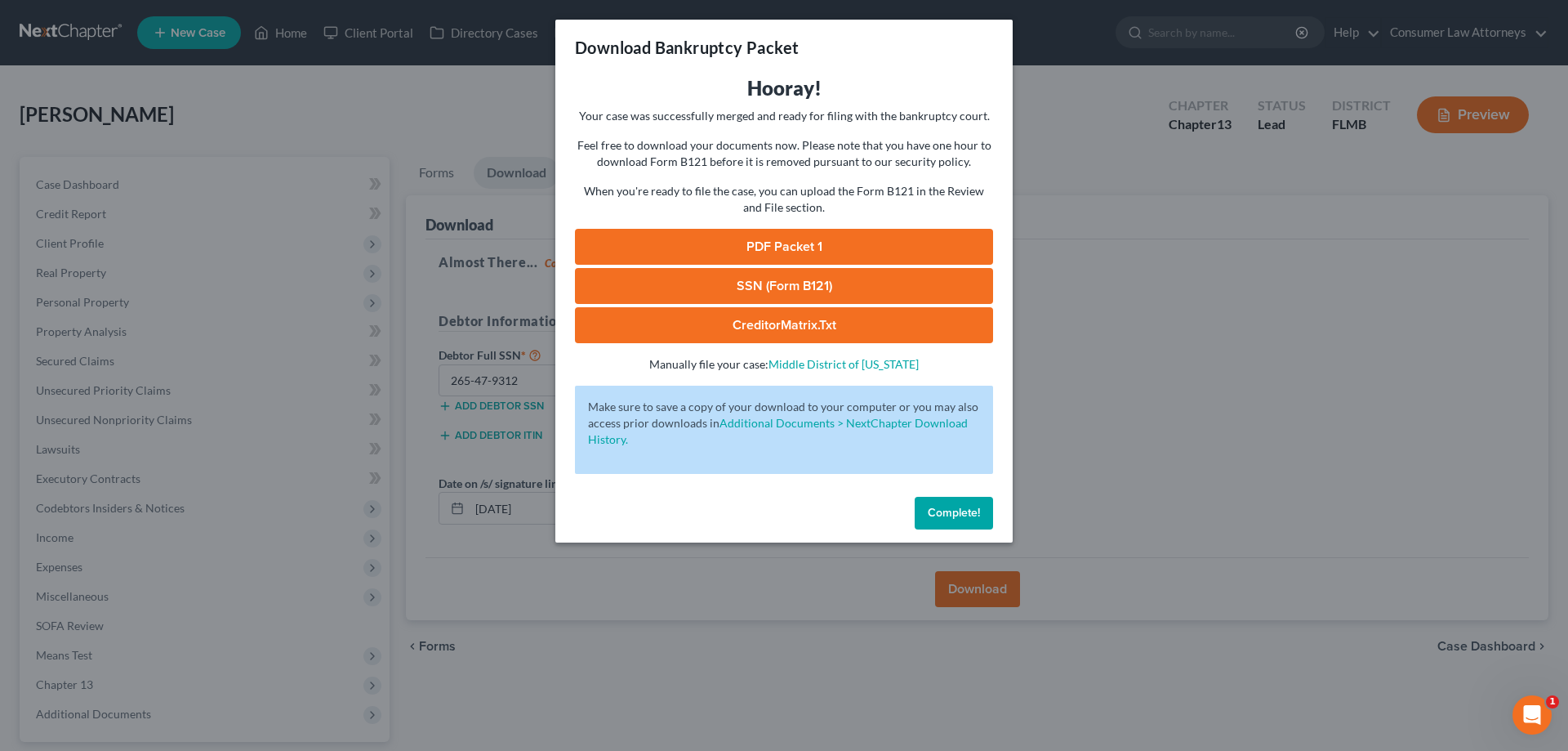
click at [782, 285] on link "SSN (Form B121)" at bounding box center [784, 286] width 419 height 36
drag, startPoint x: 488, startPoint y: 349, endPoint x: 606, endPoint y: 378, distance: 121.5
click at [488, 349] on div "Download Bankruptcy Packet Hooray! Your case was successfully merged and ready …" at bounding box center [784, 376] width 1568 height 751
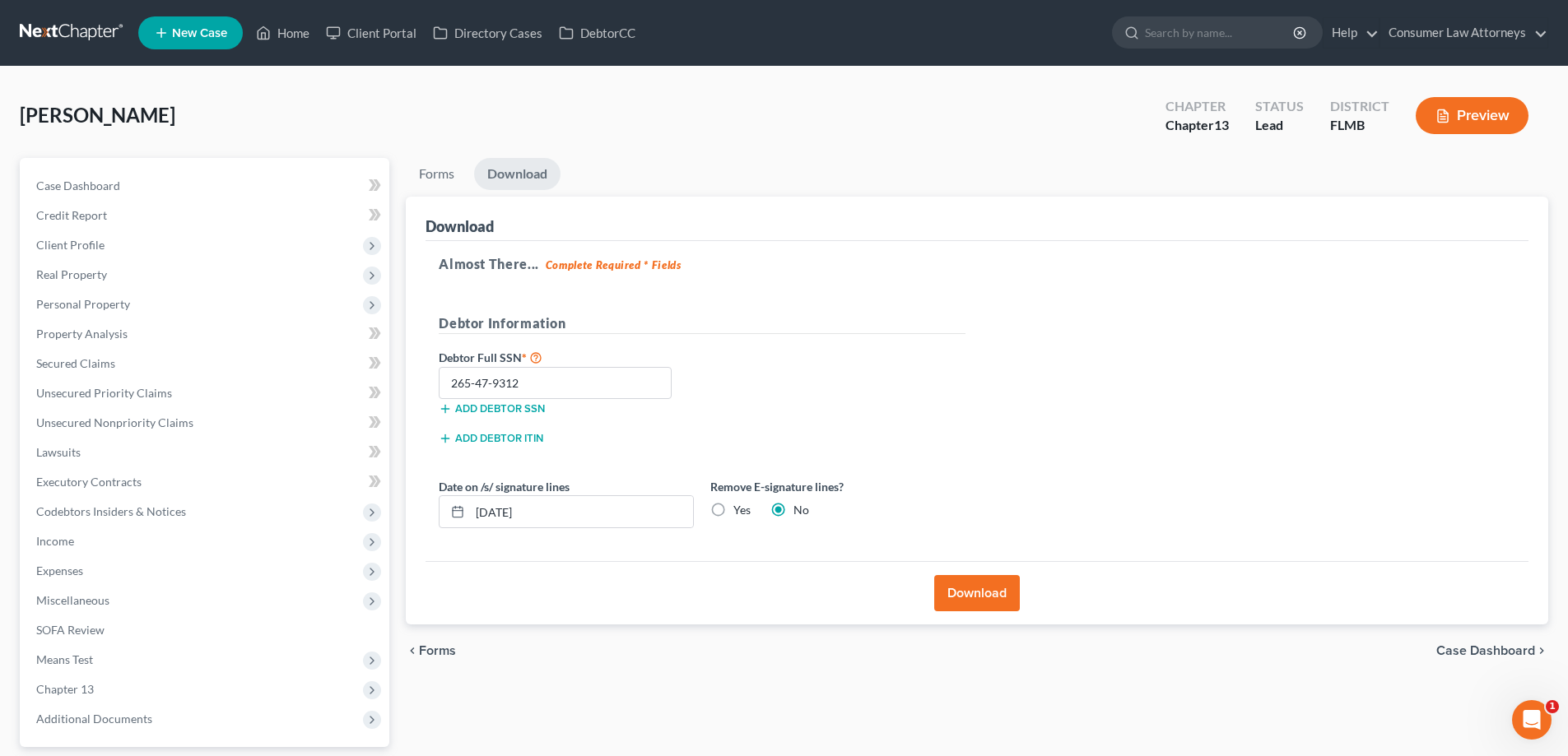
drag, startPoint x: 1349, startPoint y: 452, endPoint x: 1019, endPoint y: 287, distance: 369.0
click at [1349, 452] on div "Almost There... Complete Required * Fields Debtor Information Debtor Full SSN *…" at bounding box center [977, 402] width 1103 height 321
click at [78, 192] on link "Case Dashboard" at bounding box center [206, 186] width 366 height 30
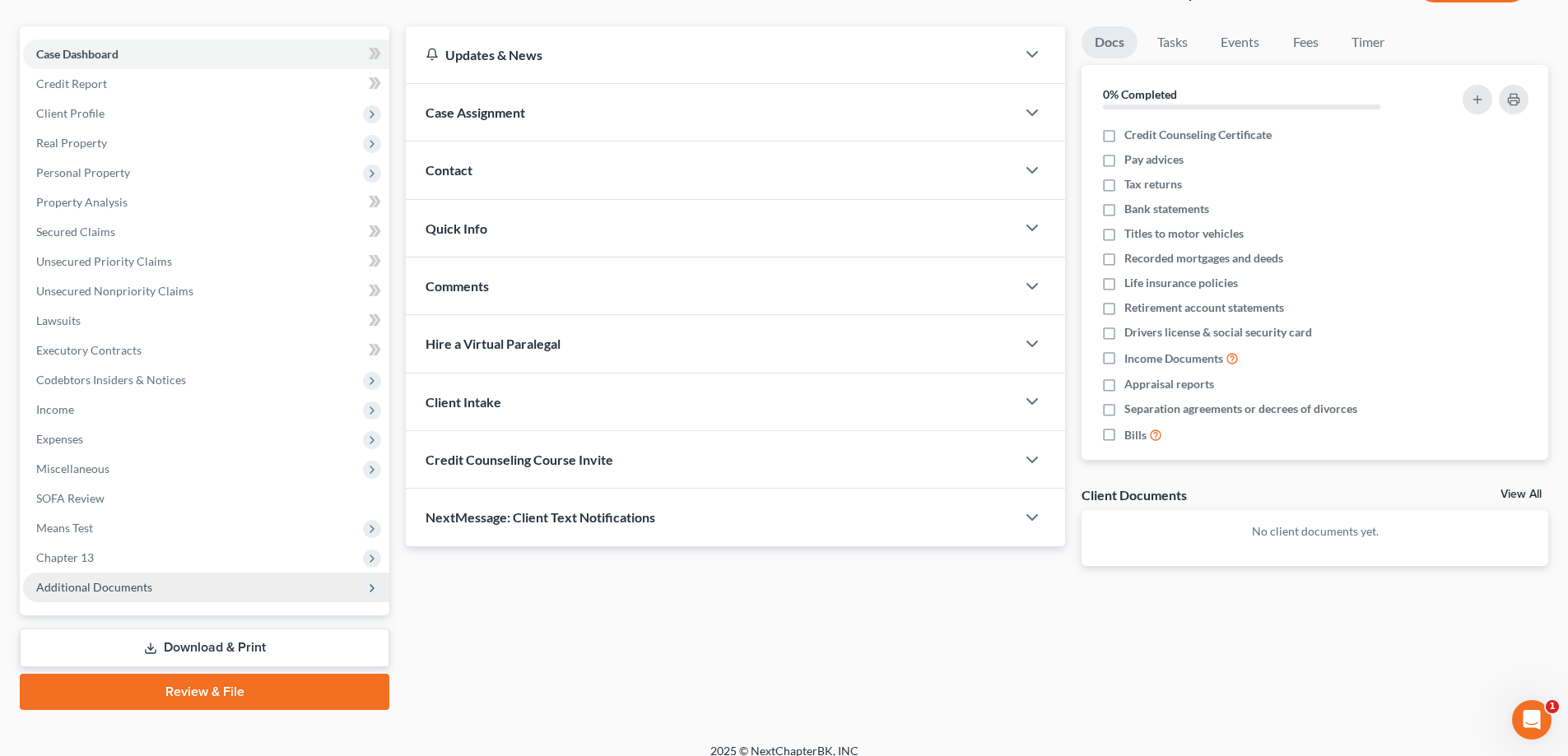
scroll to position [148, 0]
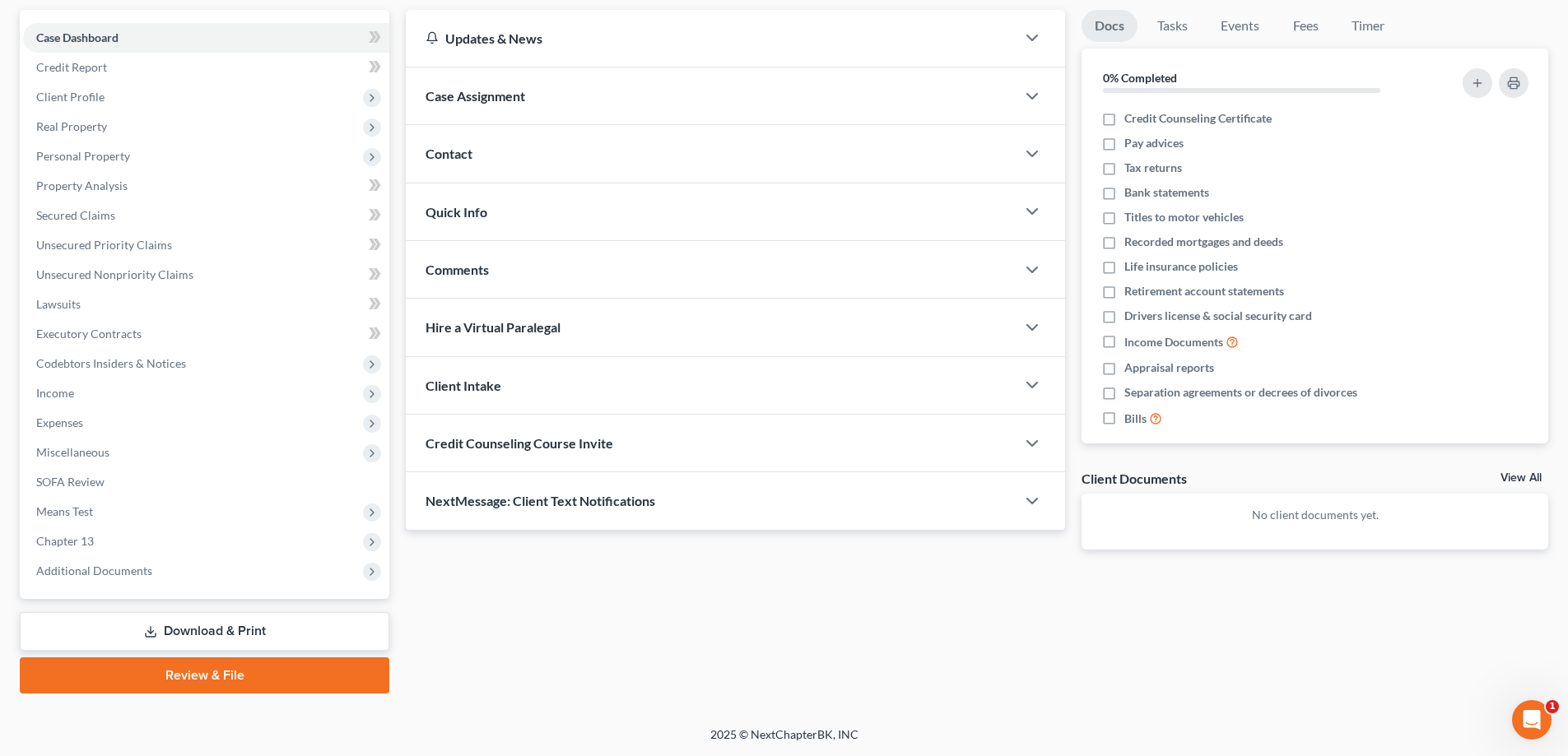
click at [197, 684] on link "Review & File" at bounding box center [204, 675] width 369 height 36
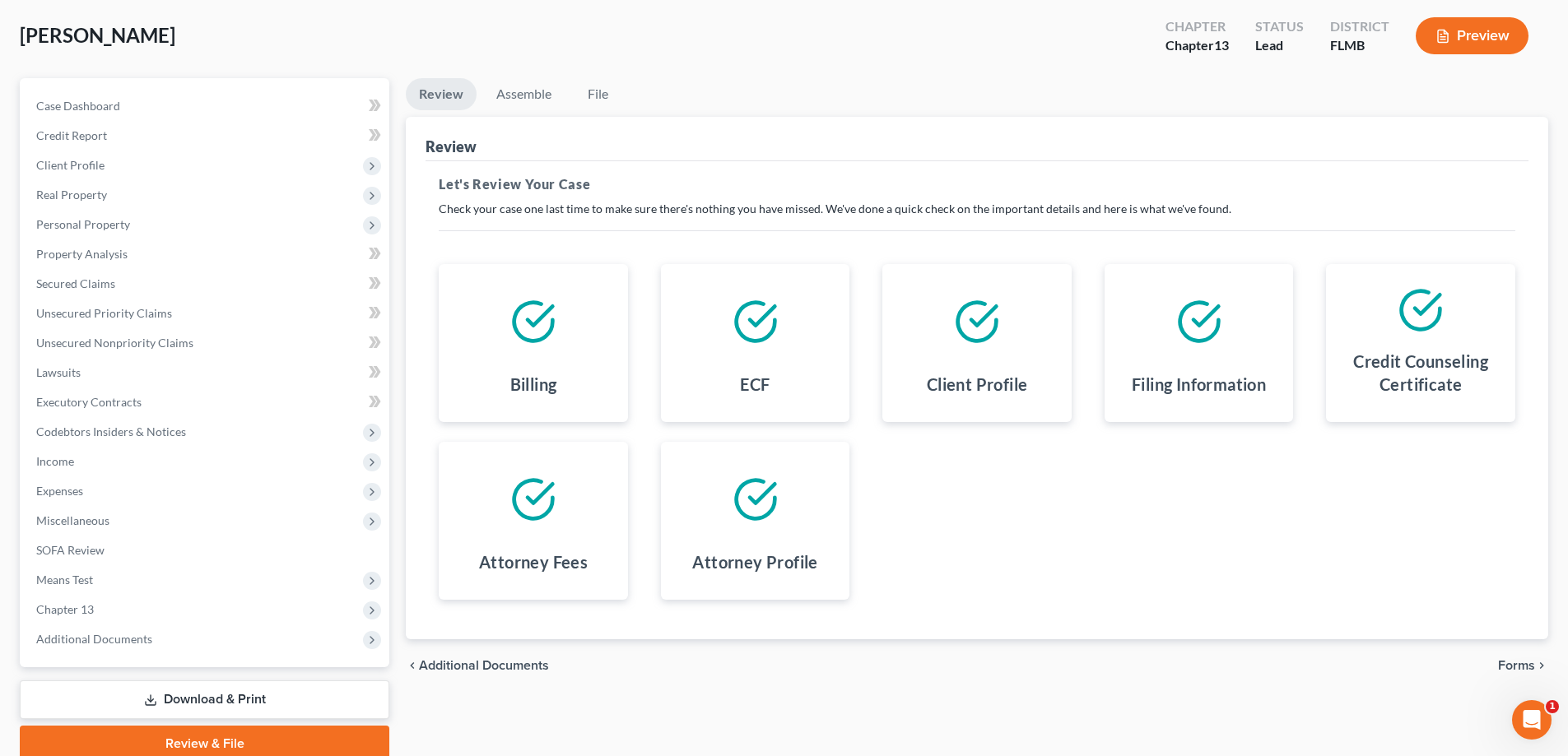
scroll to position [148, 0]
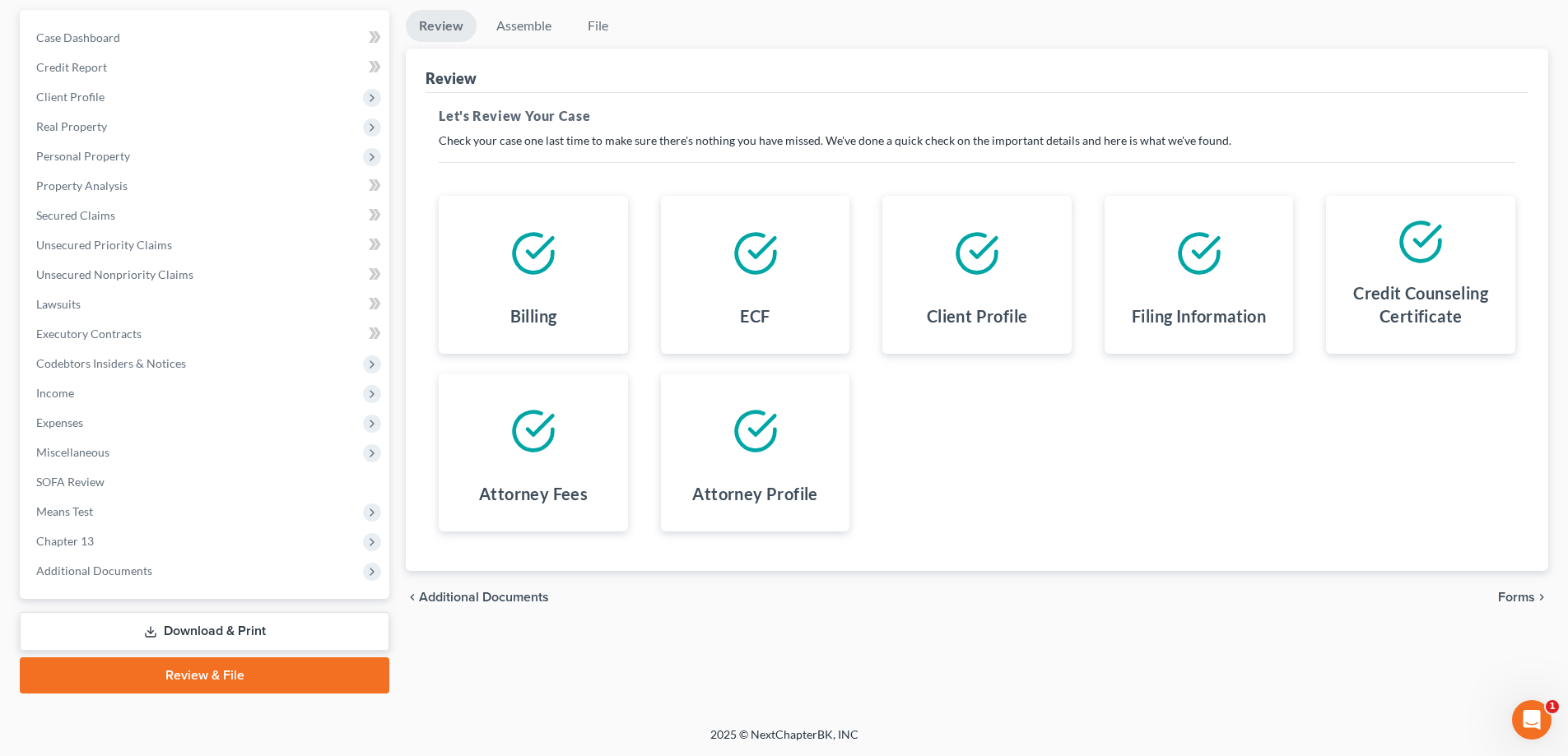
click at [1524, 600] on span "Forms" at bounding box center [1516, 597] width 37 height 14
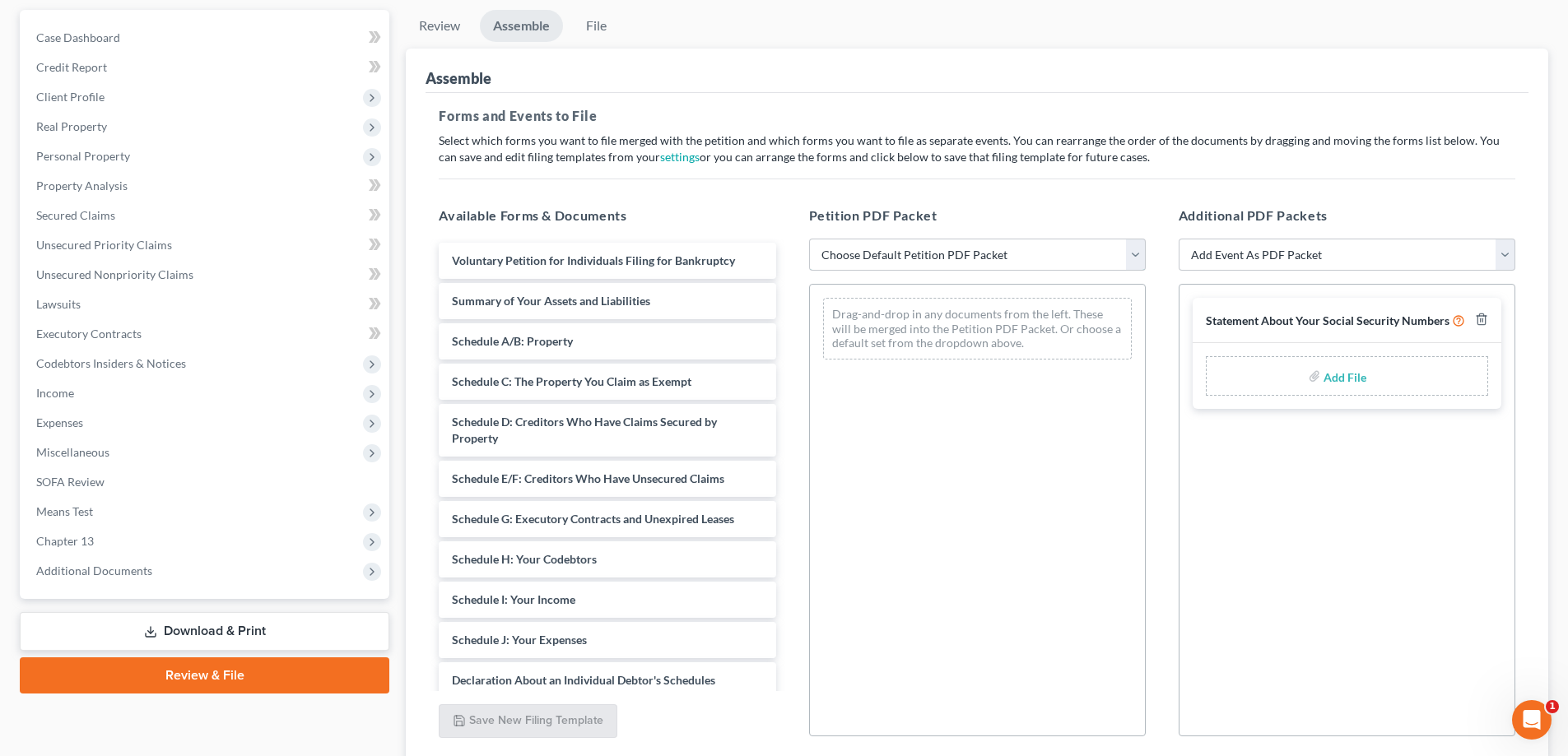
drag, startPoint x: 895, startPoint y: 261, endPoint x: 942, endPoint y: 229, distance: 56.9
click at [895, 261] on select "Choose Default Petition PDF Packet Complete Bankruptcy Petition (all forms and …" at bounding box center [977, 255] width 336 height 33
select select "1"
click at [809, 238] on select "Choose Default Petition PDF Packet Complete Bankruptcy Petition (all forms and …" at bounding box center [977, 255] width 336 height 33
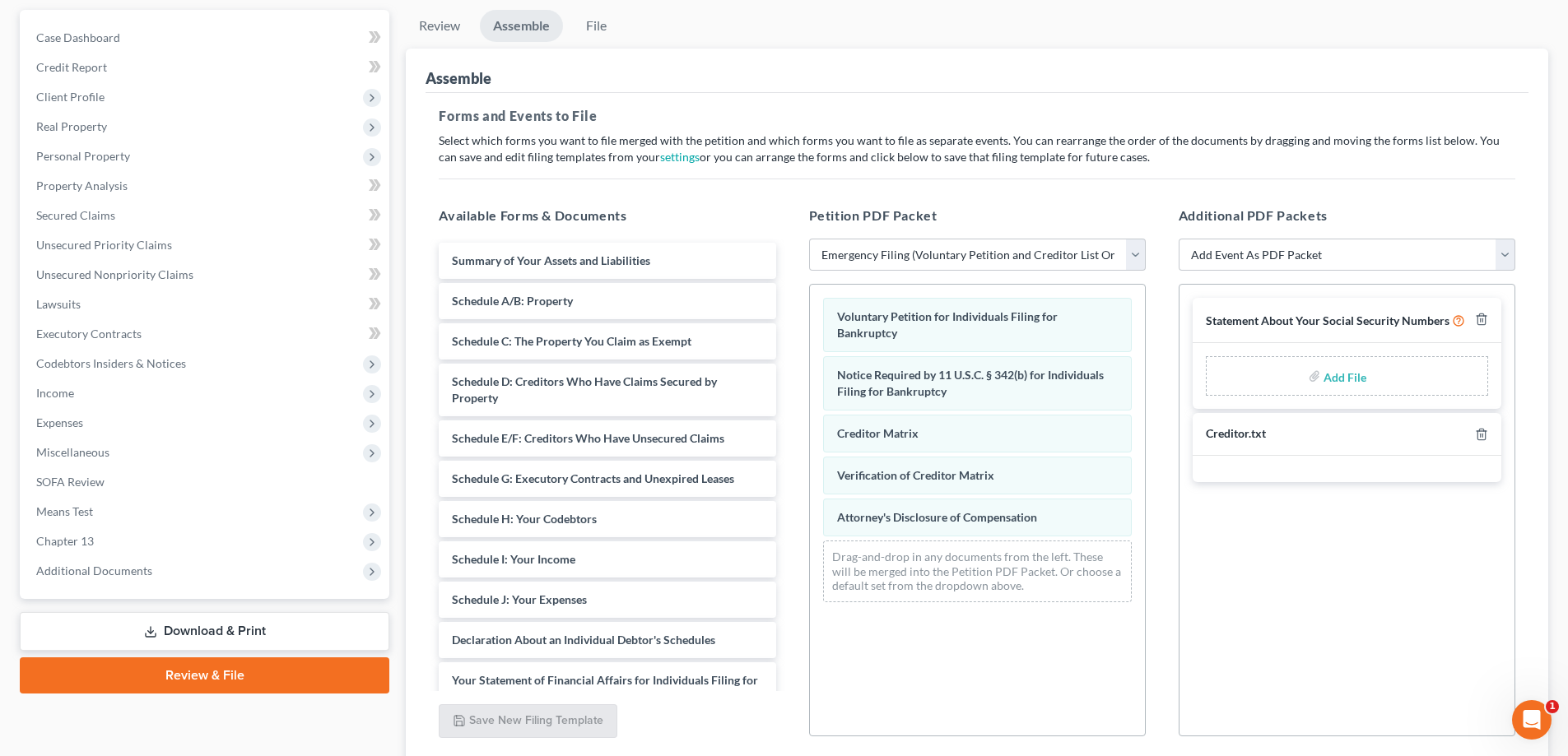
click at [1344, 383] on input "file" at bounding box center [1343, 375] width 40 height 30
type input "C:\fakepath\Statement of SS.pdf"
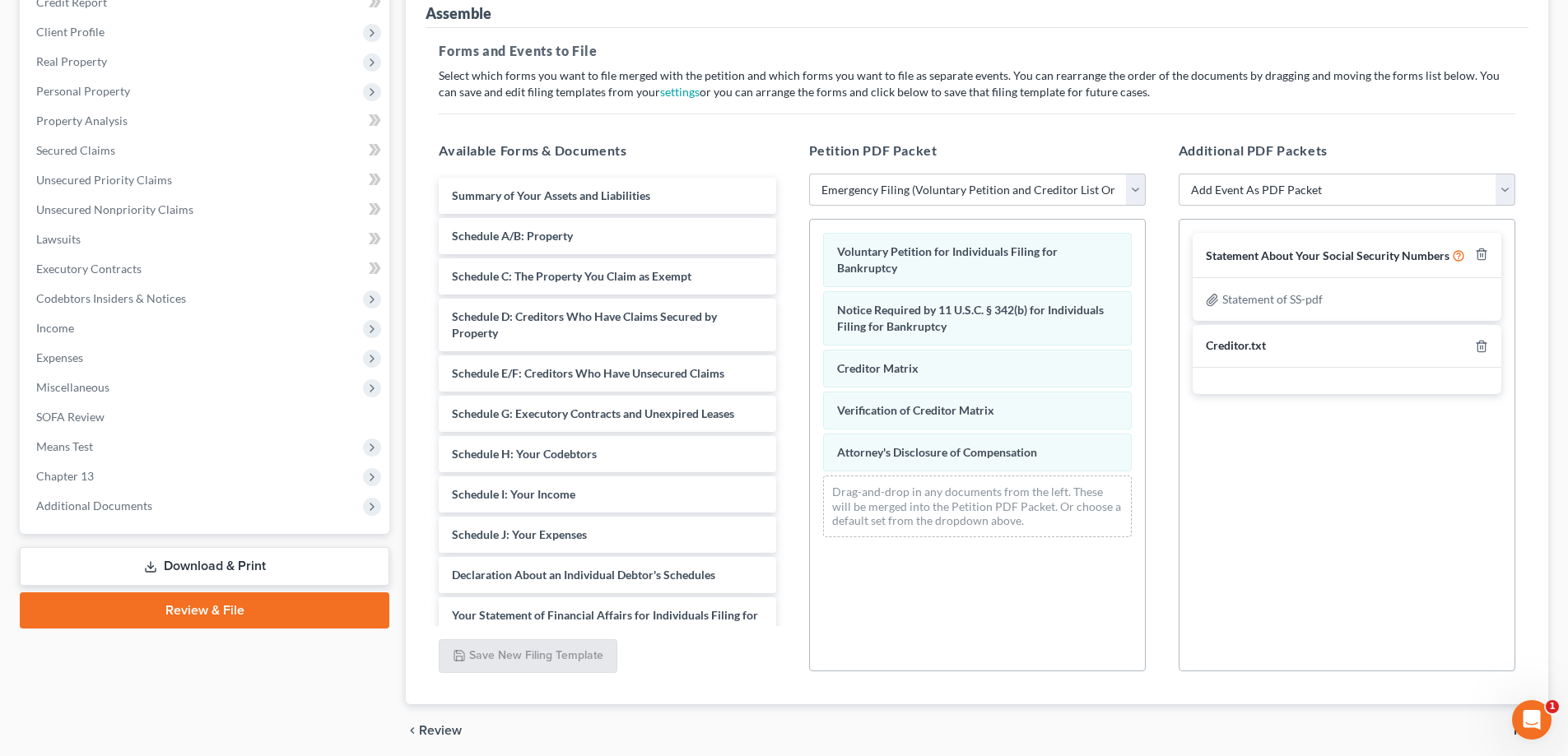
scroll to position [276, 0]
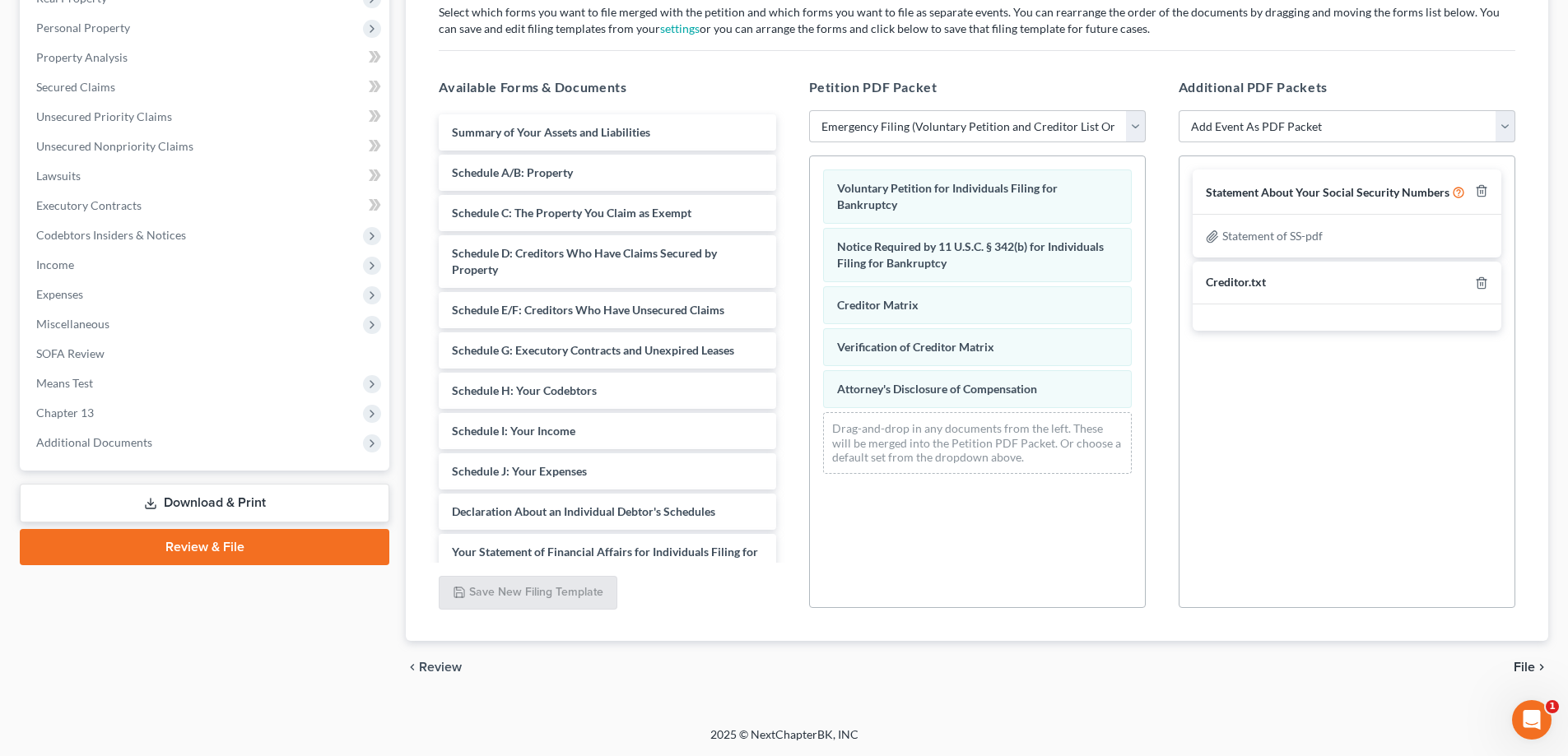
click at [1524, 666] on span "File" at bounding box center [1524, 667] width 22 height 14
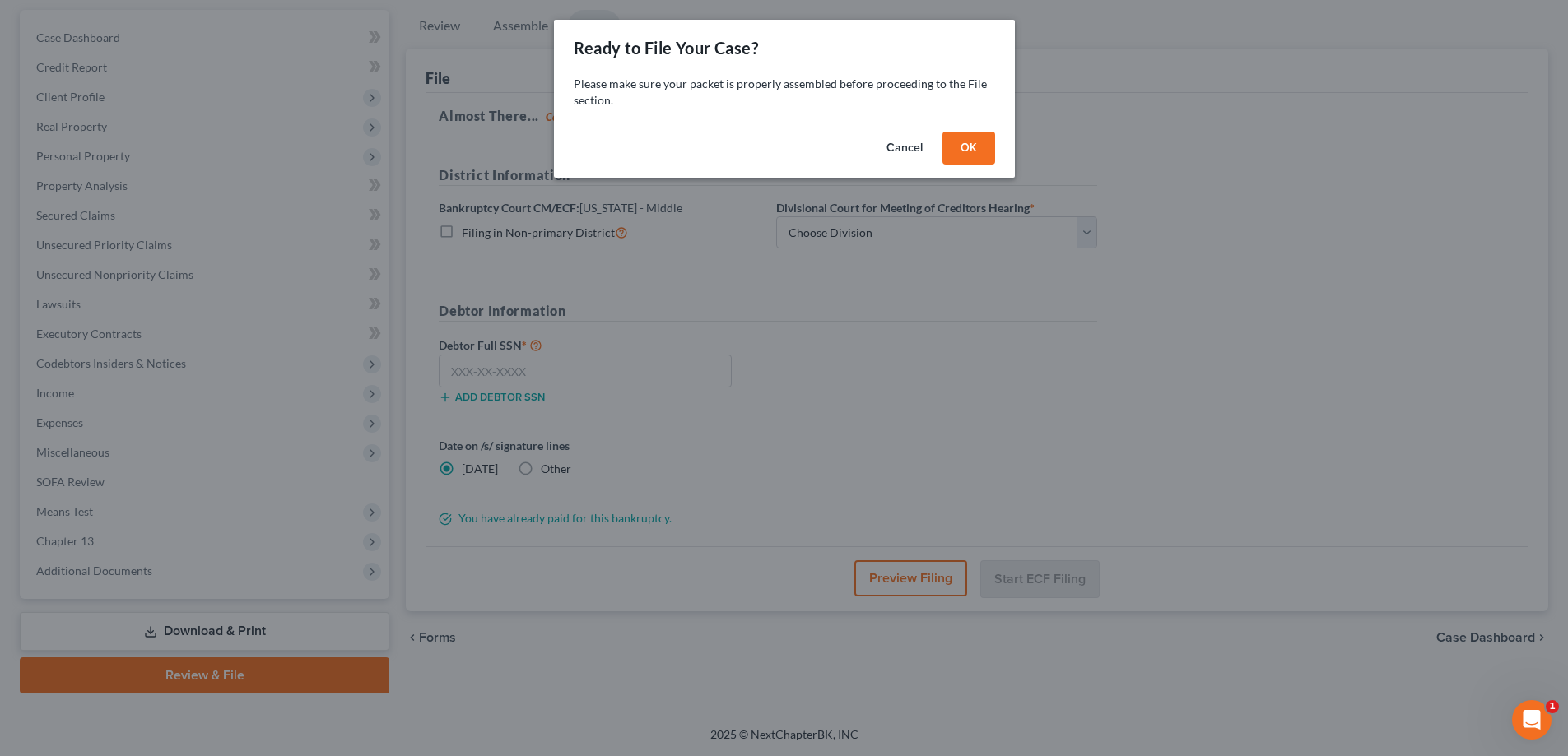
scroll to position [148, 0]
click at [983, 152] on button "OK" at bounding box center [974, 148] width 53 height 33
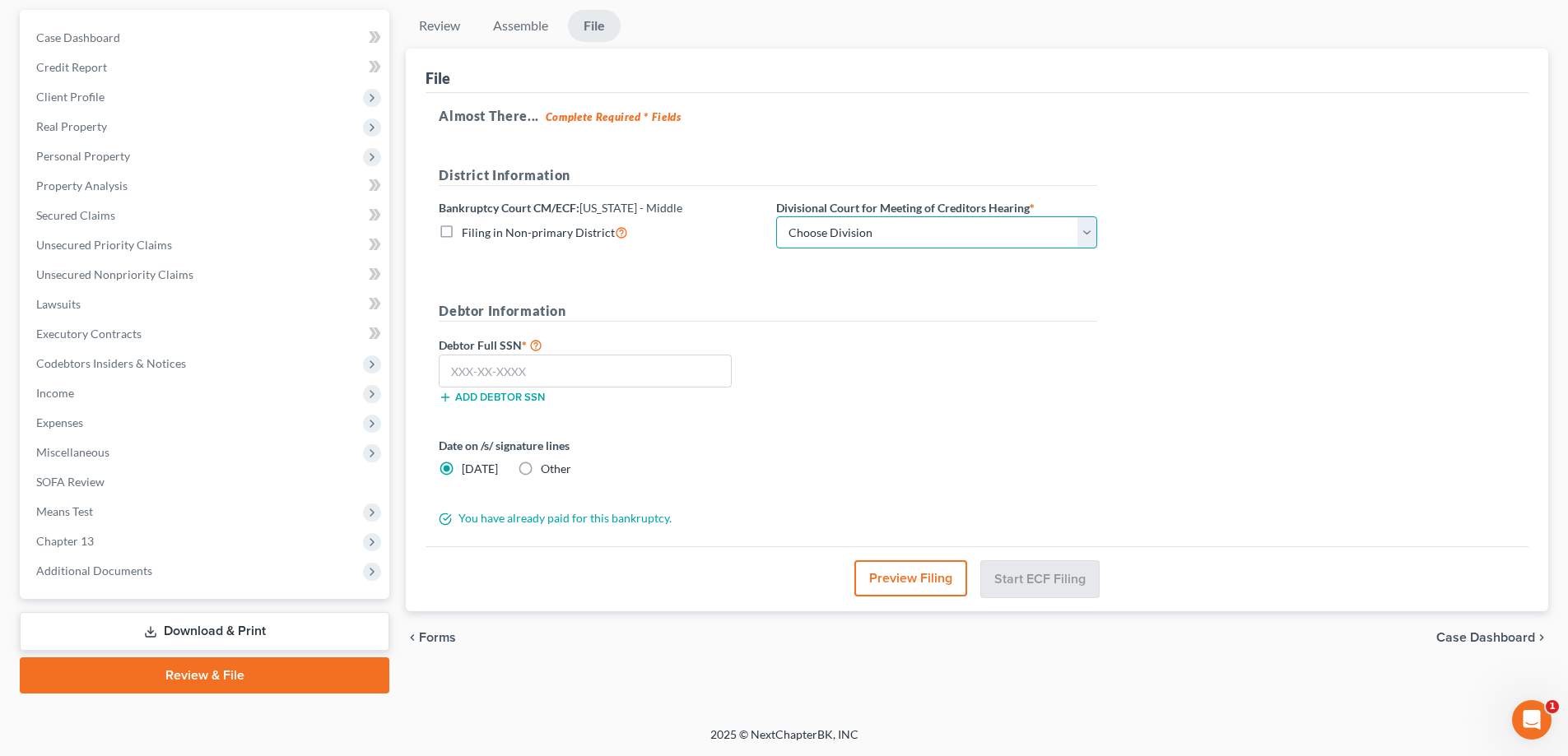
click at [1027, 232] on select "Choose Division [GEOGRAPHIC_DATA][PERSON_NAME] [GEOGRAPHIC_DATA] [GEOGRAPHIC_DA…" at bounding box center [937, 233] width 321 height 33
select select "1"
click at [776, 217] on select "Choose Division [GEOGRAPHIC_DATA][PERSON_NAME] [GEOGRAPHIC_DATA] [GEOGRAPHIC_DA…" at bounding box center [937, 233] width 321 height 33
click at [872, 236] on select "Choose Division [GEOGRAPHIC_DATA][PERSON_NAME] [GEOGRAPHIC_DATA] [GEOGRAPHIC_DA…" at bounding box center [937, 233] width 321 height 33
drag, startPoint x: 878, startPoint y: 190, endPoint x: 876, endPoint y: 79, distance: 111.0
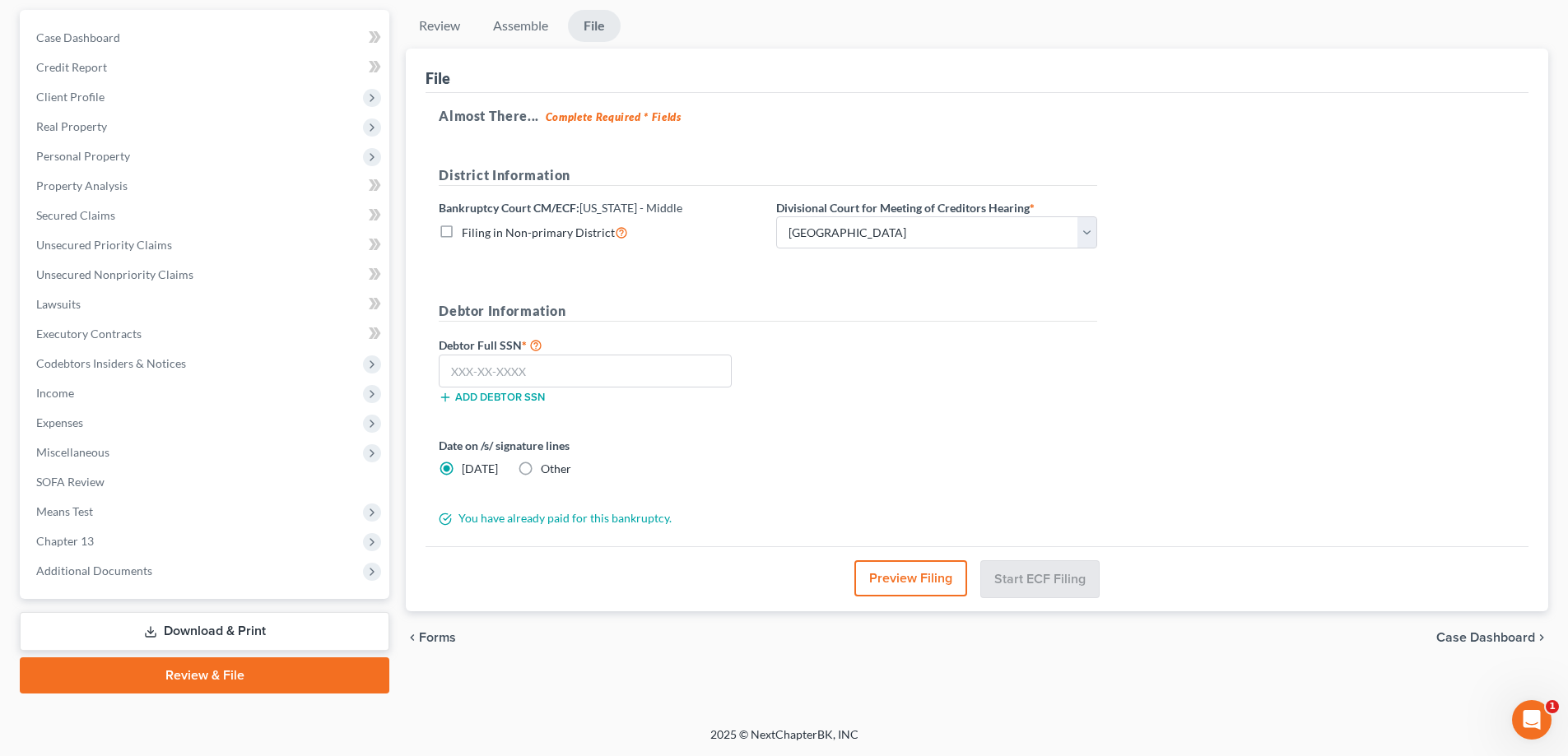
click at [878, 190] on div "District Information" at bounding box center [768, 181] width 675 height 34
click at [592, 382] on input "text" at bounding box center [585, 371] width 293 height 33
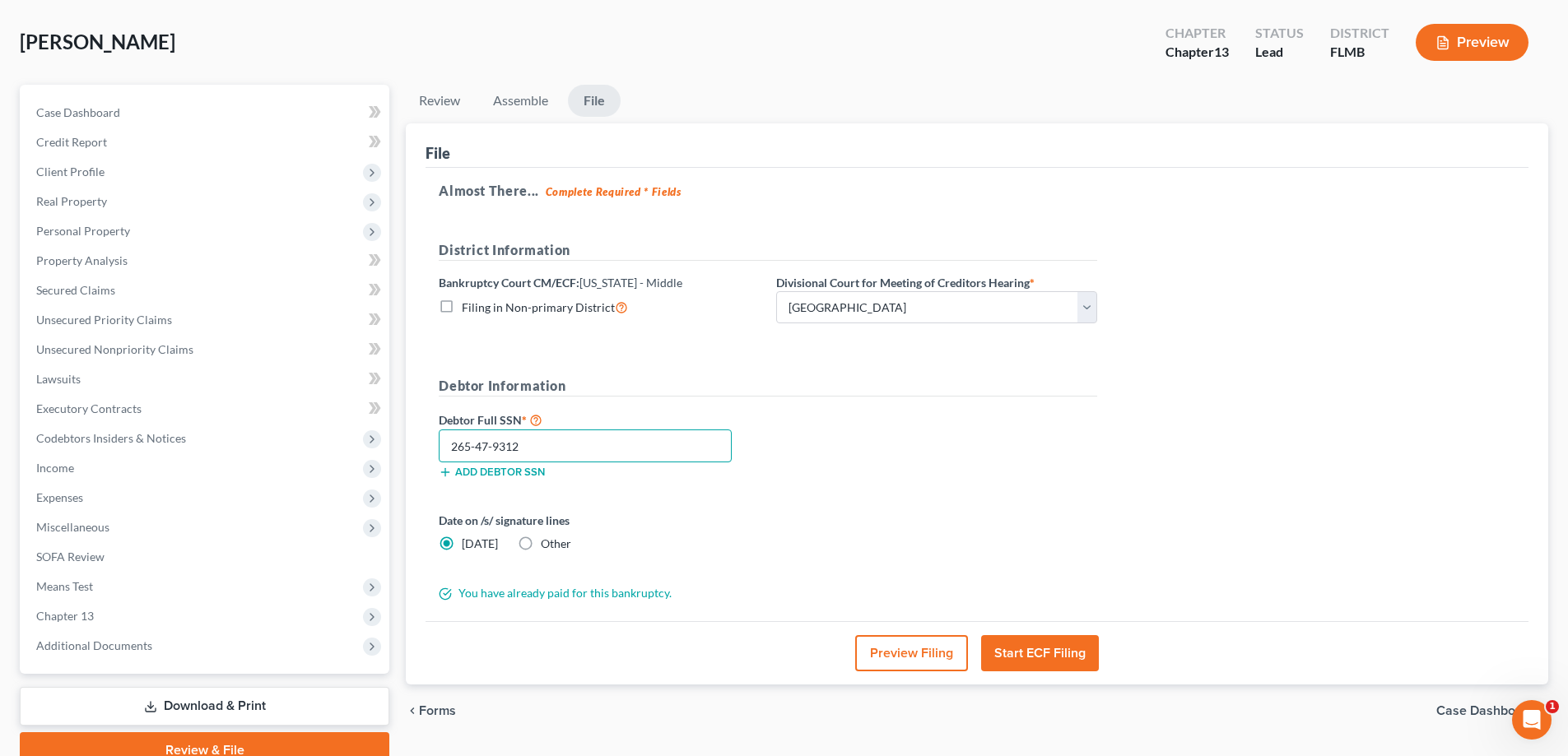
scroll to position [0, 0]
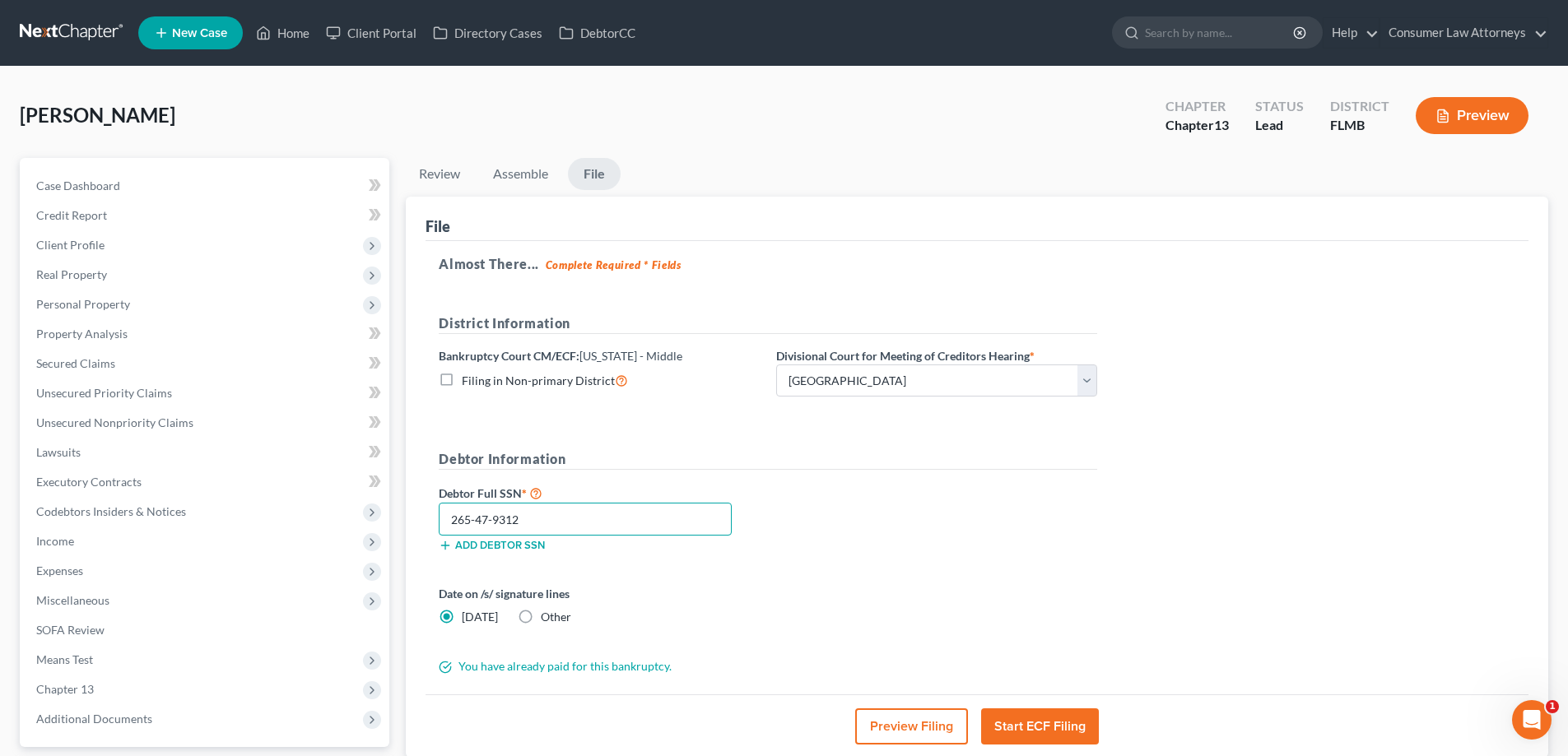
type input "265-47-9312"
click at [1027, 731] on button "Start ECF Filing" at bounding box center [1040, 726] width 118 height 36
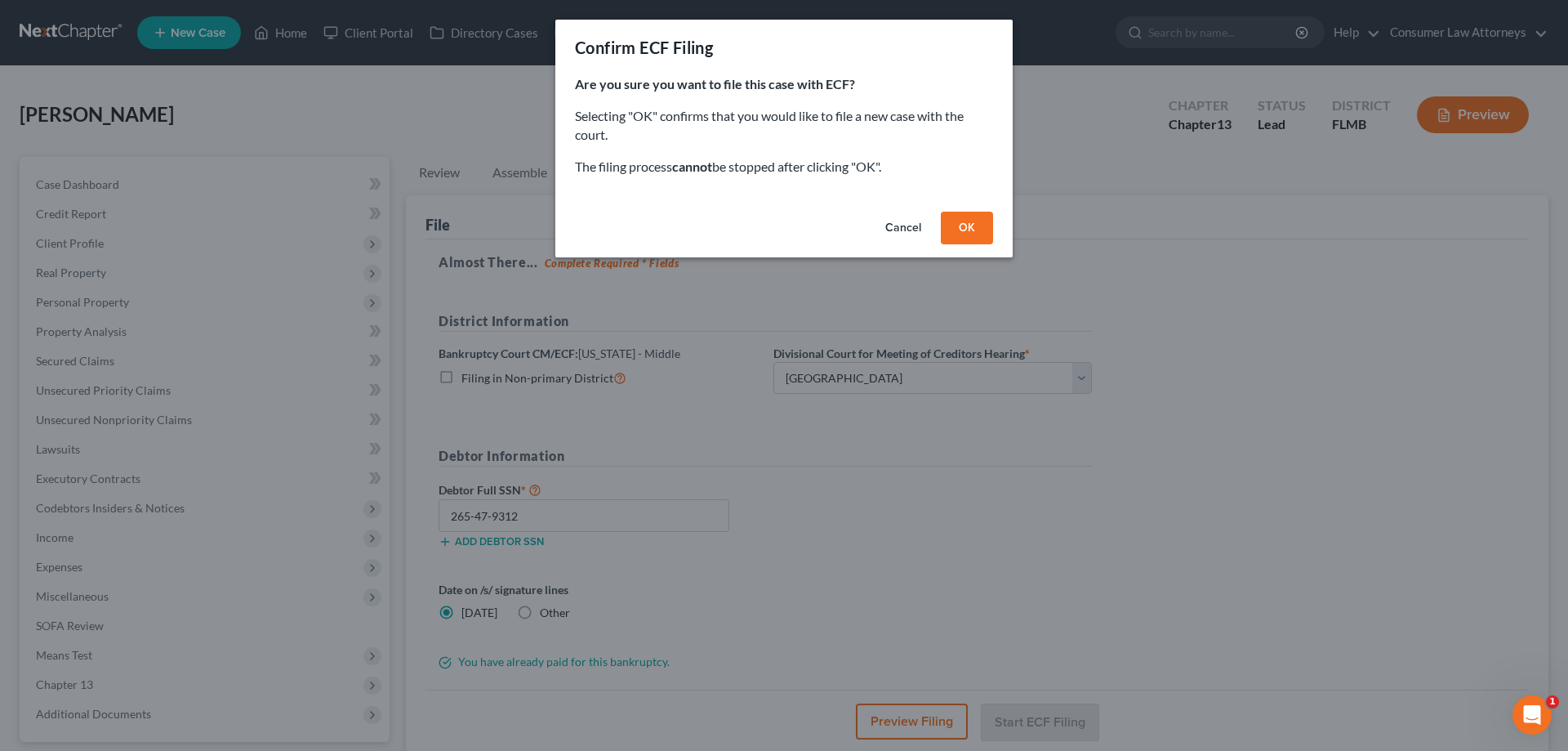
click at [950, 236] on button "OK" at bounding box center [967, 228] width 52 height 32
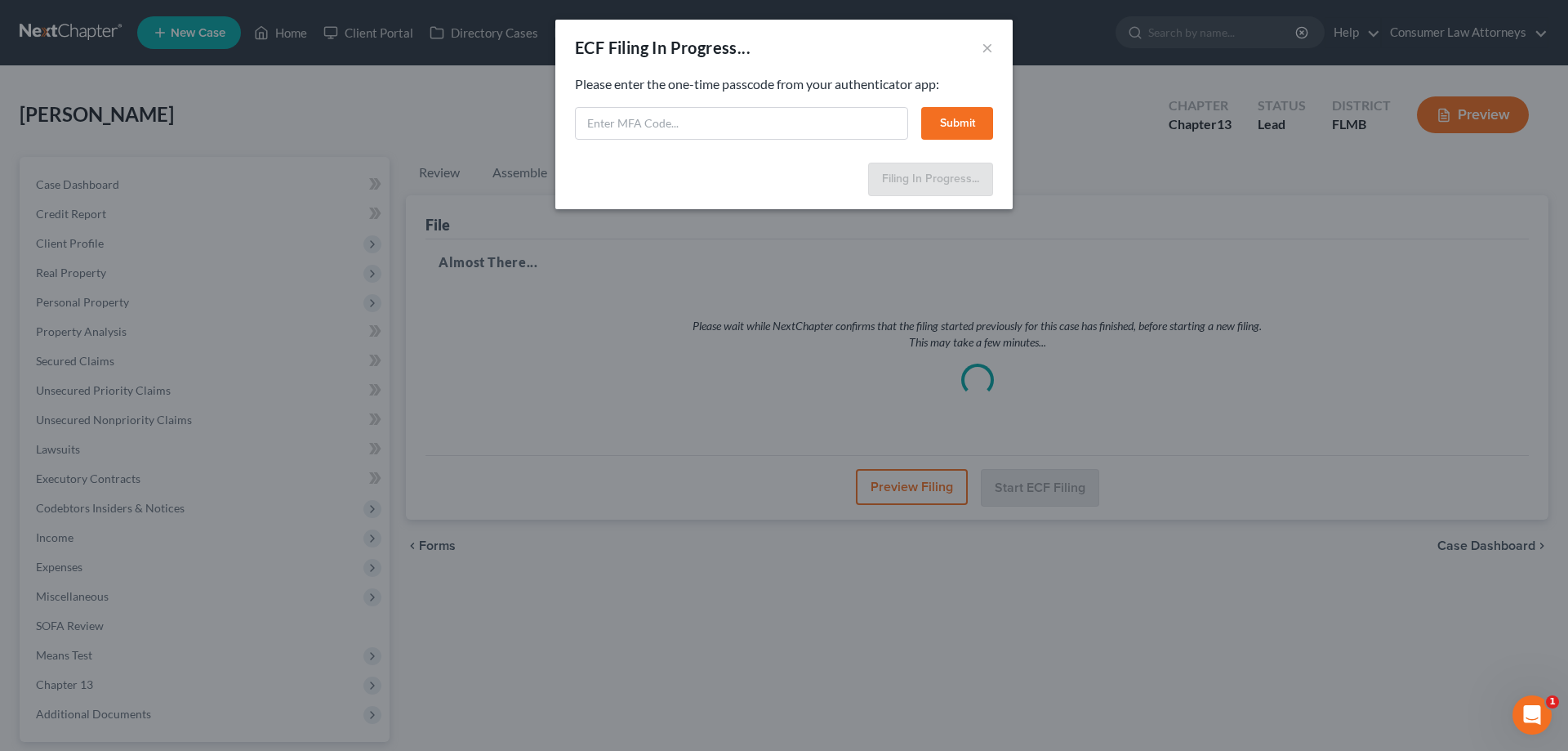
drag, startPoint x: 1419, startPoint y: 199, endPoint x: 993, endPoint y: 207, distance: 426.1
click at [1419, 199] on div "ECF Filing In Progress... × Feel free to download your entire bankruptcy packet…" at bounding box center [784, 376] width 1568 height 751
click at [781, 125] on input "text" at bounding box center [742, 123] width 333 height 32
type input "342428"
click at [942, 120] on button "Submit" at bounding box center [958, 123] width 72 height 32
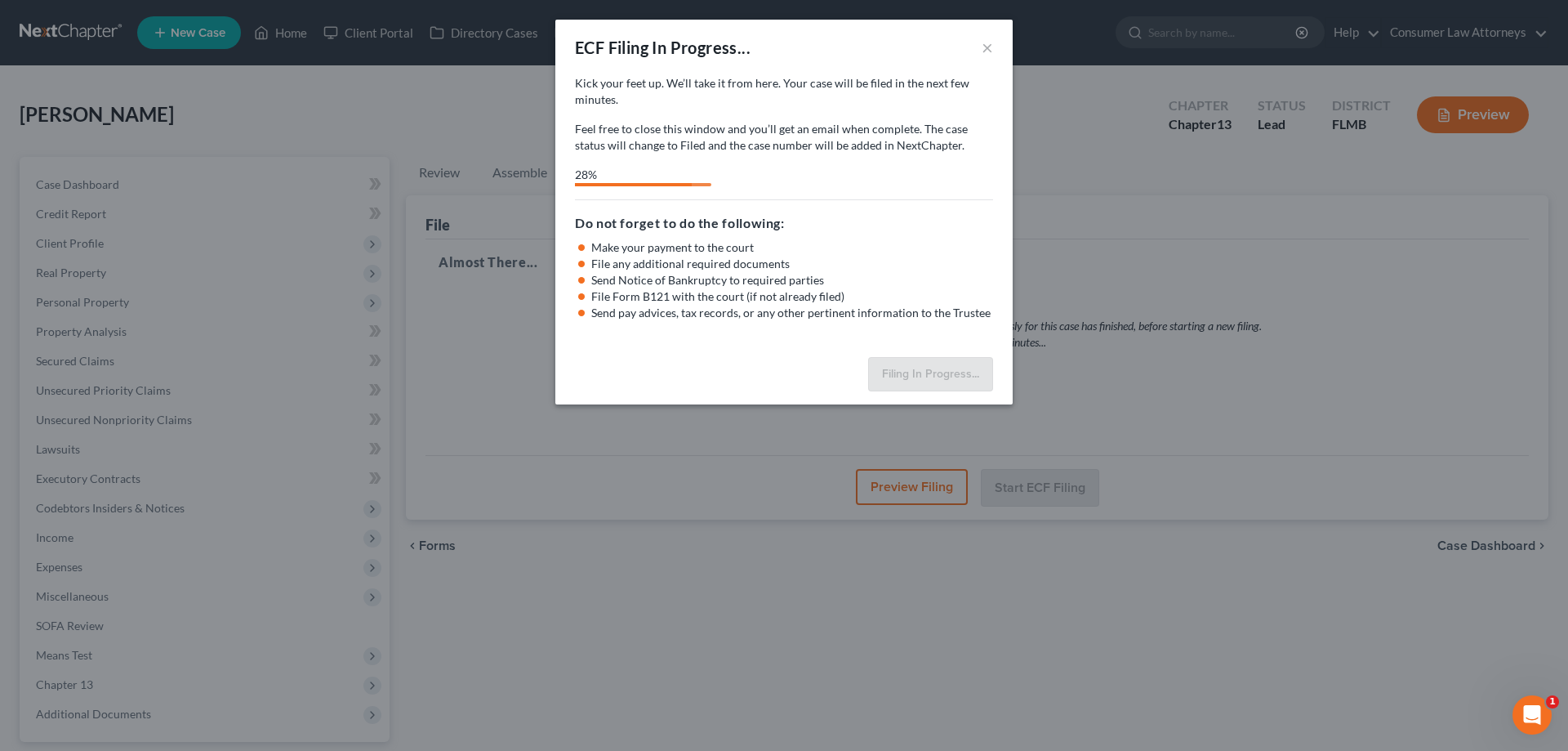
select select "1"
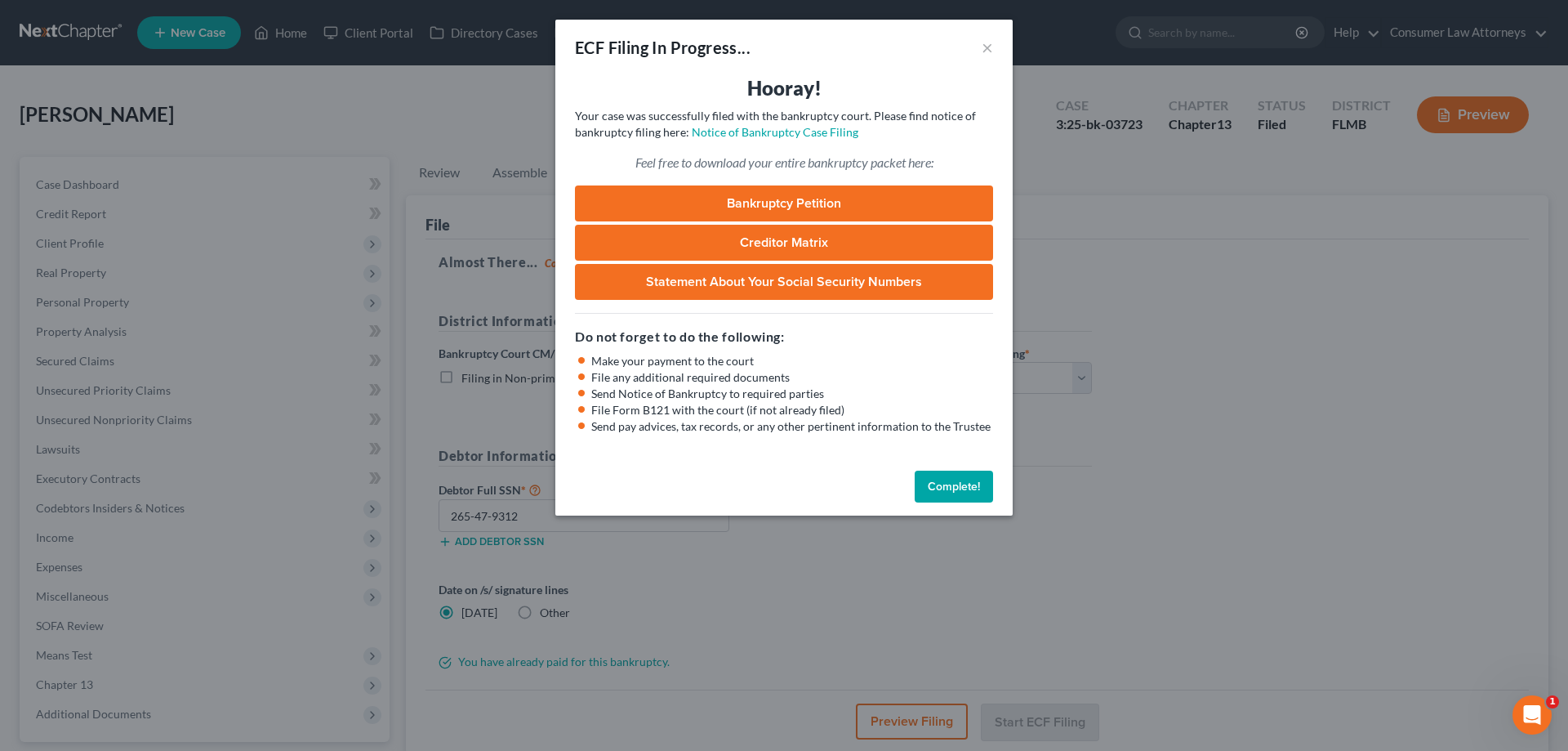
click at [981, 490] on button "Complete!" at bounding box center [953, 487] width 78 height 32
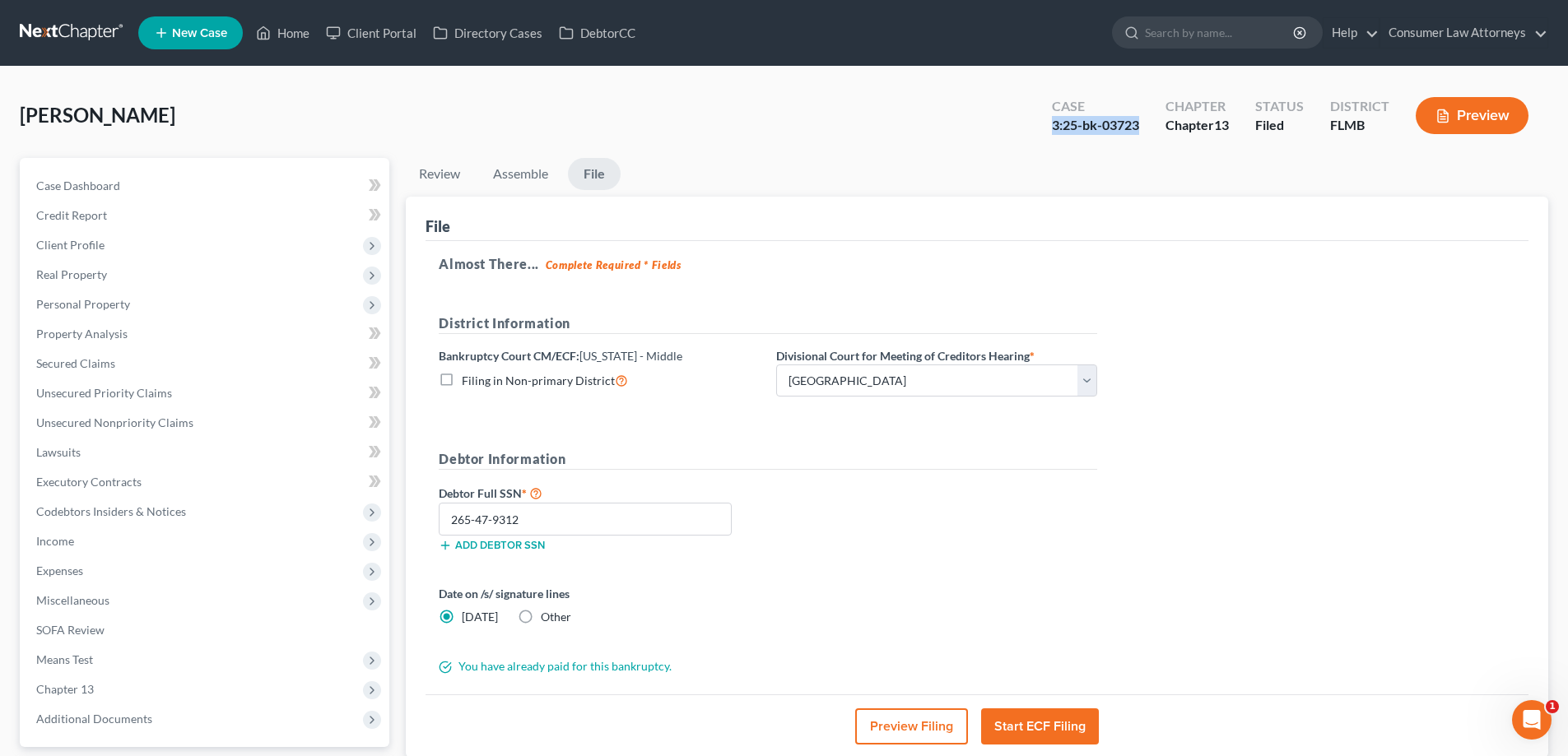
drag, startPoint x: 1135, startPoint y: 125, endPoint x: 1047, endPoint y: 123, distance: 88.0
click at [1047, 123] on div "Case 3:25-bk-03723" at bounding box center [1095, 118] width 113 height 49
copy div "3:25-bk-03723"
click at [291, 35] on link "Home" at bounding box center [282, 33] width 70 height 30
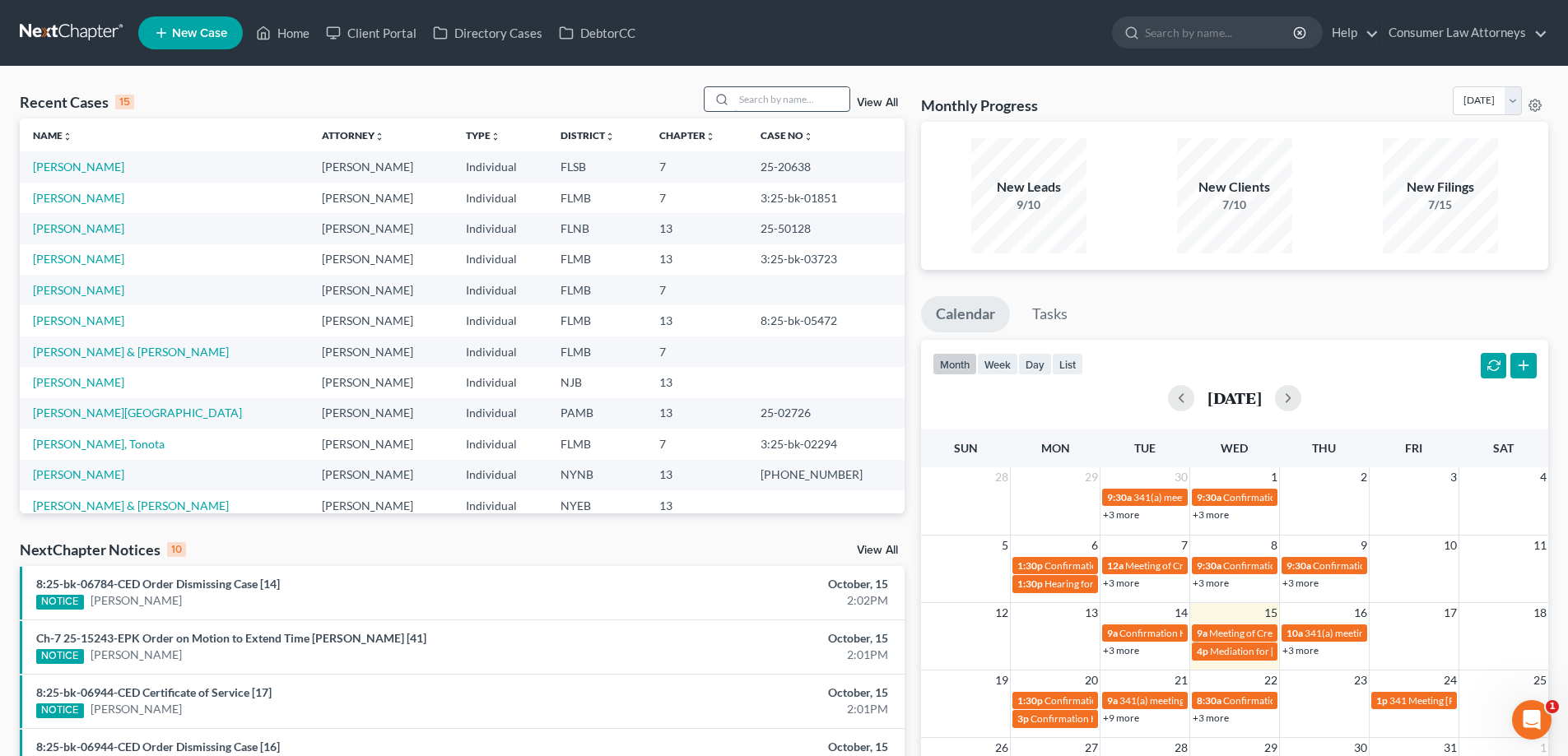
click at [823, 94] on input "search" at bounding box center [791, 99] width 115 height 24
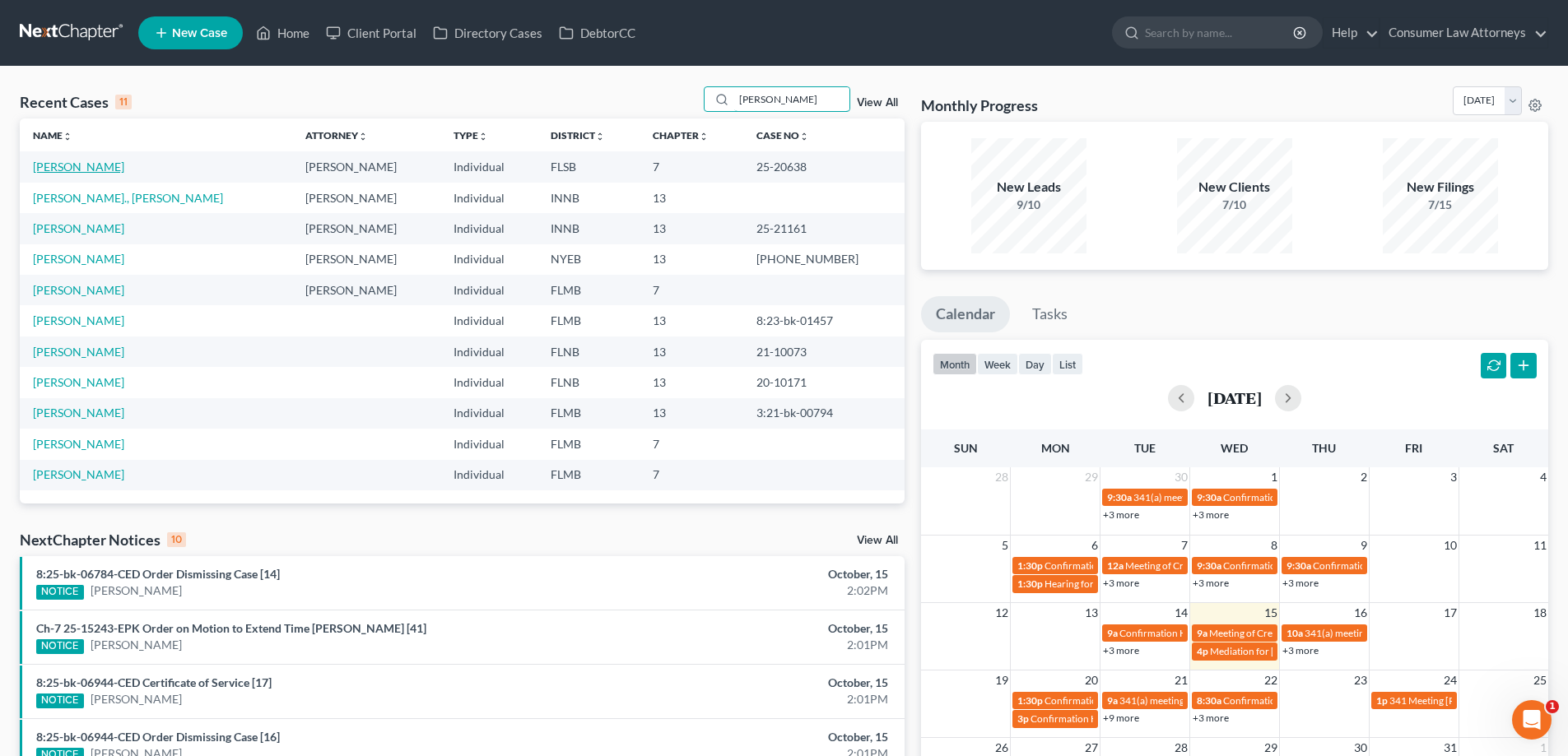
type input "[PERSON_NAME]"
click at [69, 170] on link "[PERSON_NAME]" at bounding box center [78, 166] width 92 height 14
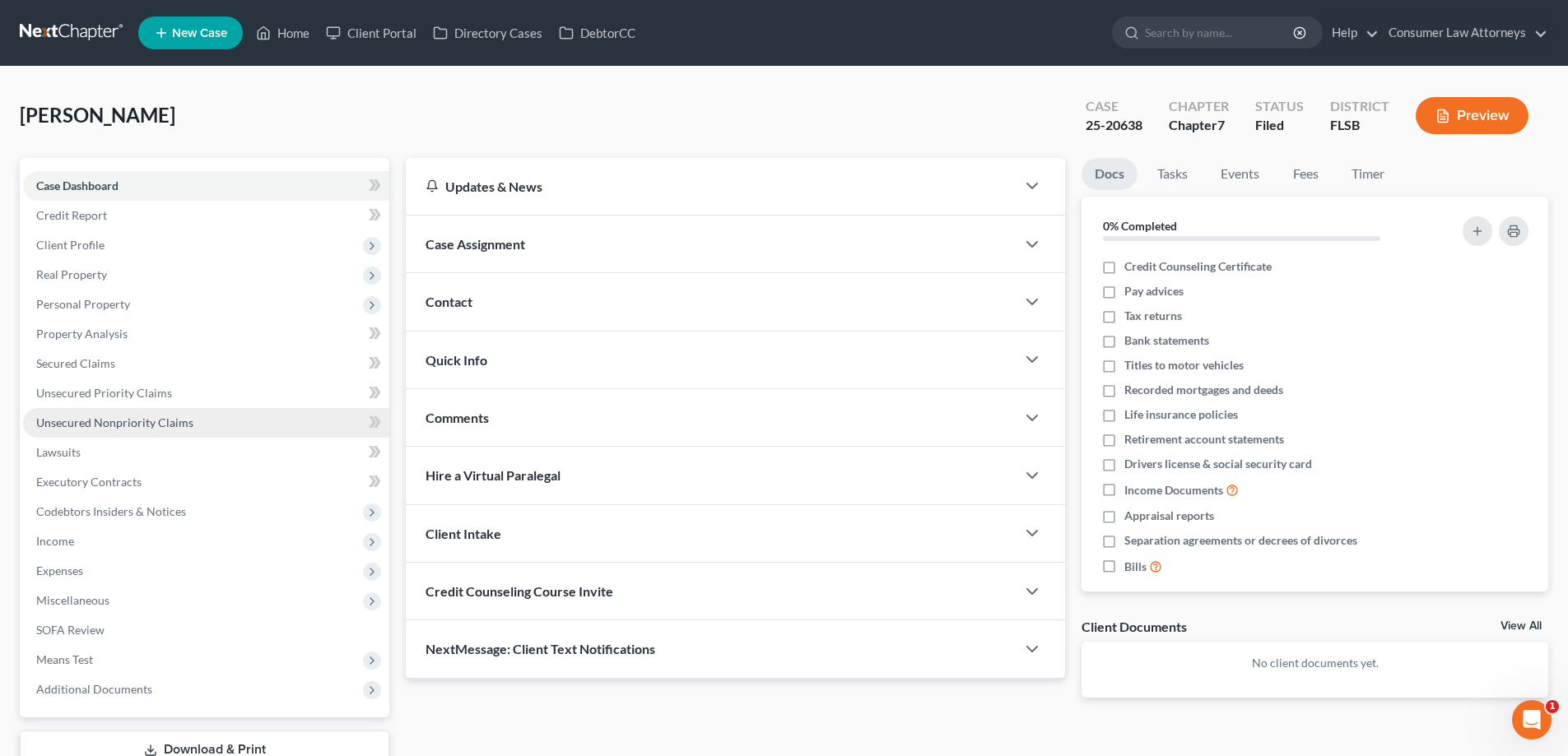
click at [148, 425] on span "Unsecured Nonpriority Claims" at bounding box center [114, 422] width 157 height 14
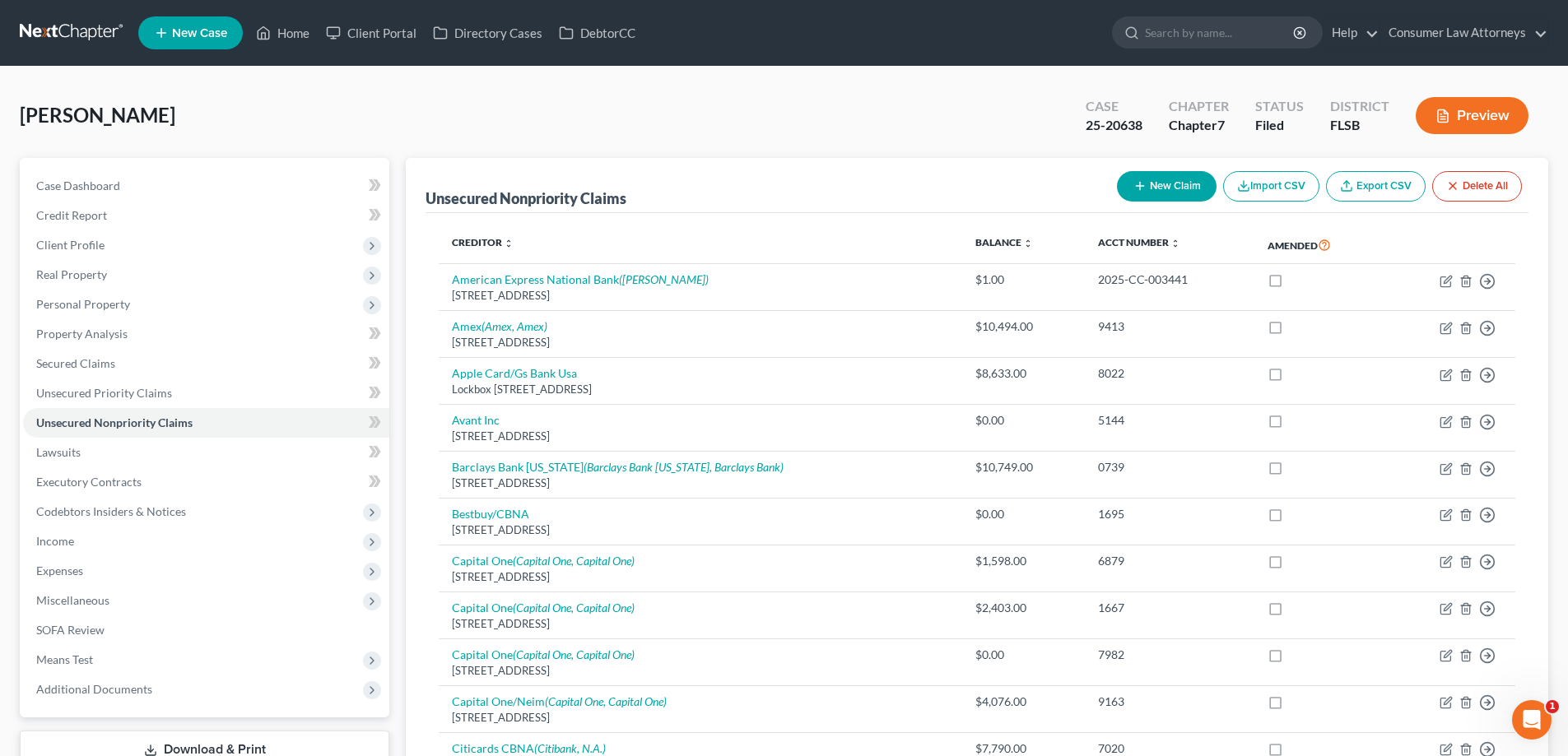
click at [1190, 188] on button "New Claim" at bounding box center [1166, 187] width 100 height 31
select select "0"
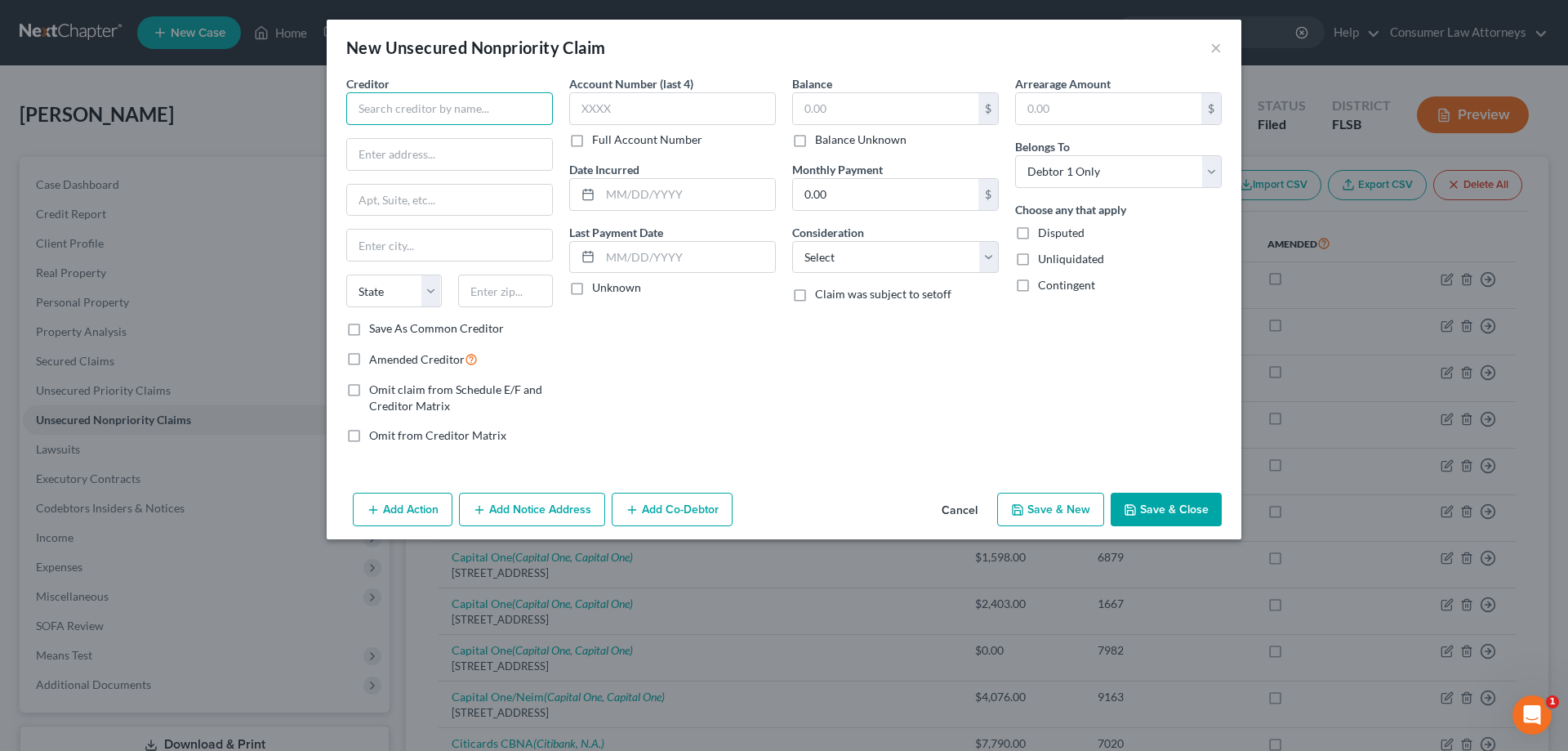
click at [465, 123] on input "text" at bounding box center [450, 109] width 207 height 32
type input "The Property Advocates, P.A."
click at [465, 147] on input "text" at bounding box center [450, 154] width 205 height 31
type input "[STREET_ADDRESS][PERSON_NAME]"
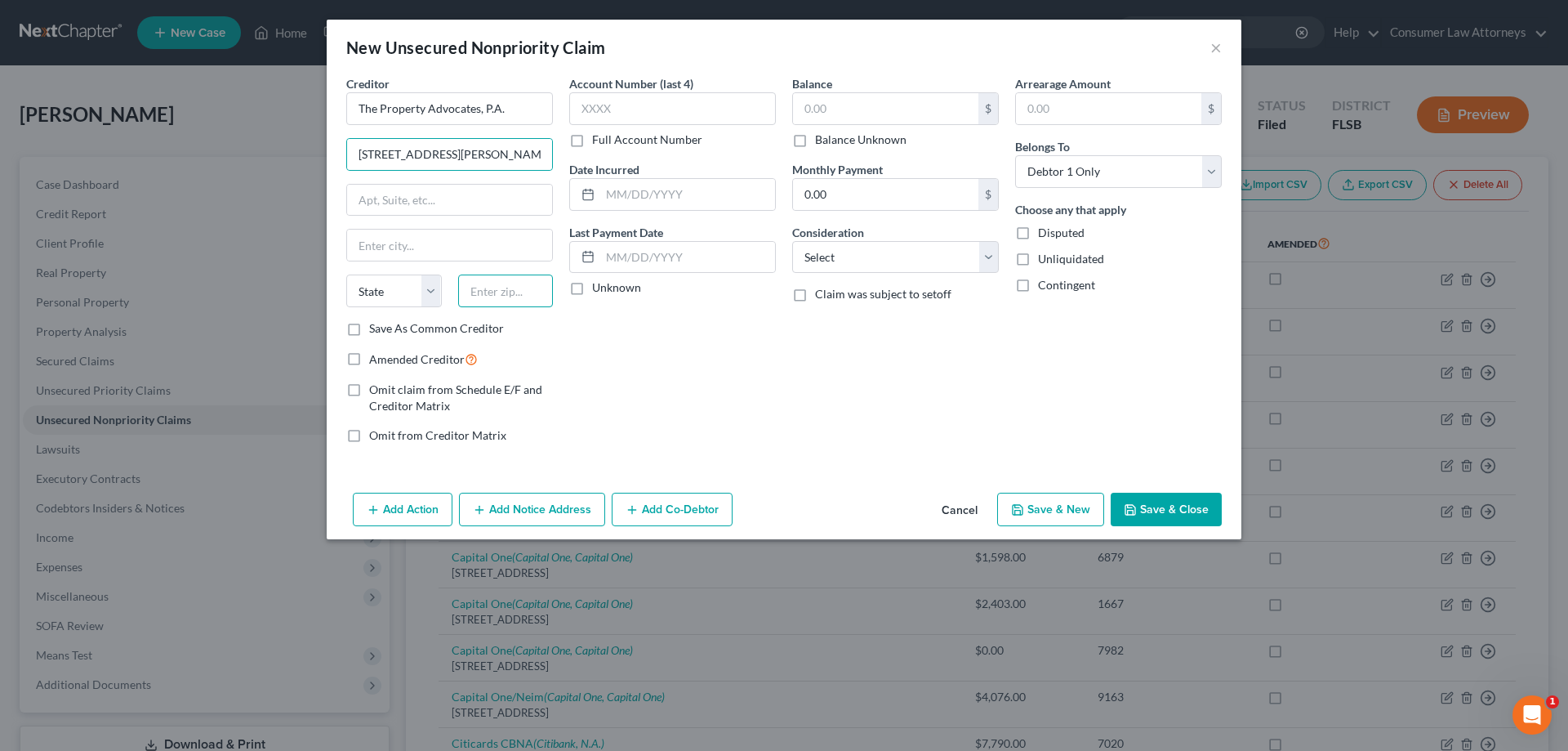
click at [519, 292] on input "text" at bounding box center [506, 291] width 95 height 32
type input "33134"
type input "[GEOGRAPHIC_DATA]"
select select "9"
click at [621, 178] on div at bounding box center [673, 195] width 207 height 32
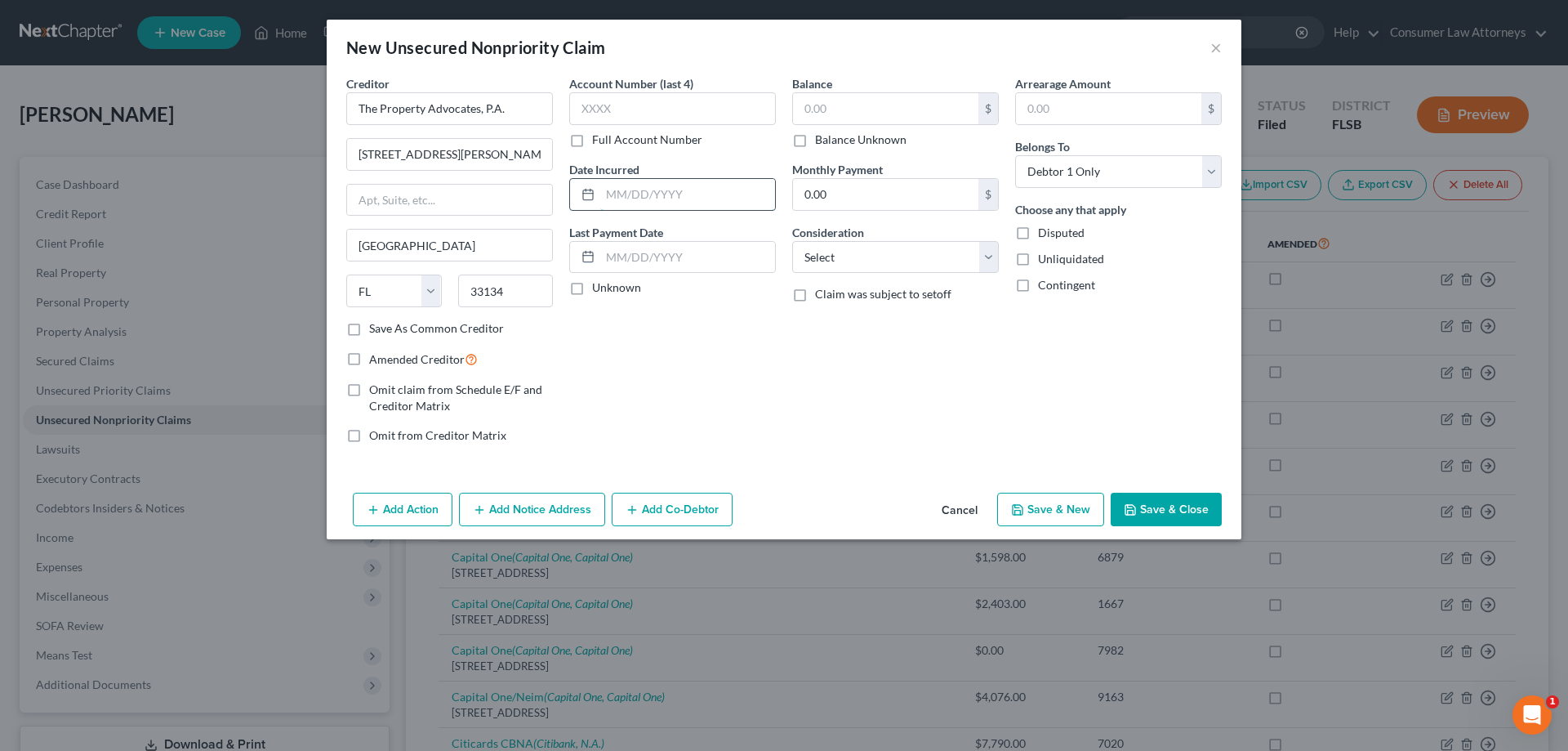
click at [653, 195] on input "text" at bounding box center [688, 195] width 175 height 31
type input "[DATE]"
click at [827, 119] on input "text" at bounding box center [886, 108] width 185 height 31
type input "15,000"
click at [702, 111] on input "text" at bounding box center [673, 109] width 207 height 32
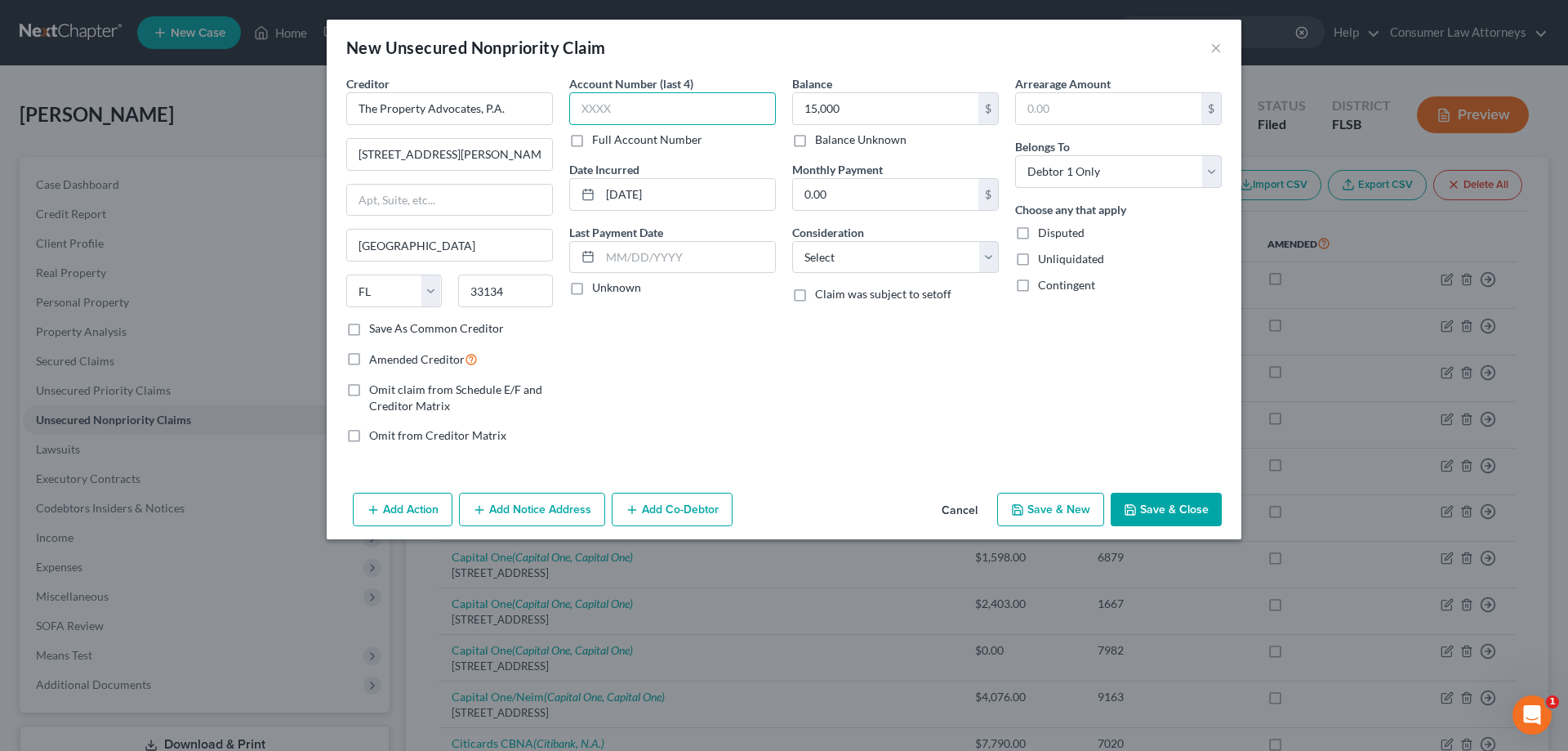
click at [595, 112] on input "text" at bounding box center [673, 109] width 207 height 32
type input "2068"
click at [960, 264] on select "Select Cable / Satellite Services Collection Agency Credit Card Debt Debt Couns…" at bounding box center [896, 258] width 207 height 32
click at [1064, 320] on div "Arrearage Amount $ Belongs To * Select Debtor 1 Only Debtor 2 Only Debtor 1 And…" at bounding box center [1119, 266] width 223 height 382
click at [1131, 505] on icon "button" at bounding box center [1131, 510] width 10 height 10
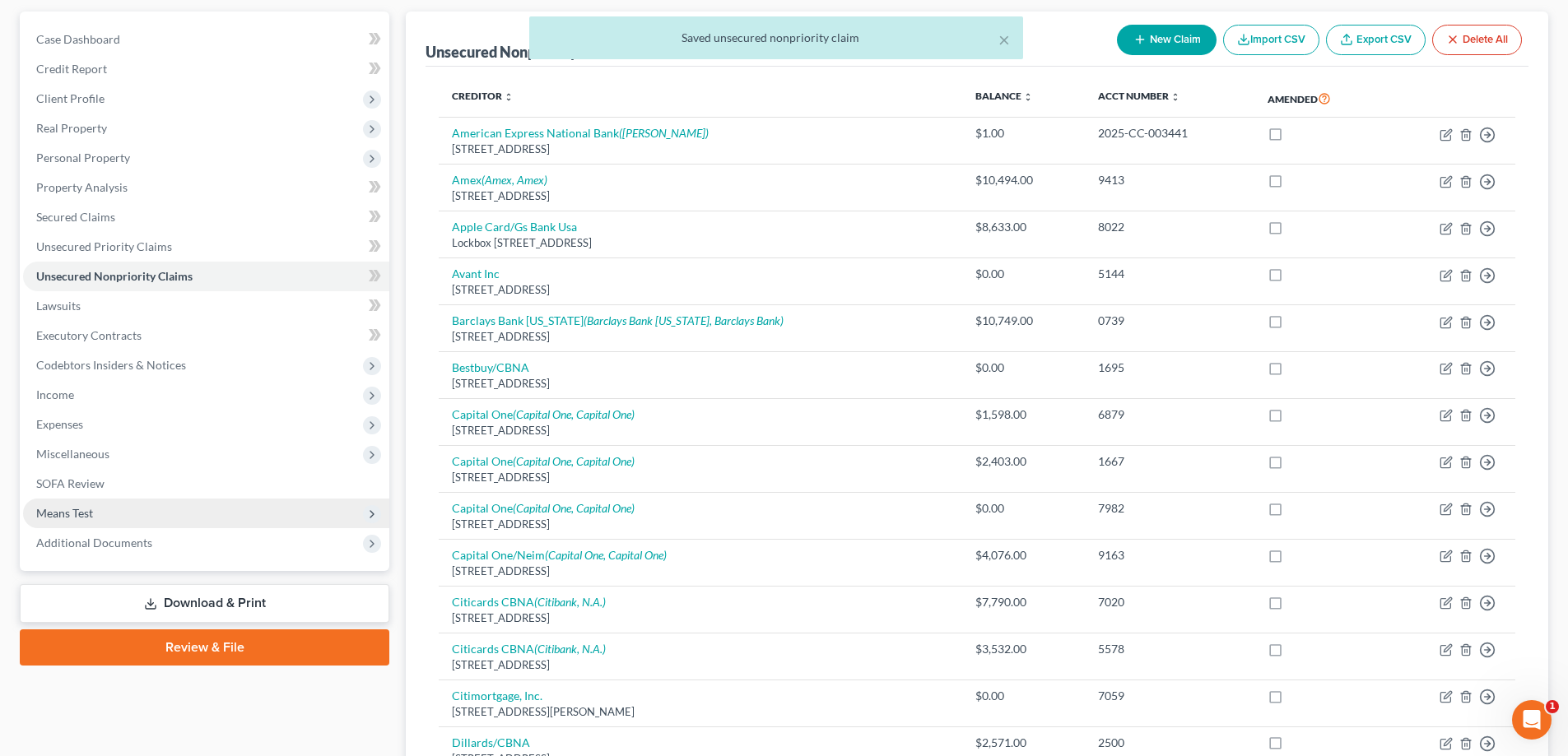
scroll to position [329, 0]
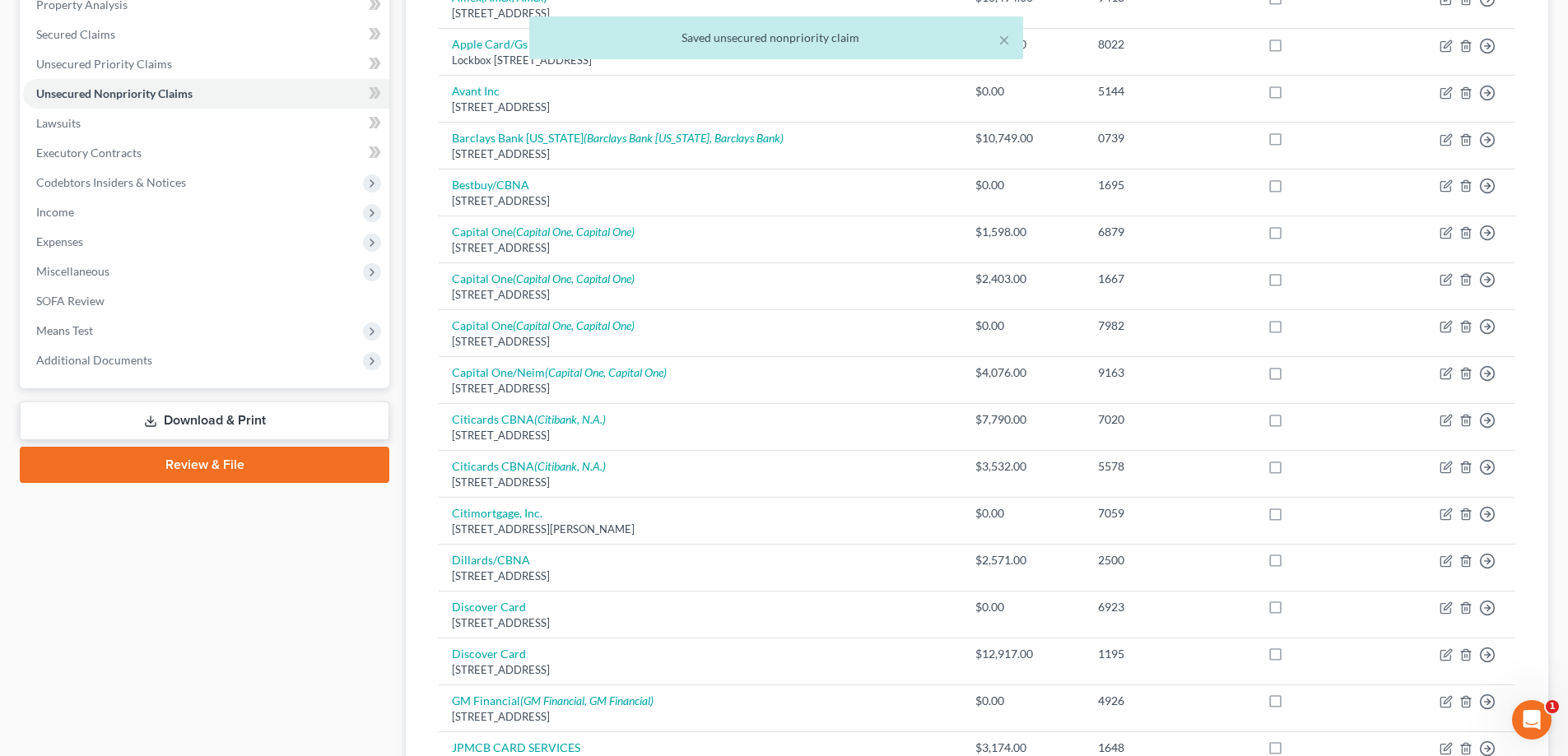
click at [246, 434] on link "Download & Print" at bounding box center [204, 421] width 369 height 39
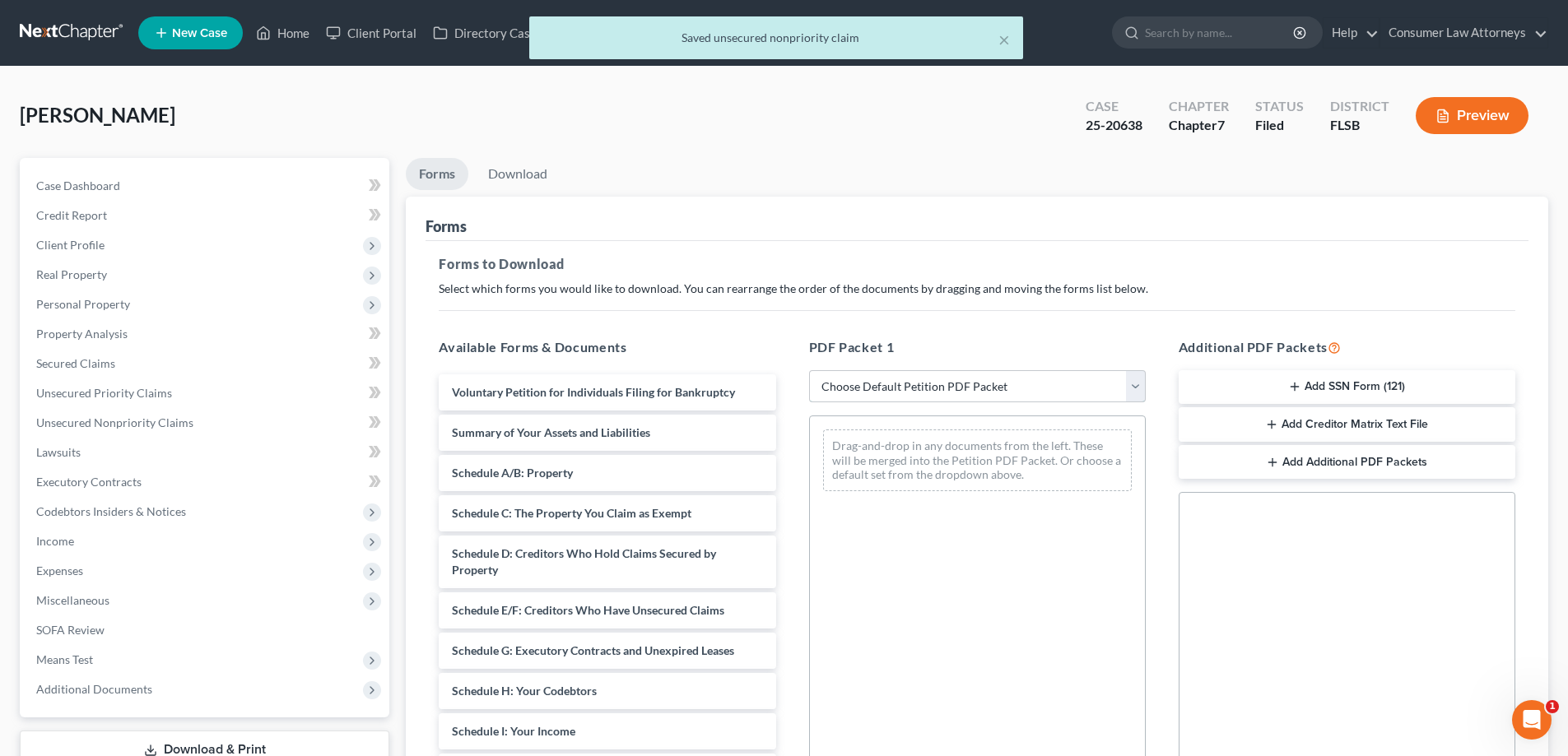
drag, startPoint x: 953, startPoint y: 378, endPoint x: 976, endPoint y: 395, distance: 28.6
click at [953, 378] on select "Choose Default Petition PDF Packet Complete Bankruptcy Petition (all forms and …" at bounding box center [977, 386] width 336 height 33
select select "2"
click at [809, 370] on select "Choose Default Petition PDF Packet Complete Bankruptcy Petition (all forms and …" at bounding box center [977, 386] width 336 height 33
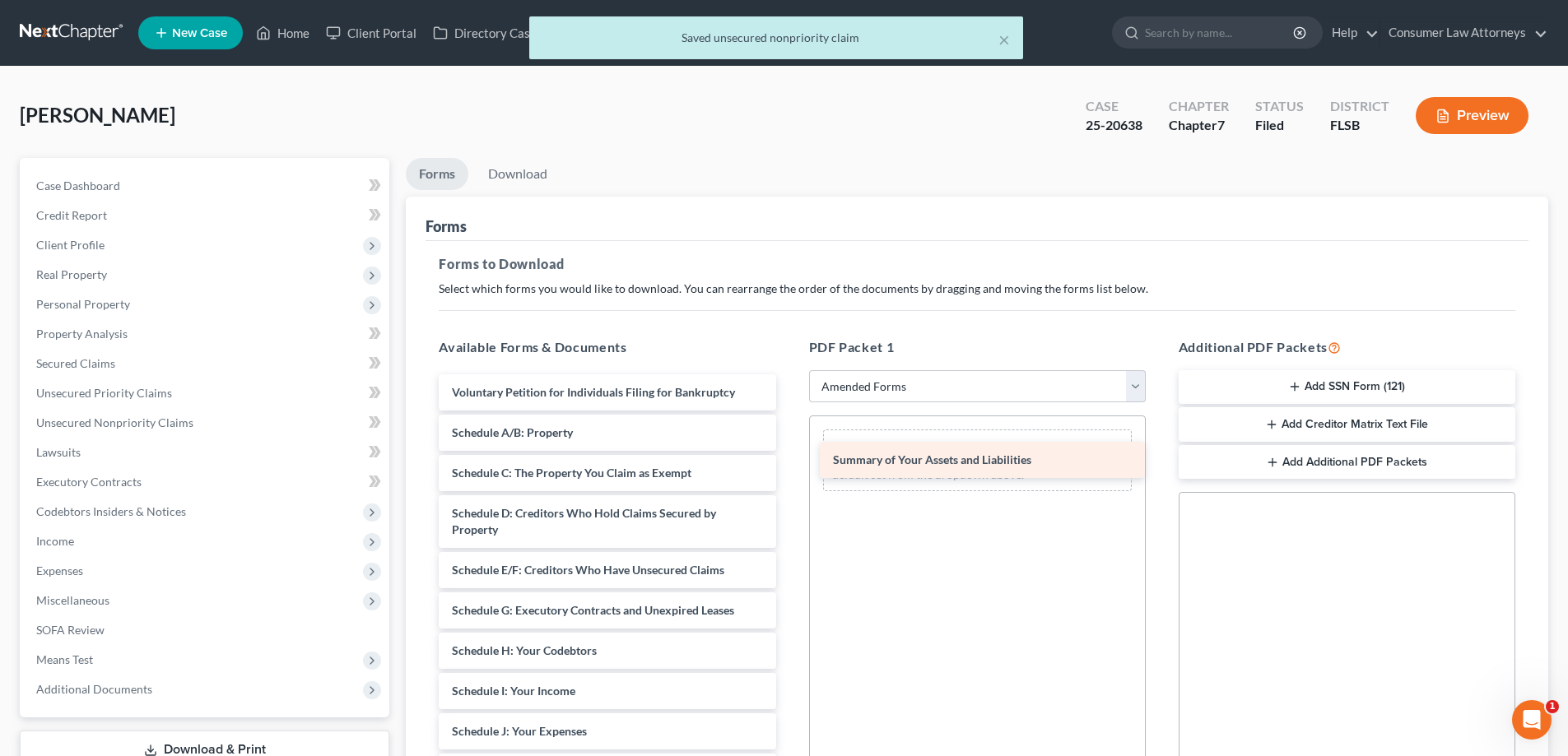
drag, startPoint x: 526, startPoint y: 432, endPoint x: 907, endPoint y: 460, distance: 382.0
click at [788, 460] on div "Summary of Your Assets and Liabilities Voluntary Petition for Individuals Filin…" at bounding box center [607, 748] width 363 height 747
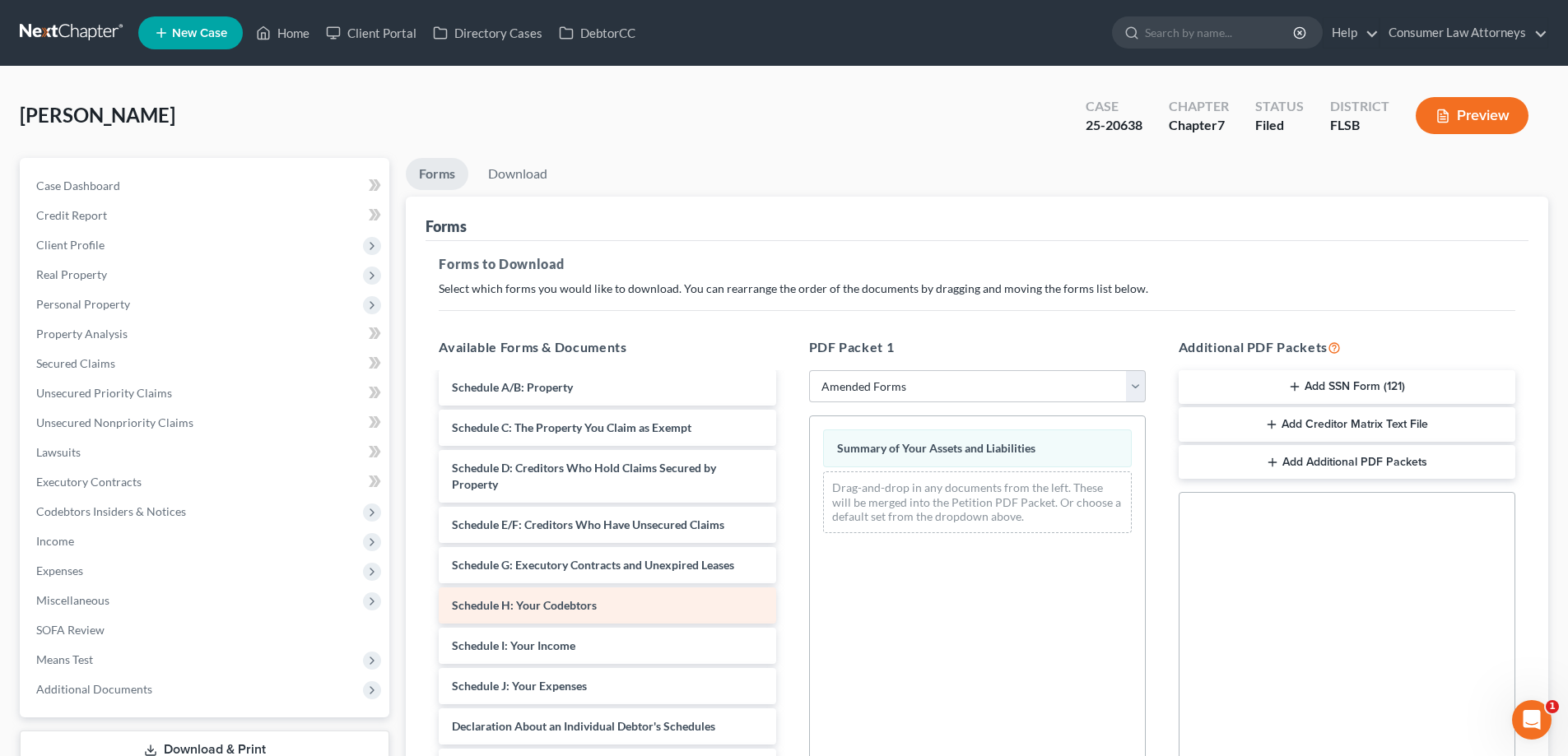
scroll to position [82, 0]
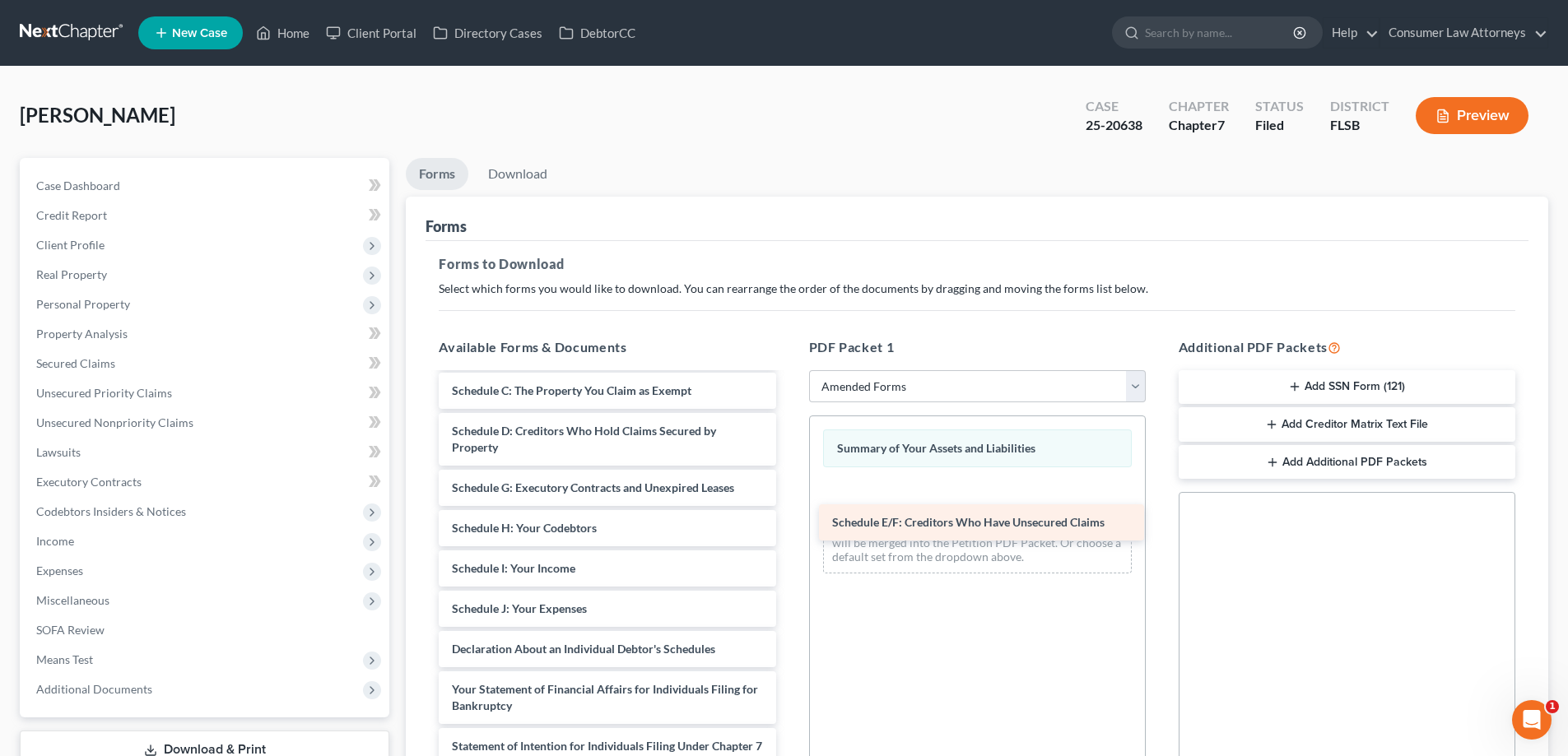
drag, startPoint x: 522, startPoint y: 478, endPoint x: 903, endPoint y: 512, distance: 382.5
click at [788, 512] on div "Schedule E/F: Creditors Who Have Unsecured Claims Voluntary Petition for Indivi…" at bounding box center [607, 645] width 363 height 707
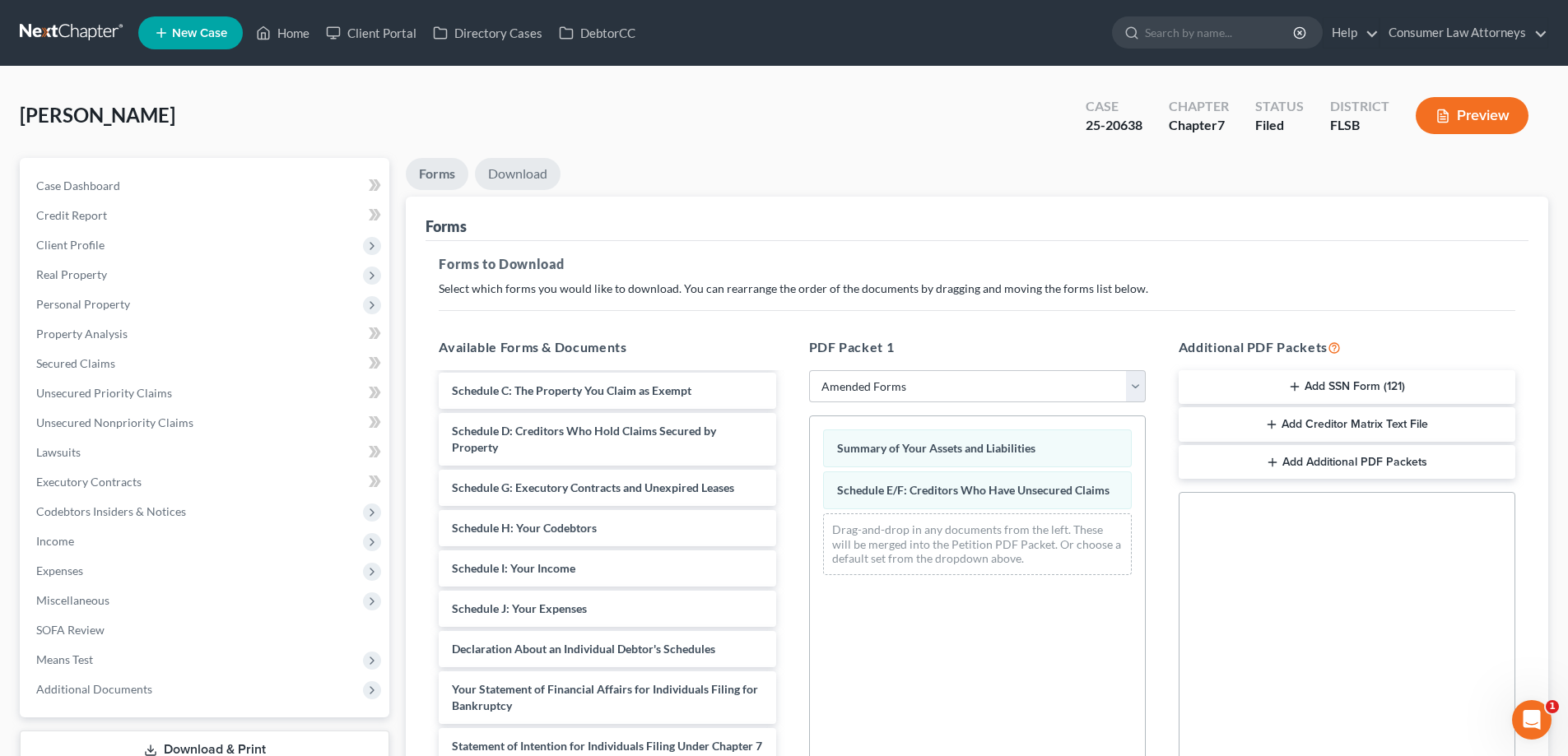
click at [516, 168] on link "Download" at bounding box center [518, 173] width 85 height 32
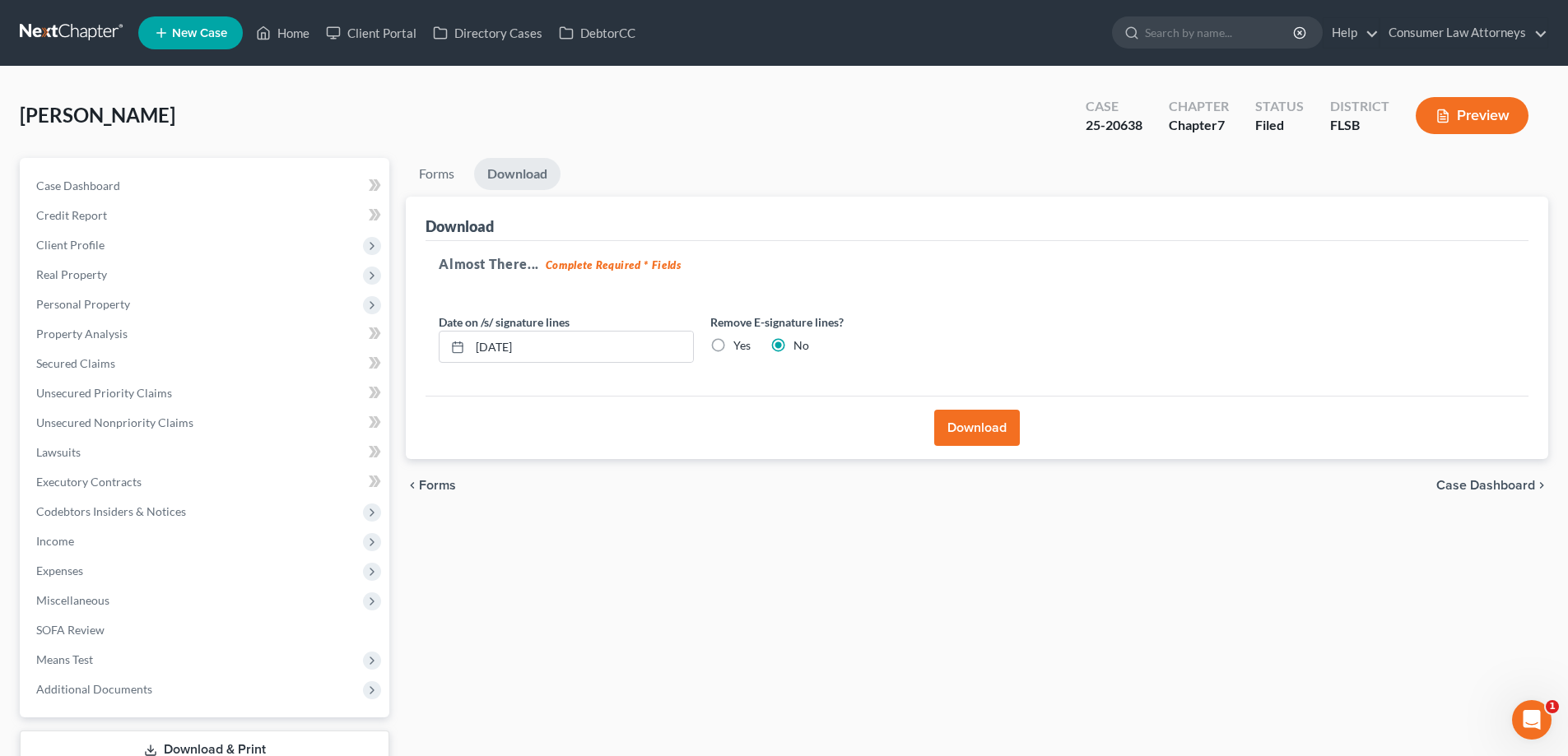
click at [998, 434] on button "Download" at bounding box center [977, 428] width 85 height 36
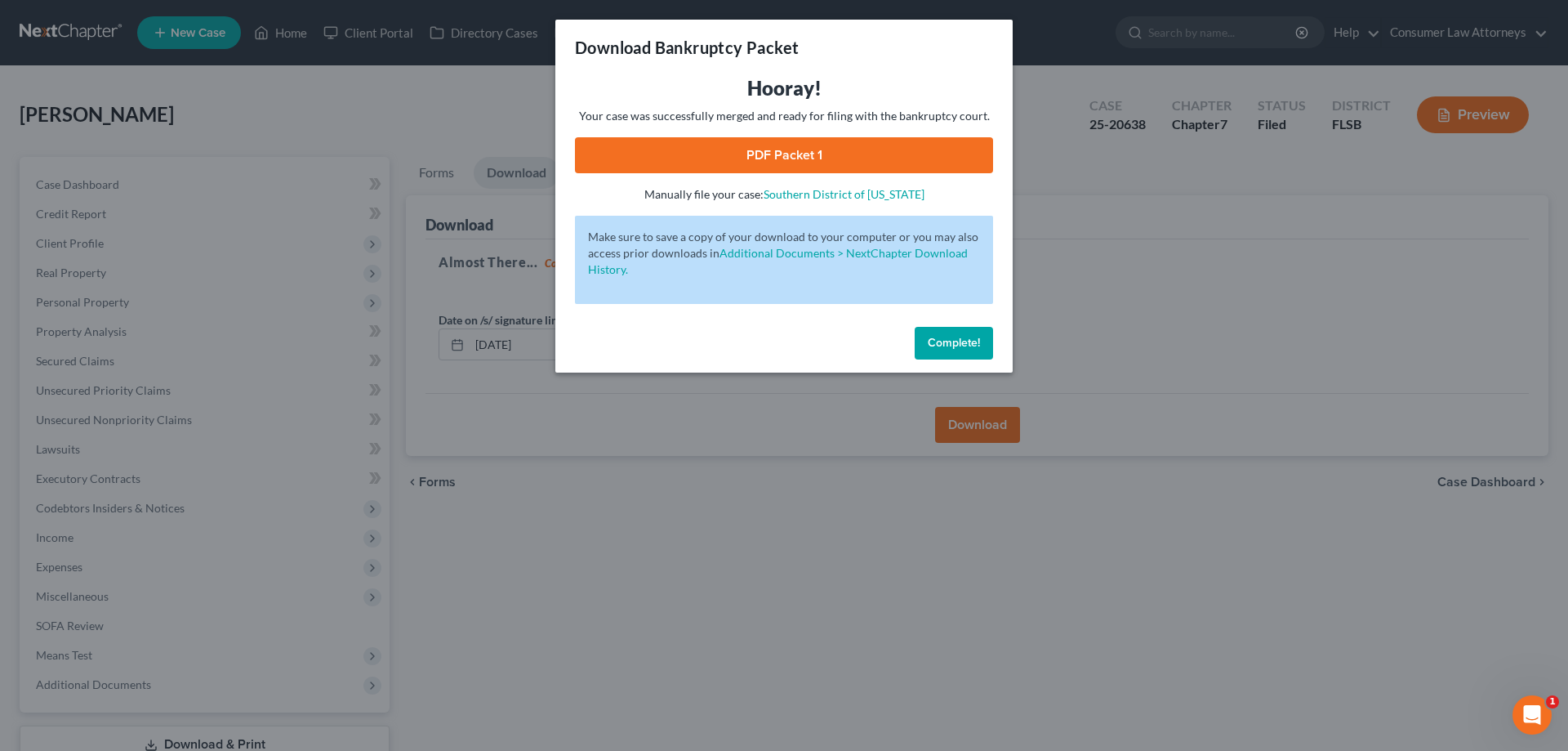
click at [785, 158] on link "PDF Packet 1" at bounding box center [784, 155] width 419 height 36
click at [951, 352] on button "Complete!" at bounding box center [953, 343] width 78 height 32
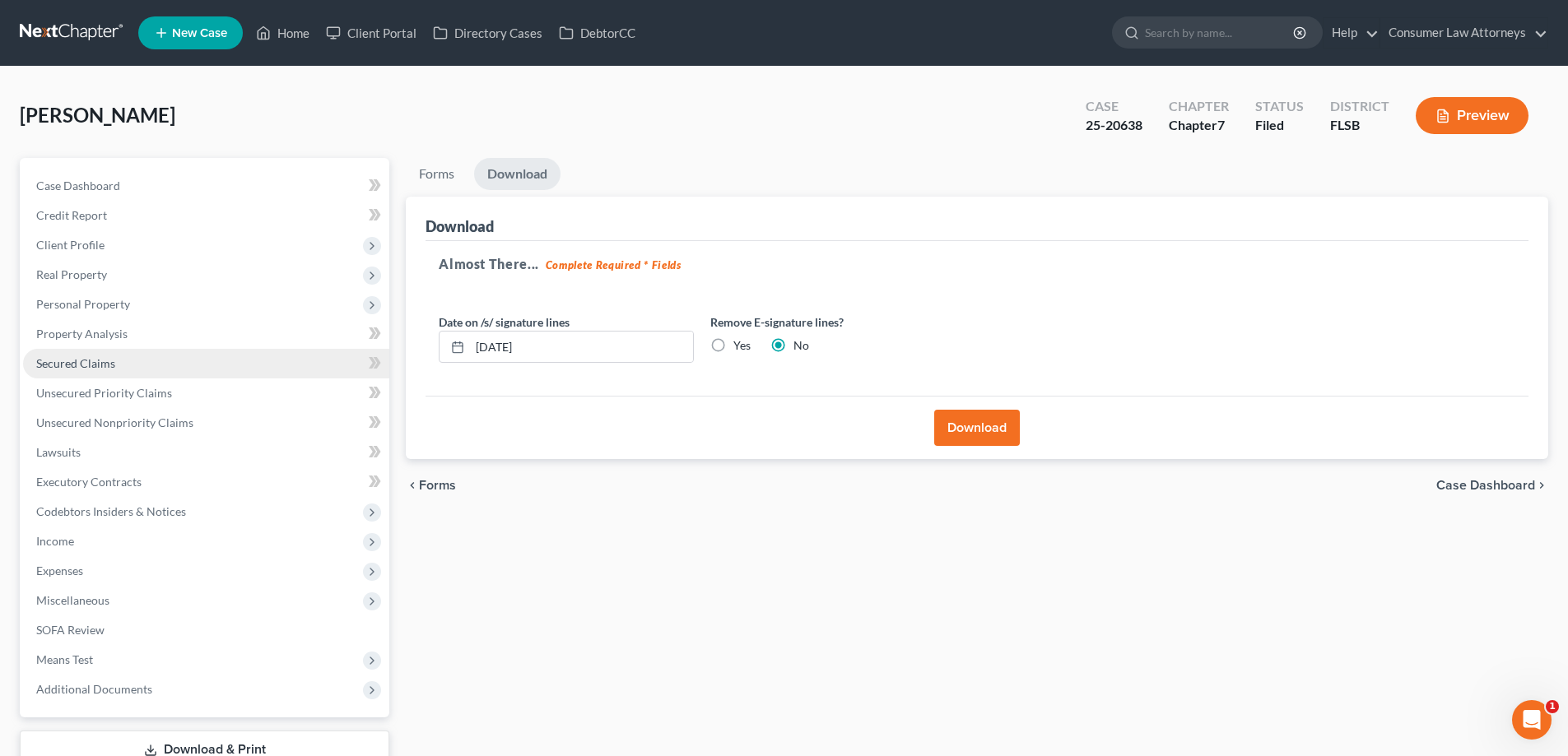
click at [96, 365] on span "Secured Claims" at bounding box center [75, 363] width 79 height 14
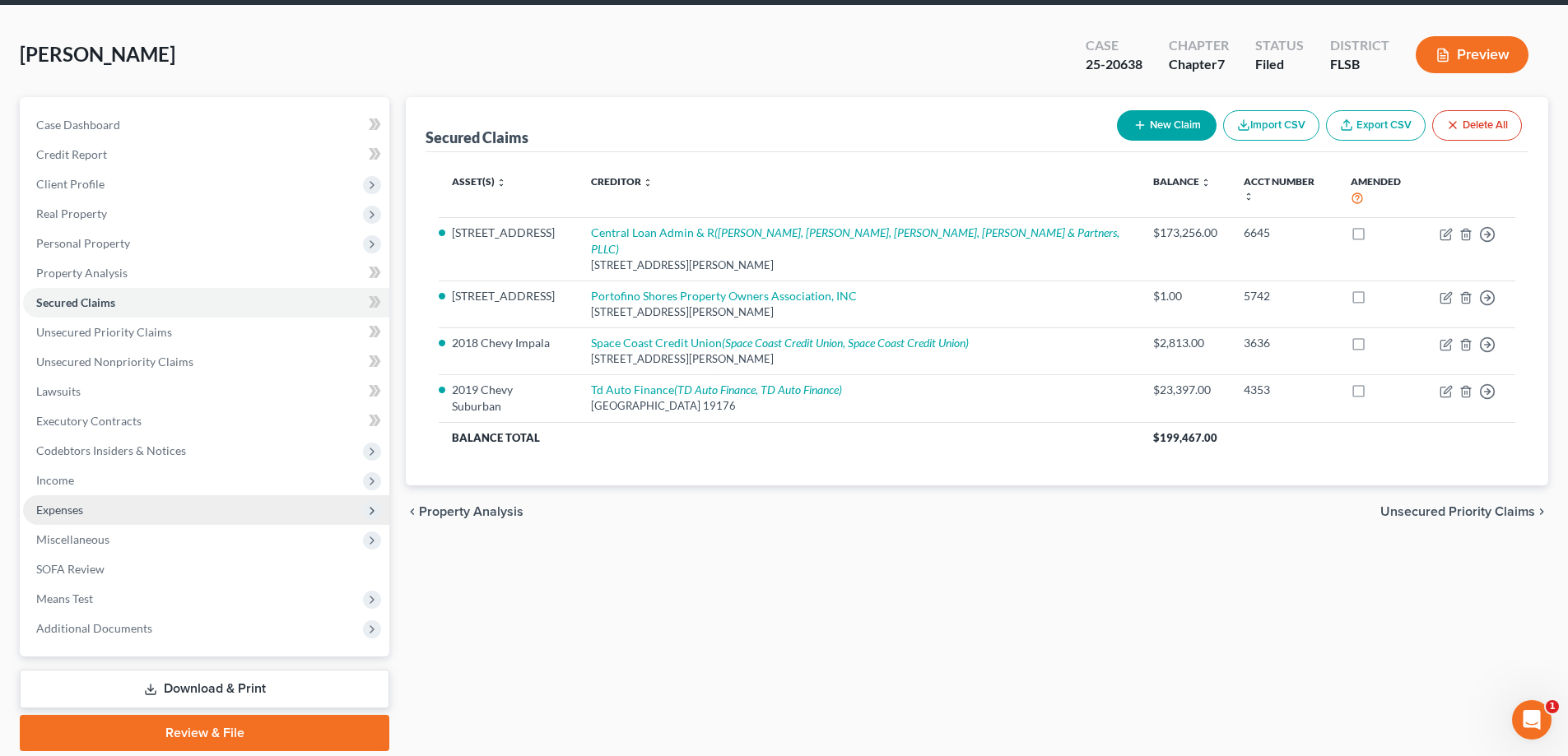
scroll to position [119, 0]
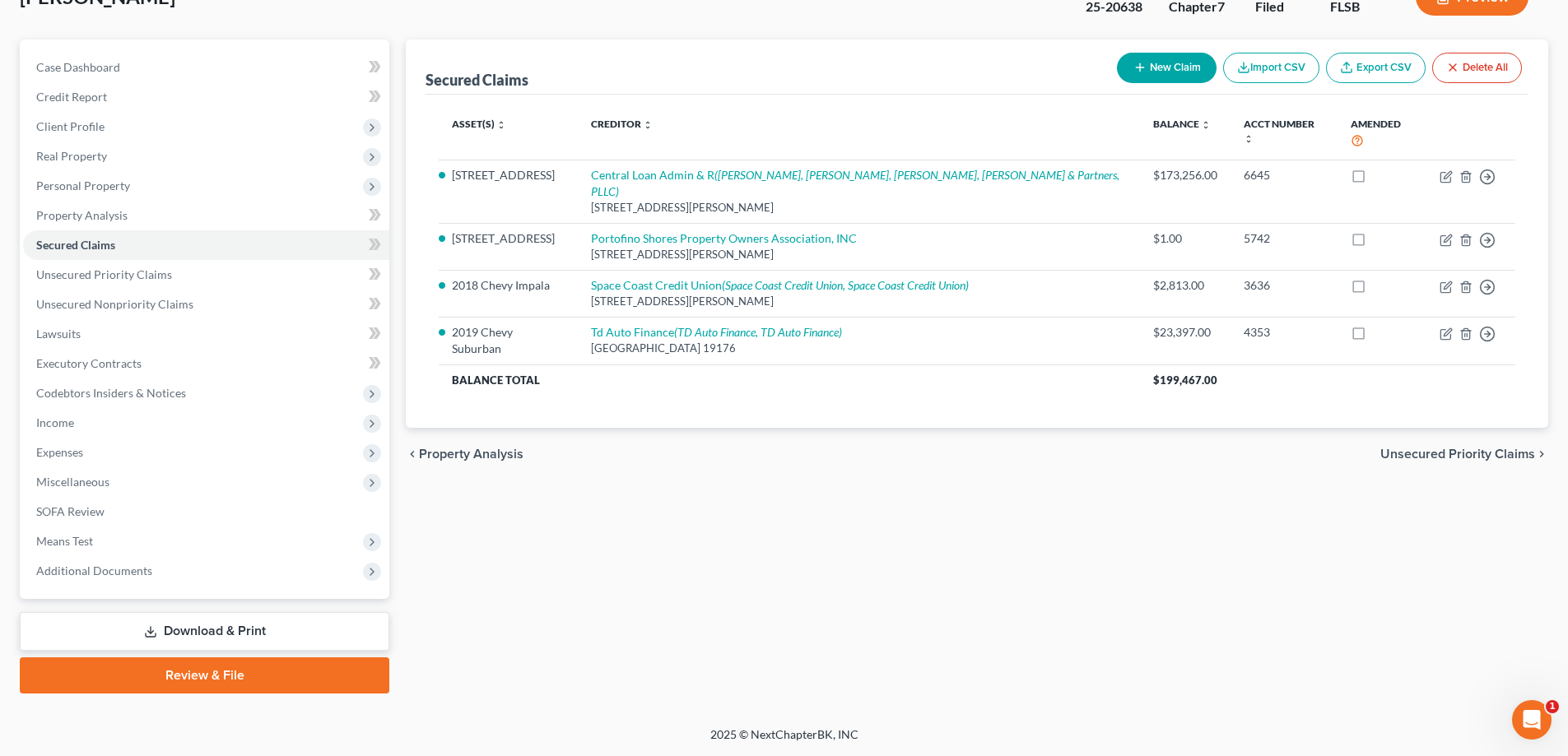
drag, startPoint x: 173, startPoint y: 632, endPoint x: 957, endPoint y: 534, distance: 790.1
click at [173, 632] on link "Download & Print" at bounding box center [204, 631] width 369 height 39
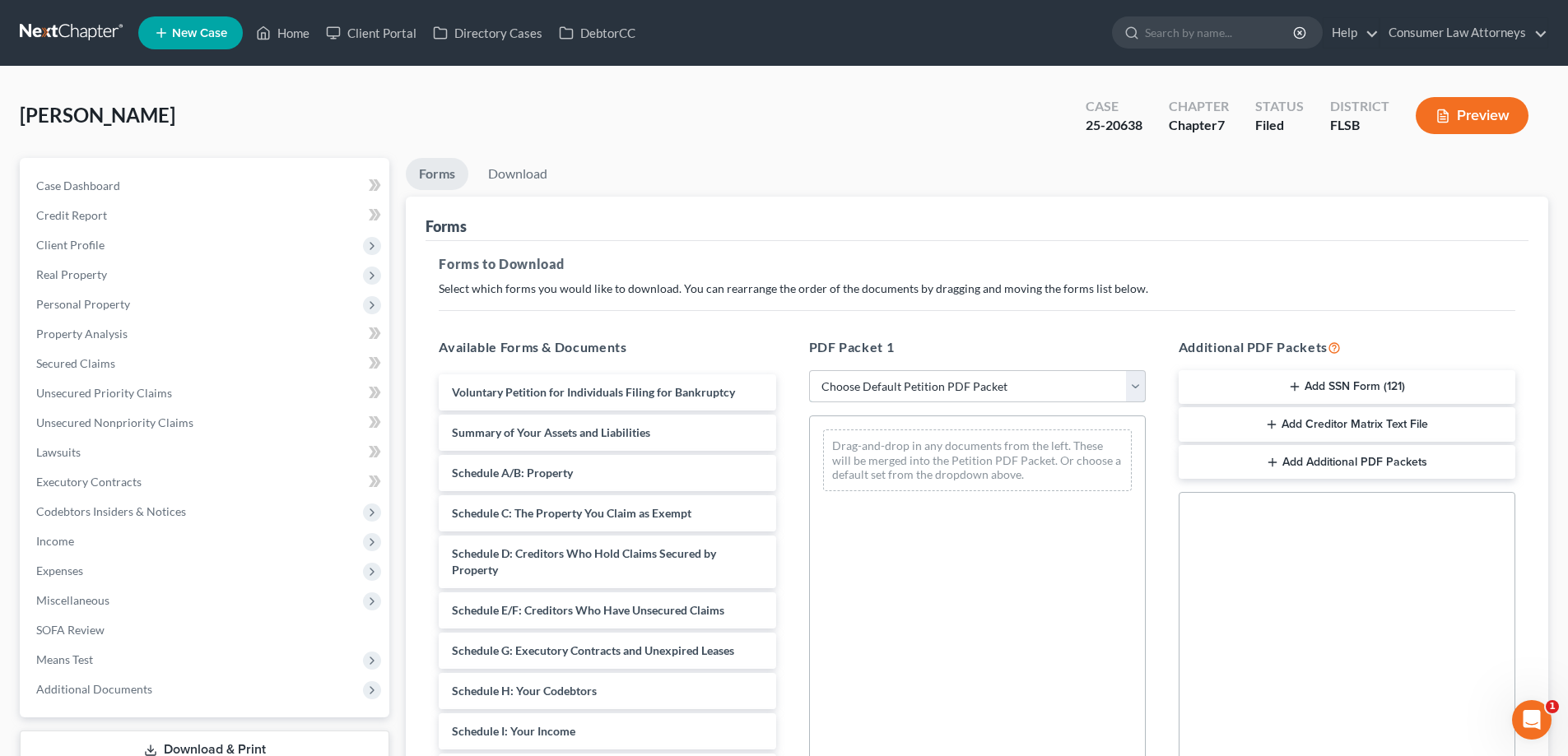
click at [1025, 388] on select "Choose Default Petition PDF Packet Complete Bankruptcy Petition (all forms and …" at bounding box center [977, 386] width 336 height 33
select select "2"
click at [809, 370] on select "Choose Default Petition PDF Packet Complete Bankruptcy Petition (all forms and …" at bounding box center [977, 386] width 336 height 33
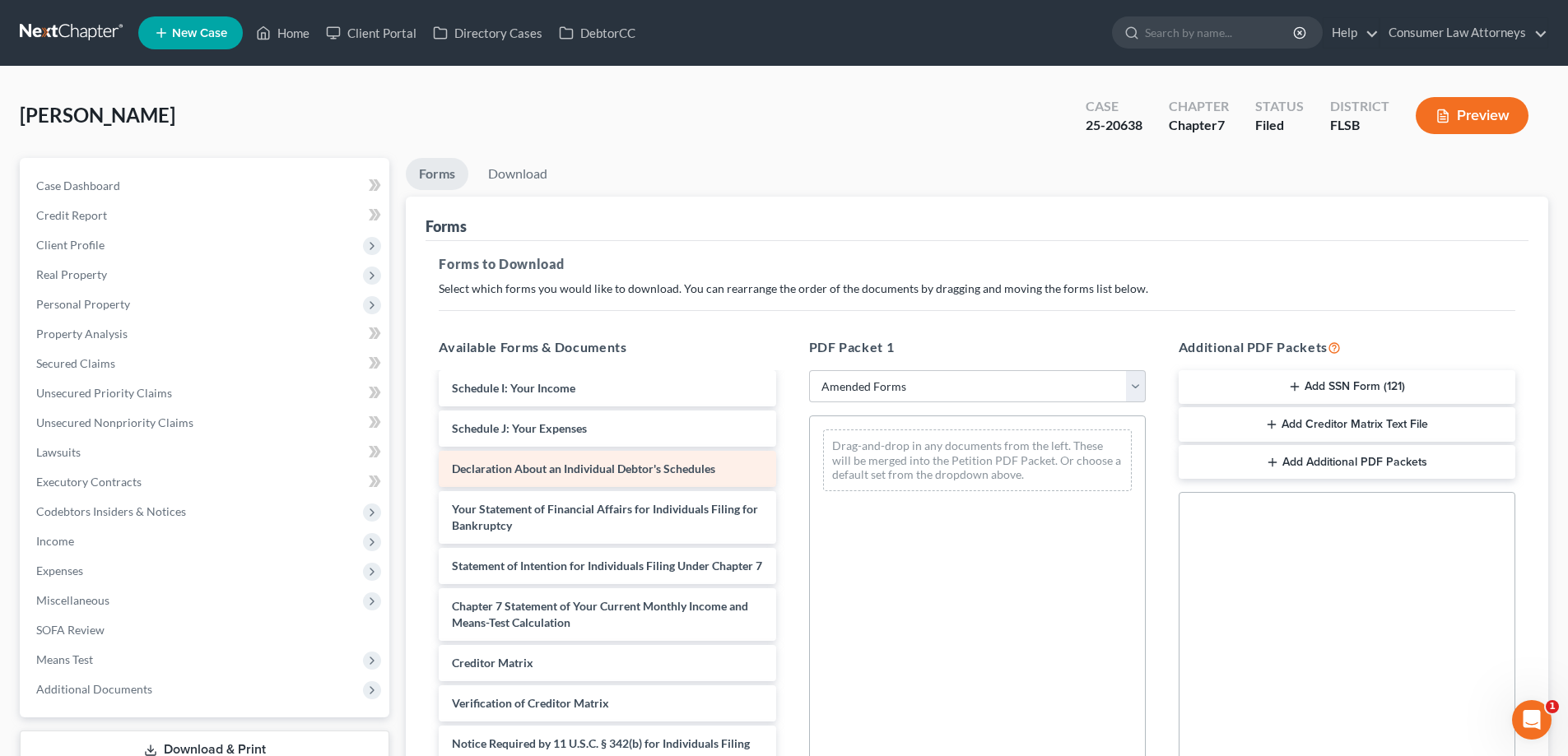
scroll to position [319, 0]
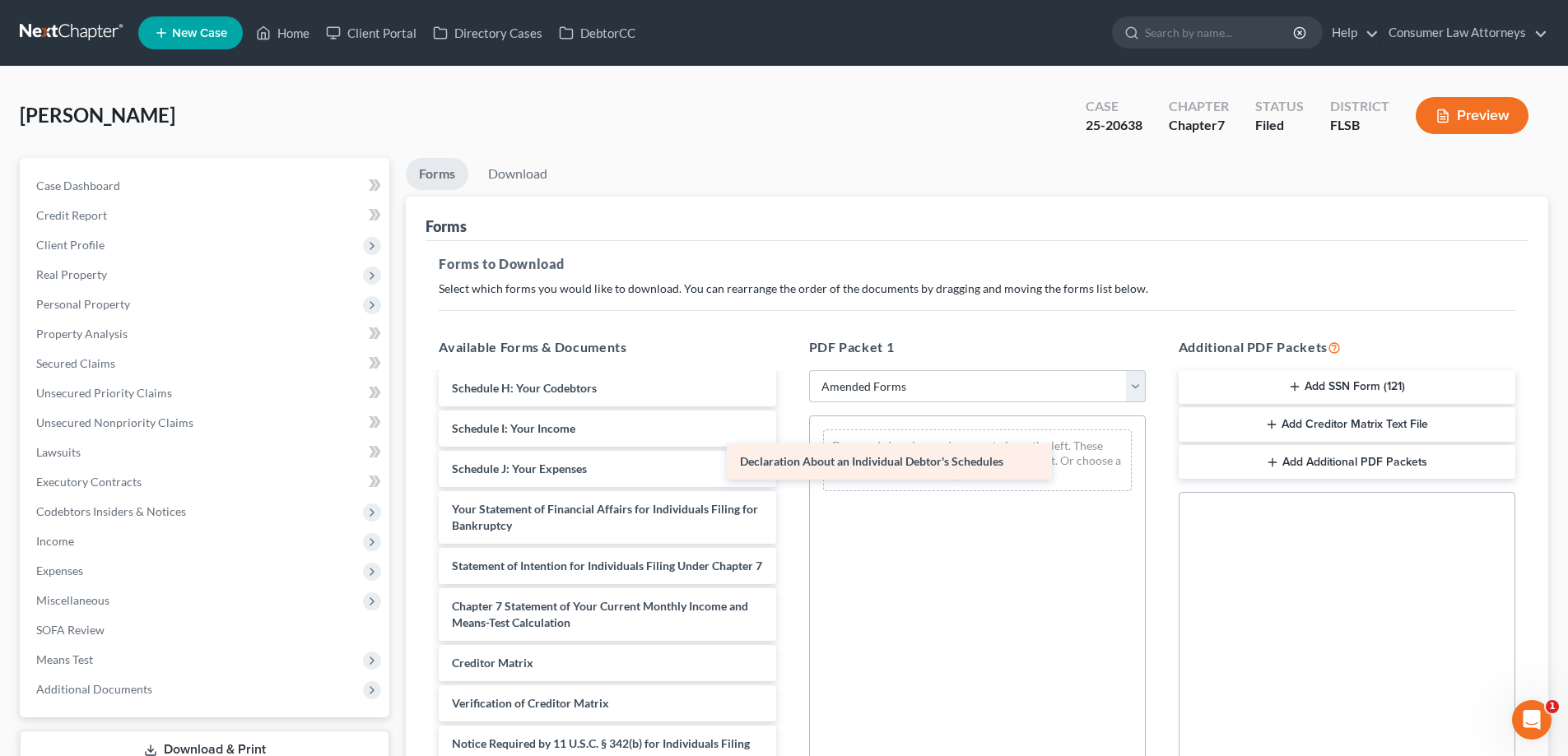
drag, startPoint x: 620, startPoint y: 449, endPoint x: 922, endPoint y: 458, distance: 302.1
click at [788, 458] on div "Declaration About an Individual Debtor's Schedules Voluntary Petition for Indiv…" at bounding box center [607, 445] width 363 height 747
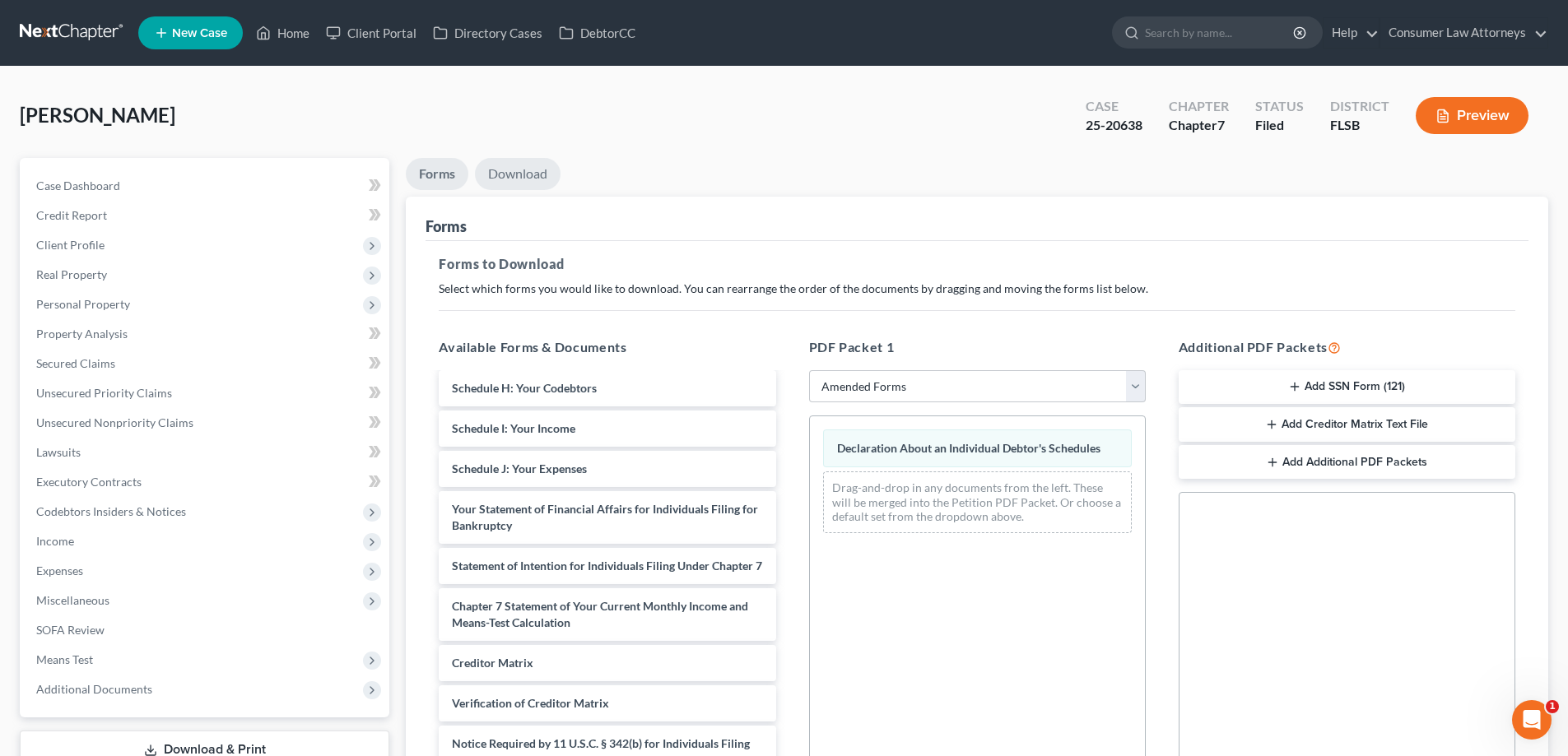
click at [546, 179] on link "Download" at bounding box center [518, 173] width 85 height 32
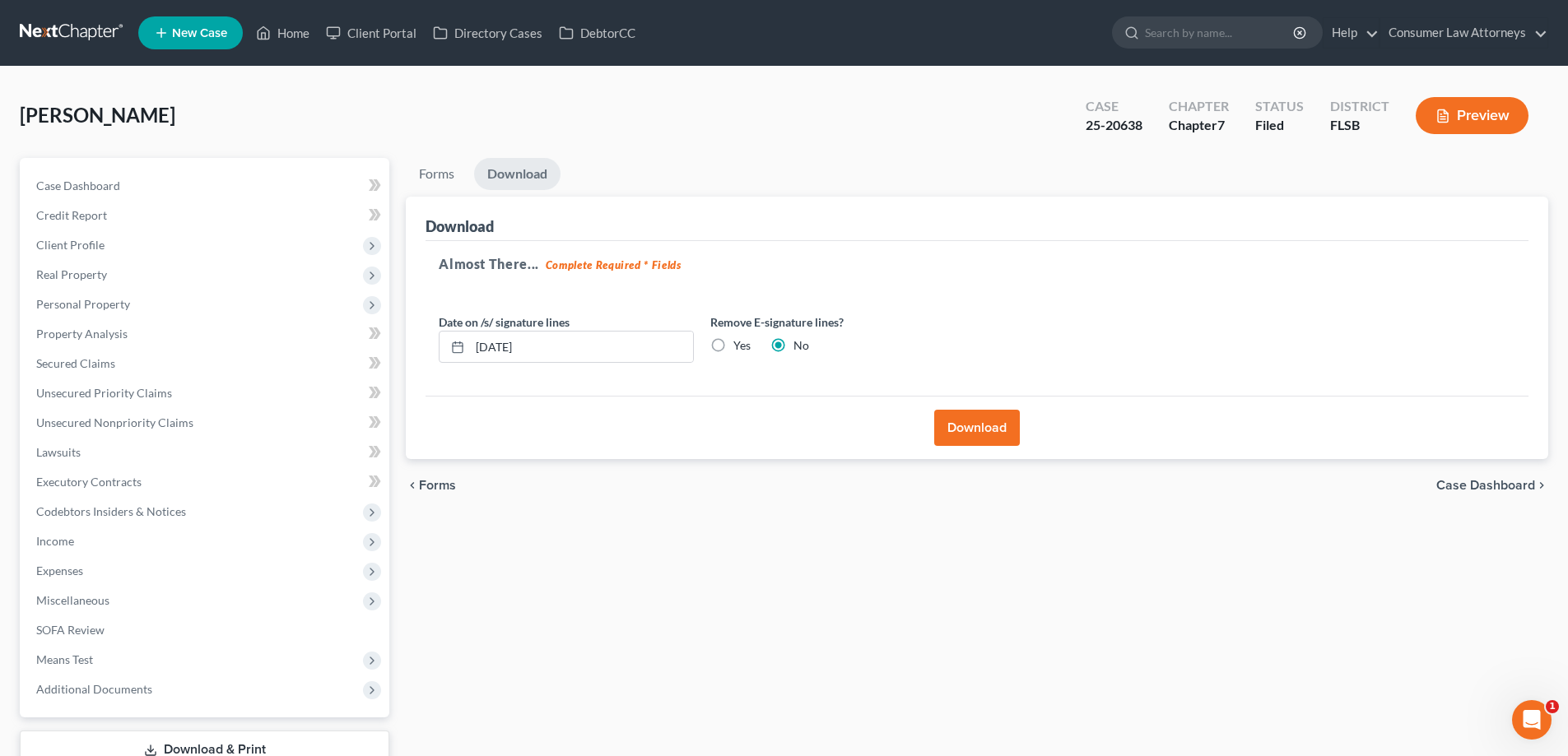
click at [977, 427] on button "Download" at bounding box center [977, 428] width 85 height 36
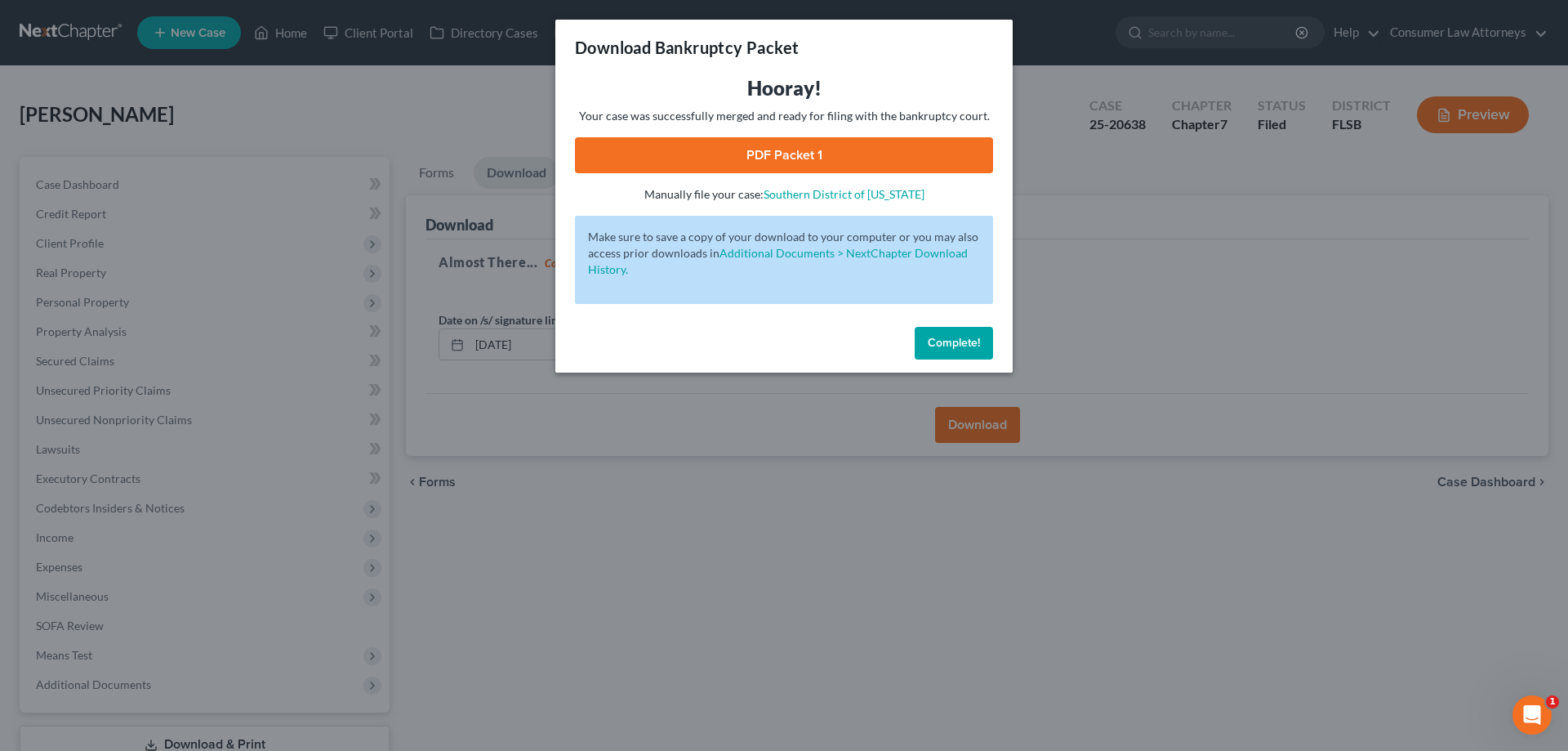
click at [783, 163] on link "PDF Packet 1" at bounding box center [784, 155] width 419 height 36
drag, startPoint x: 963, startPoint y: 343, endPoint x: 298, endPoint y: 46, distance: 728.3
click at [963, 343] on span "Complete!" at bounding box center [954, 342] width 52 height 14
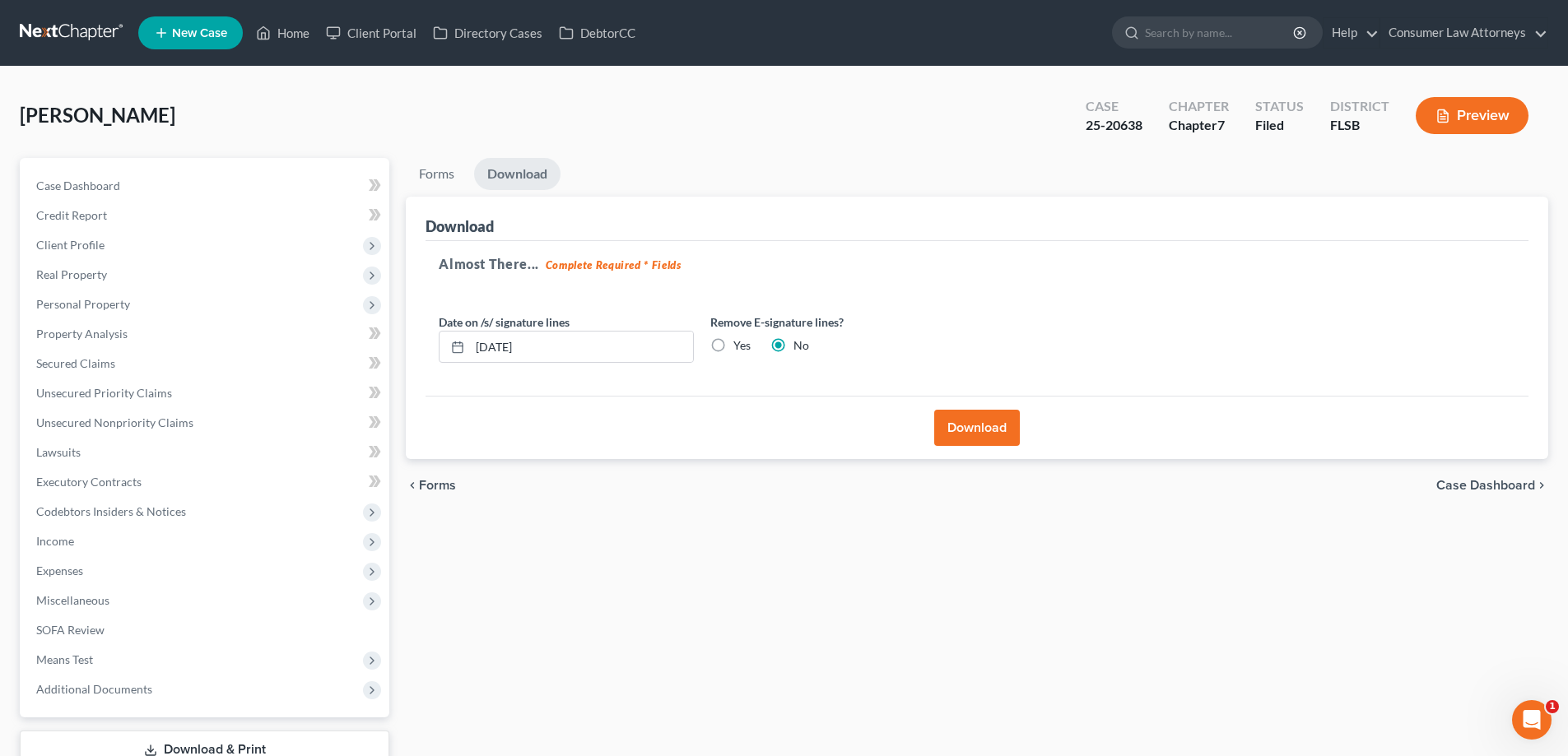
click at [1147, 131] on div "Case 25-20638" at bounding box center [1114, 118] width 83 height 49
drag, startPoint x: 1108, startPoint y: 126, endPoint x: 1088, endPoint y: 127, distance: 20.0
click at [1088, 127] on div "Case 25-20638" at bounding box center [1114, 118] width 83 height 49
copy div "25-20638"
